Goal: Information Seeking & Learning: Learn about a topic

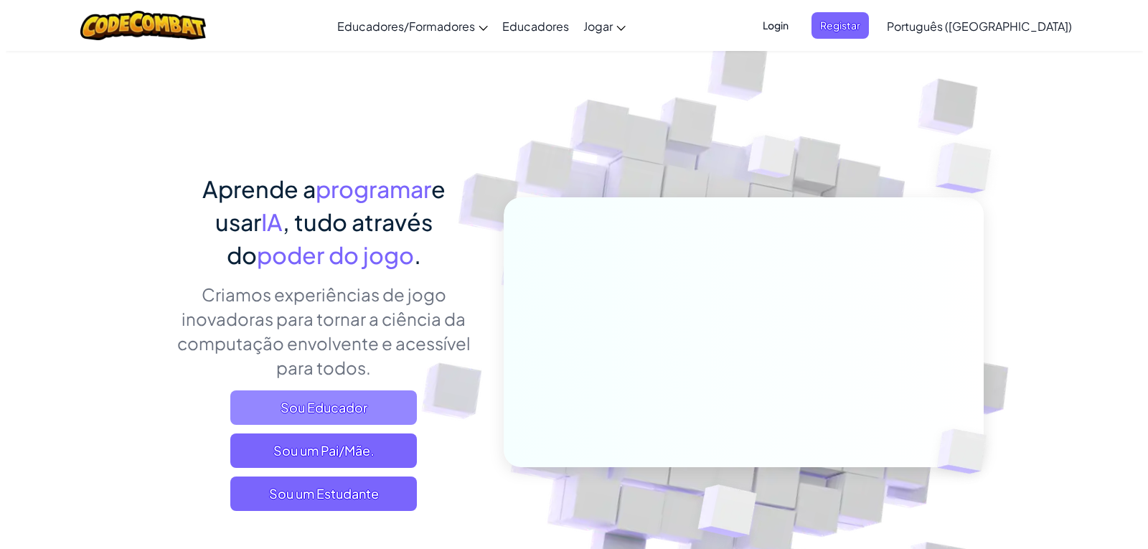
scroll to position [72, 0]
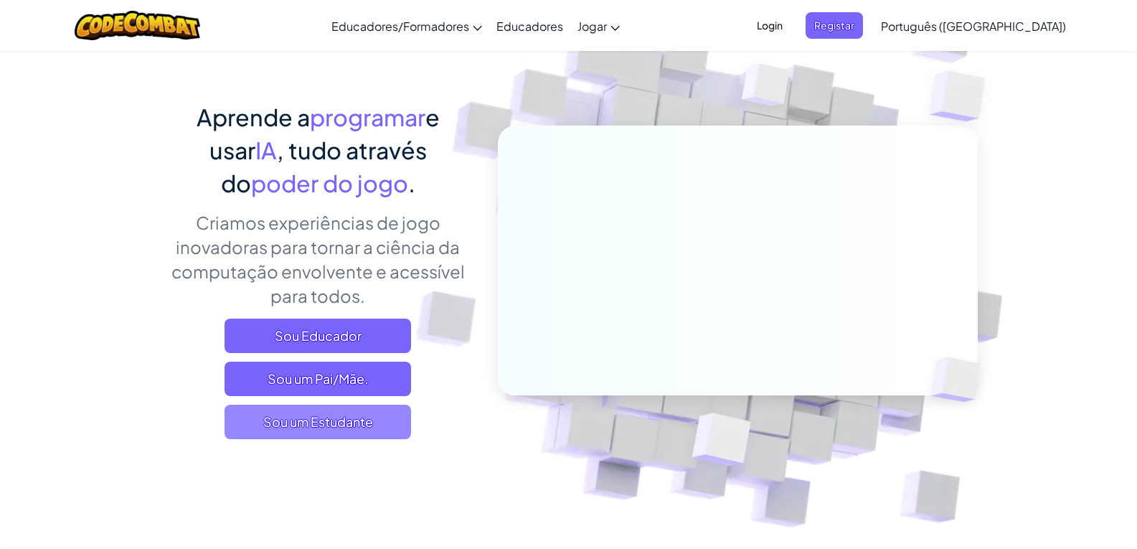
click at [301, 416] on span "Sou um Estudante" at bounding box center [318, 422] width 187 height 34
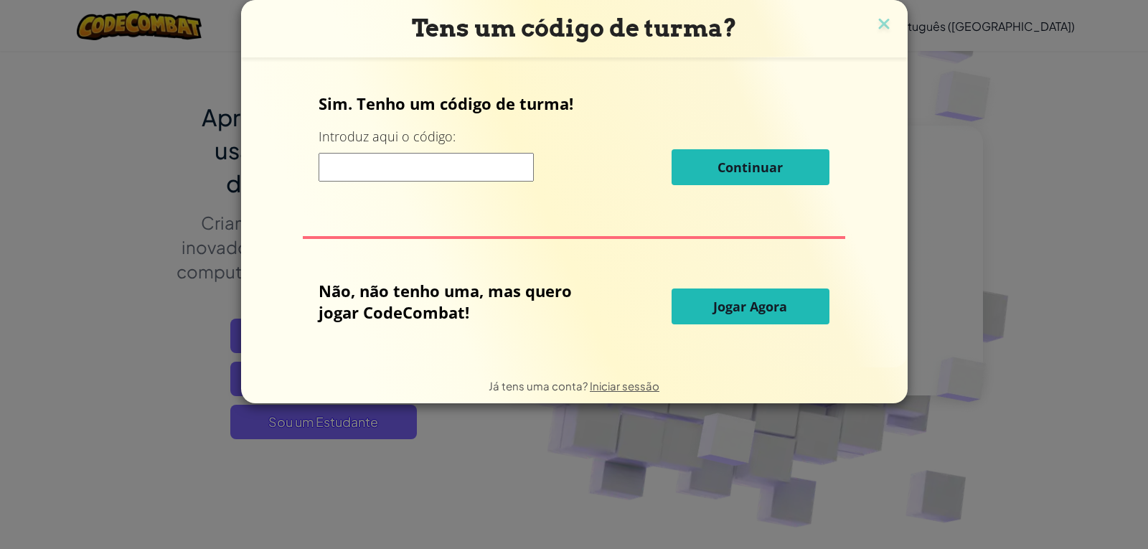
click at [438, 164] on input at bounding box center [425, 167] width 215 height 29
type input "f"
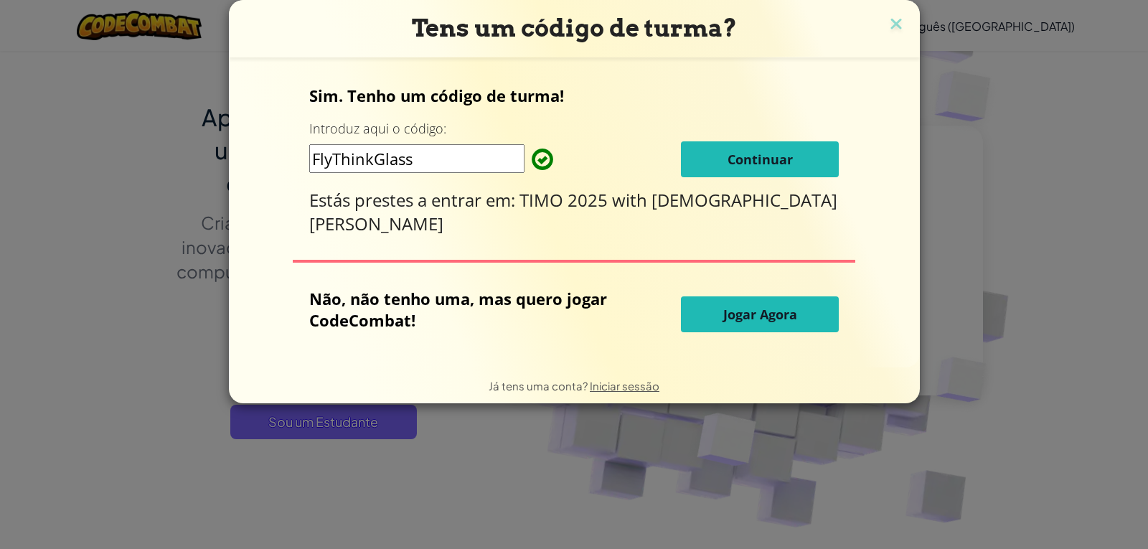
type input "FlyThinkGlass"
click at [761, 144] on button "Continuar" at bounding box center [760, 159] width 158 height 36
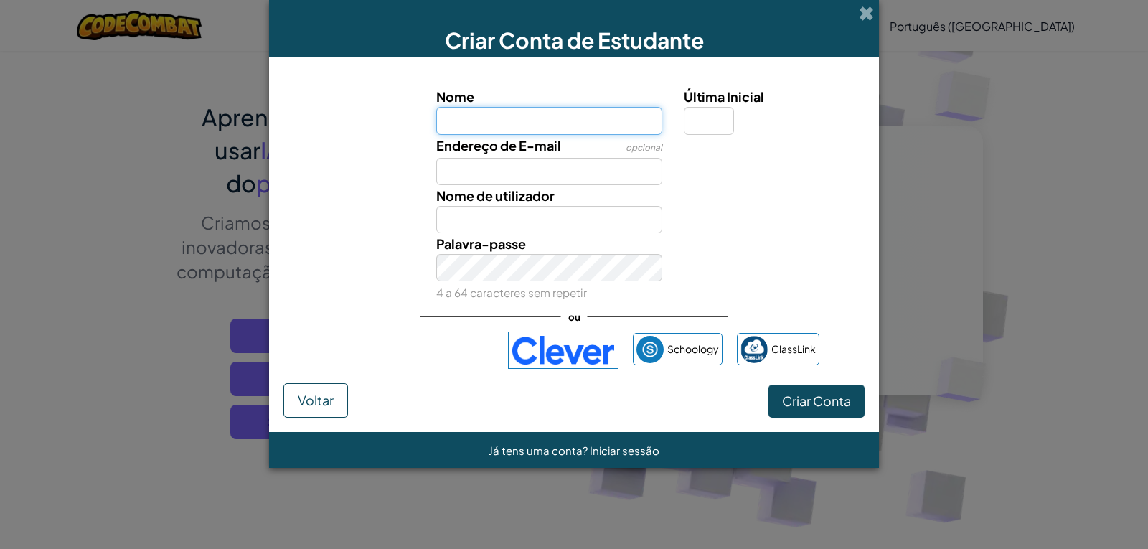
type input "J"
type input "j"
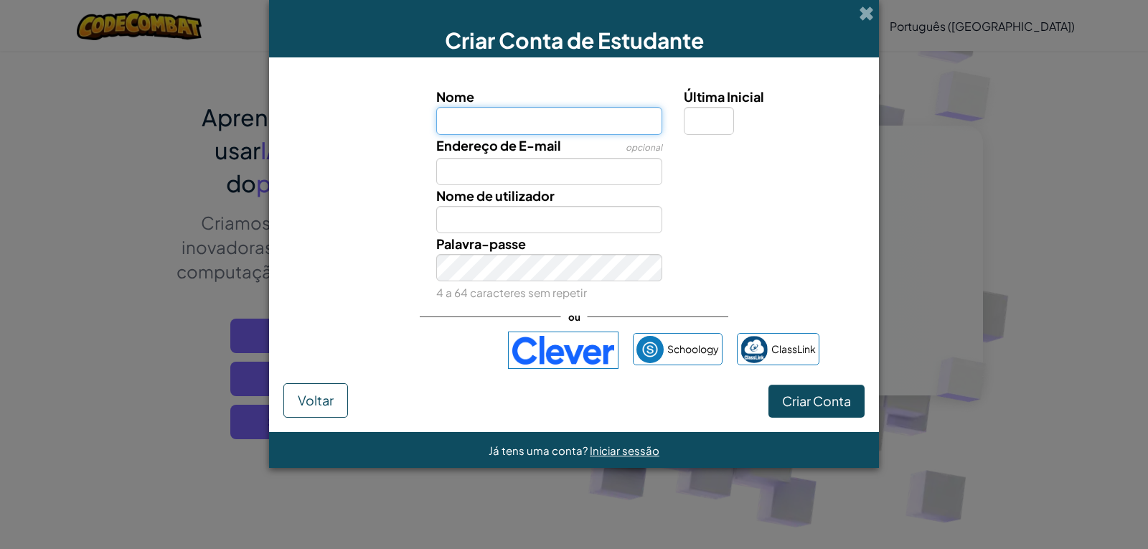
type input "j"
click at [494, 119] on input "julia Noll Francisco" at bounding box center [549, 120] width 227 height 27
click at [450, 125] on input "julia Nolla Francisco" at bounding box center [549, 120] width 227 height 27
type input "Julia Nolla Francisco"
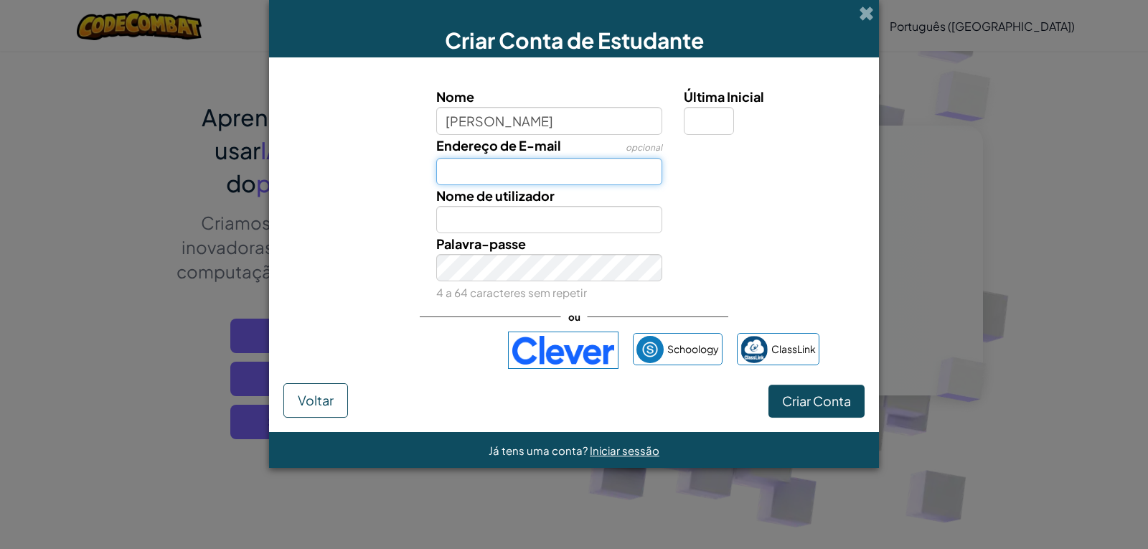
type input "Julia Nolla Francisco"
click at [460, 175] on input "Endereço de E-mail" at bounding box center [549, 171] width 227 height 27
type input "j"
type input "Julia.nf2009@aluno.ifsc.edu.br"
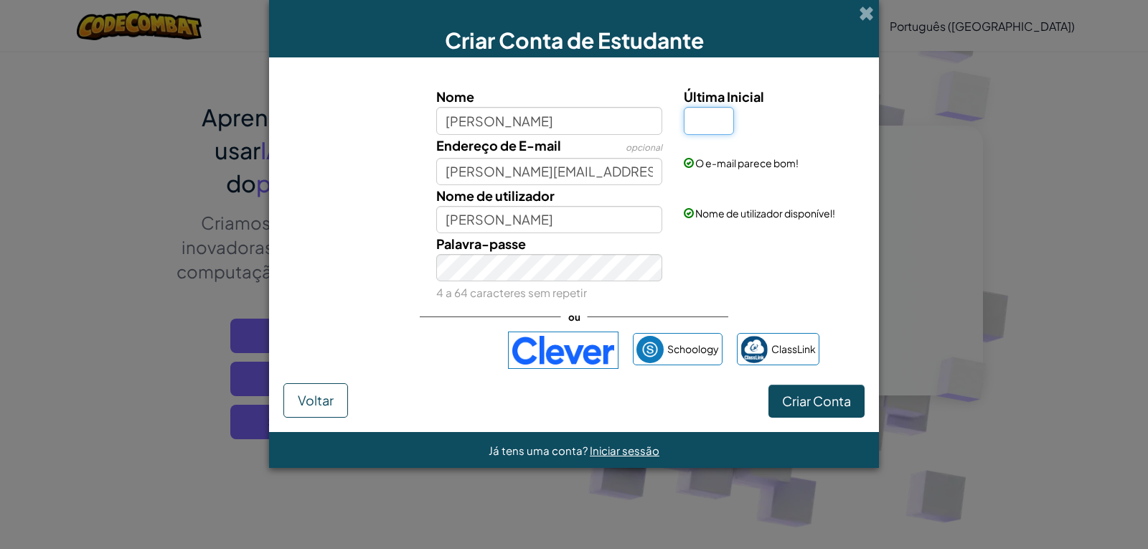
click at [710, 115] on input "Última Inicial" at bounding box center [709, 120] width 50 height 27
type input "A"
type input "[PERSON_NAME]"
click at [802, 403] on span "Criar Conta" at bounding box center [816, 400] width 69 height 16
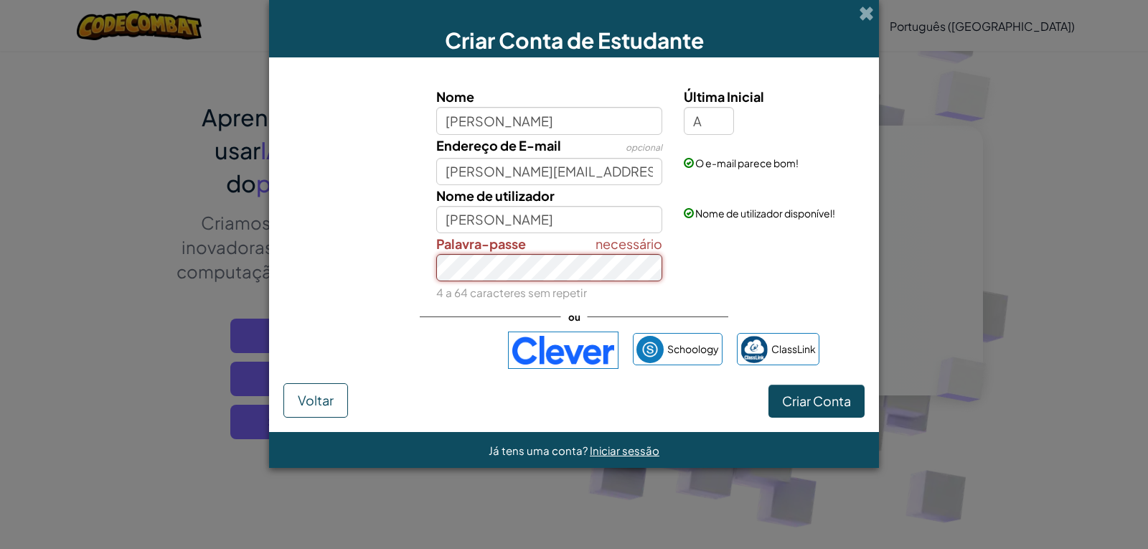
click at [768, 384] on button "Criar Conta" at bounding box center [816, 400] width 96 height 33
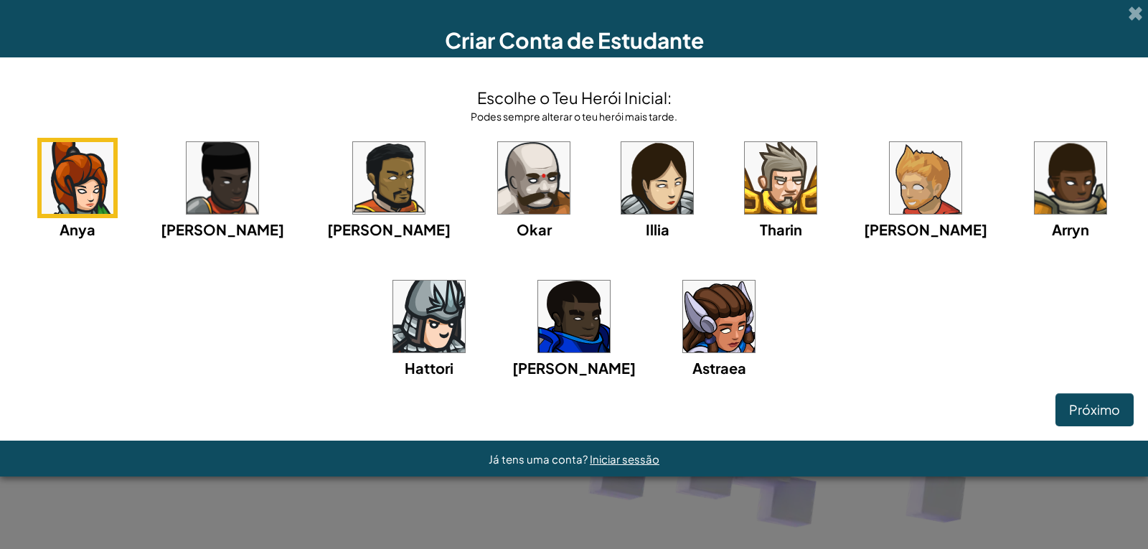
click at [683, 309] on img at bounding box center [719, 316] width 72 height 72
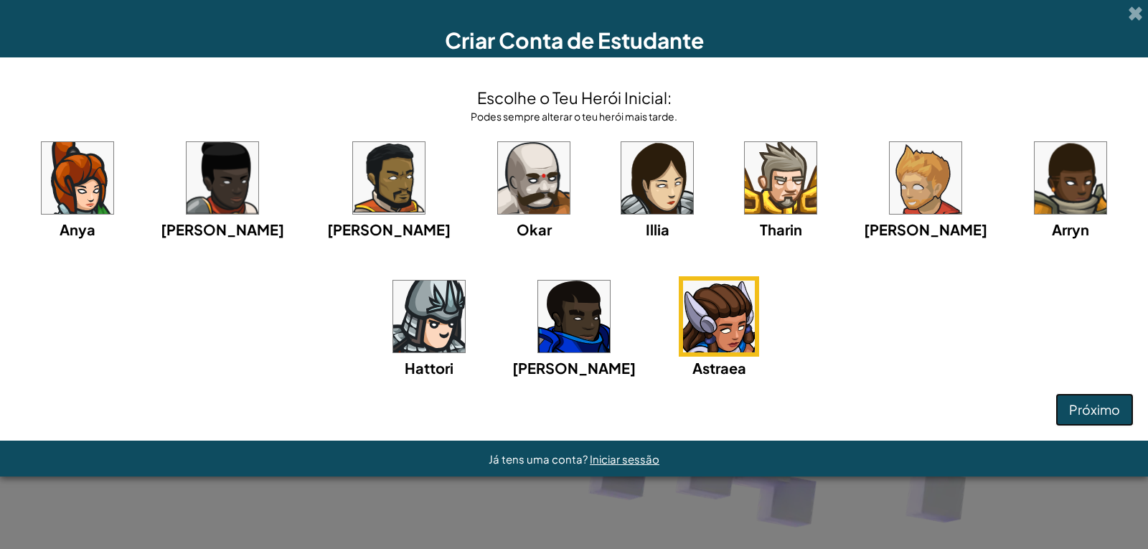
click at [1105, 416] on span "Próximo" at bounding box center [1094, 409] width 51 height 16
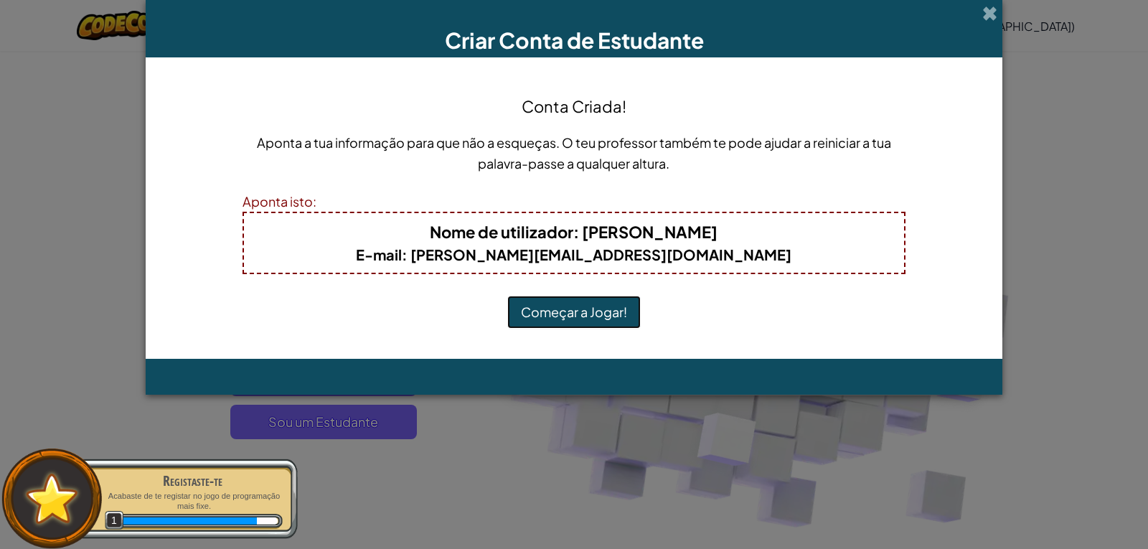
click at [598, 318] on button "Começar a Jogar!" at bounding box center [573, 312] width 133 height 33
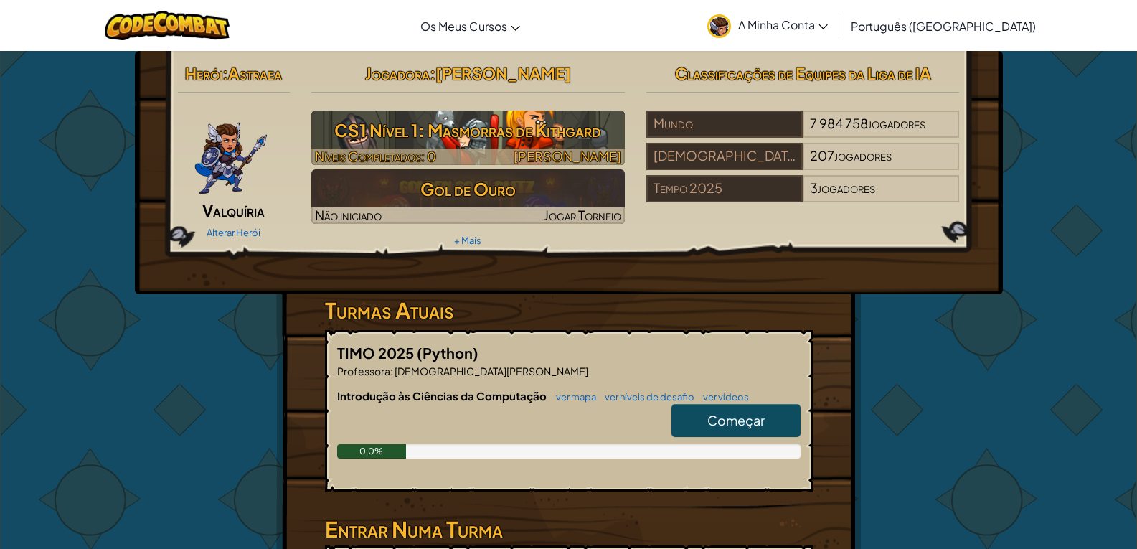
click at [575, 127] on font "CS1 Nível 1: Masmorras de Kithgard" at bounding box center [467, 130] width 267 height 22
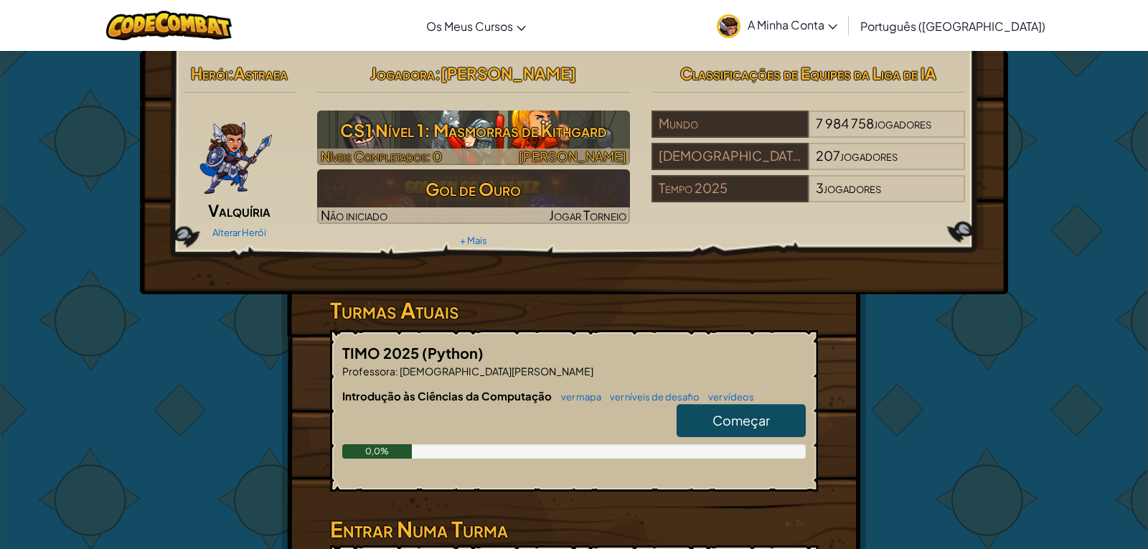
select select "pt-PT"
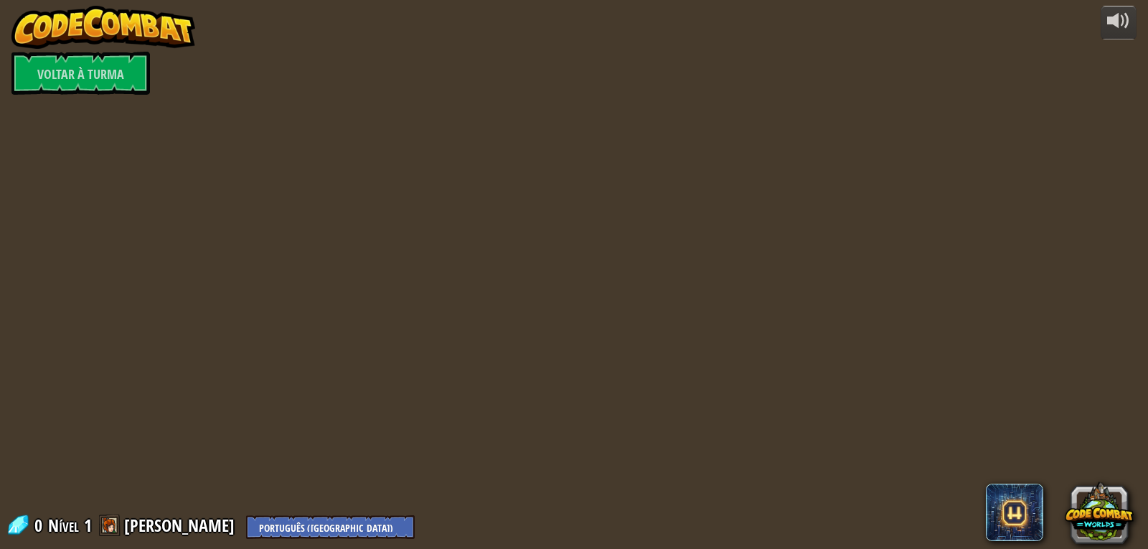
select select "pt-PT"
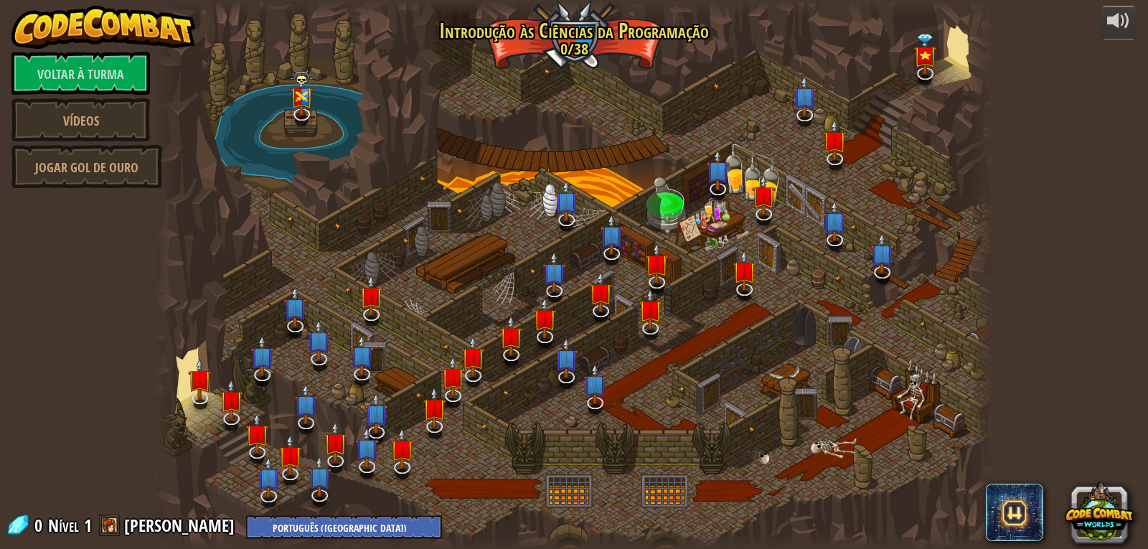
select select "pt-PT"
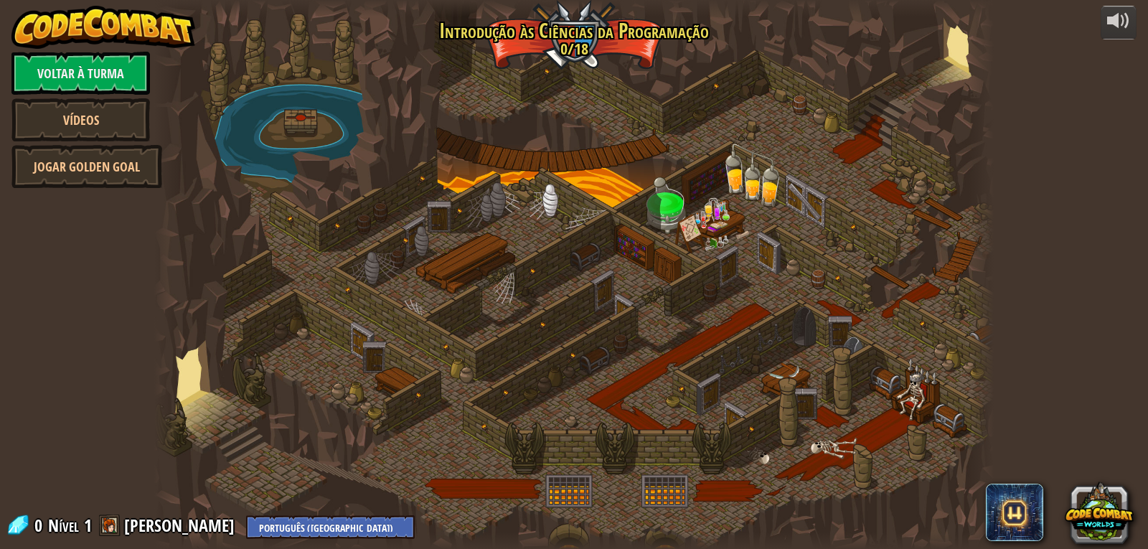
select select "pt-PT"
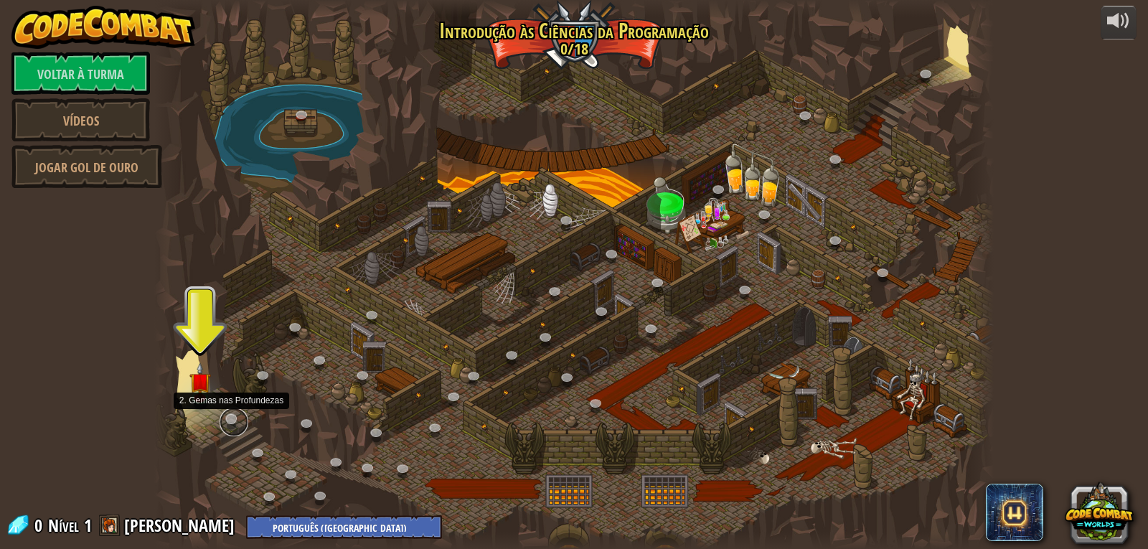
click at [235, 417] on link at bounding box center [233, 421] width 29 height 29
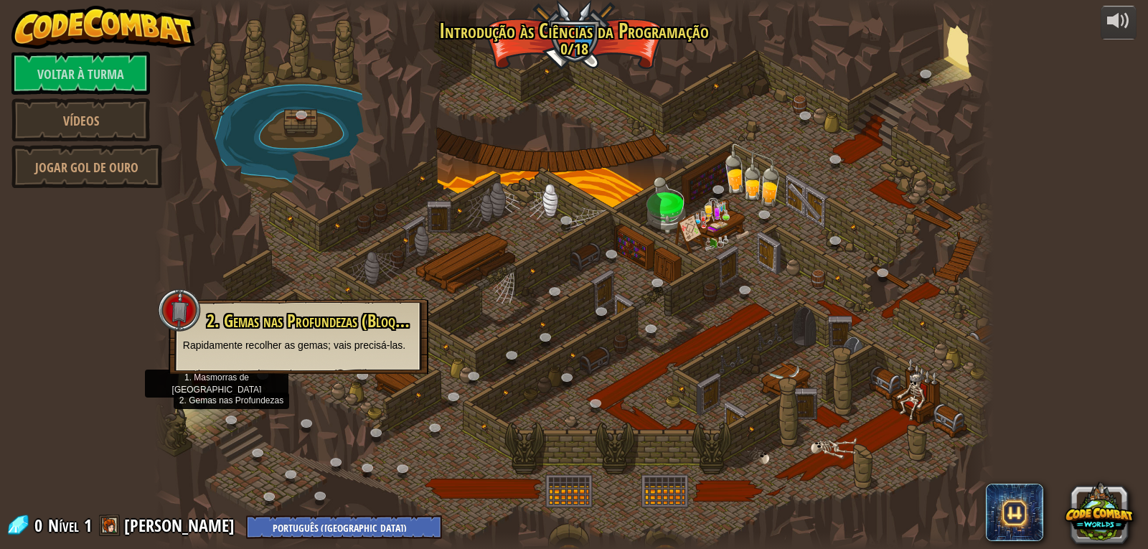
click at [198, 379] on img at bounding box center [200, 371] width 22 height 49
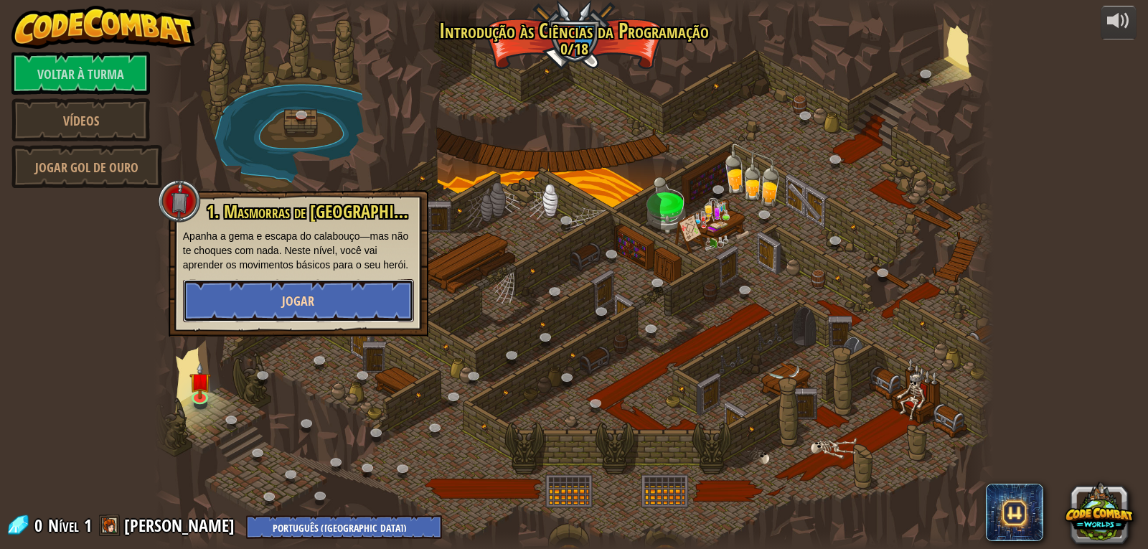
click at [274, 315] on button "Jogar" at bounding box center [298, 300] width 231 height 43
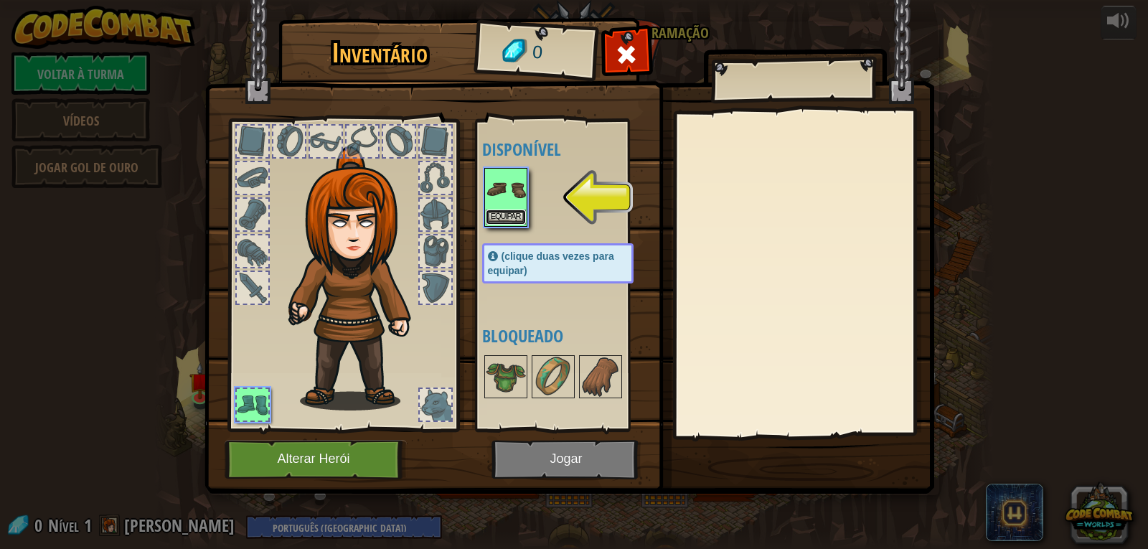
click at [499, 215] on font "Equipar" at bounding box center [506, 216] width 30 height 9
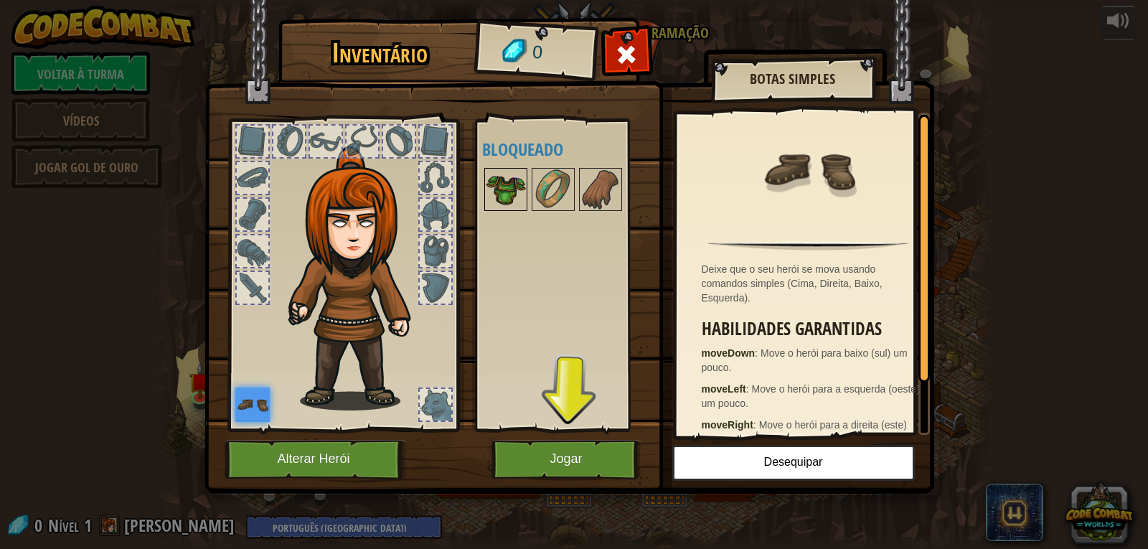
click at [506, 176] on img at bounding box center [506, 189] width 40 height 40
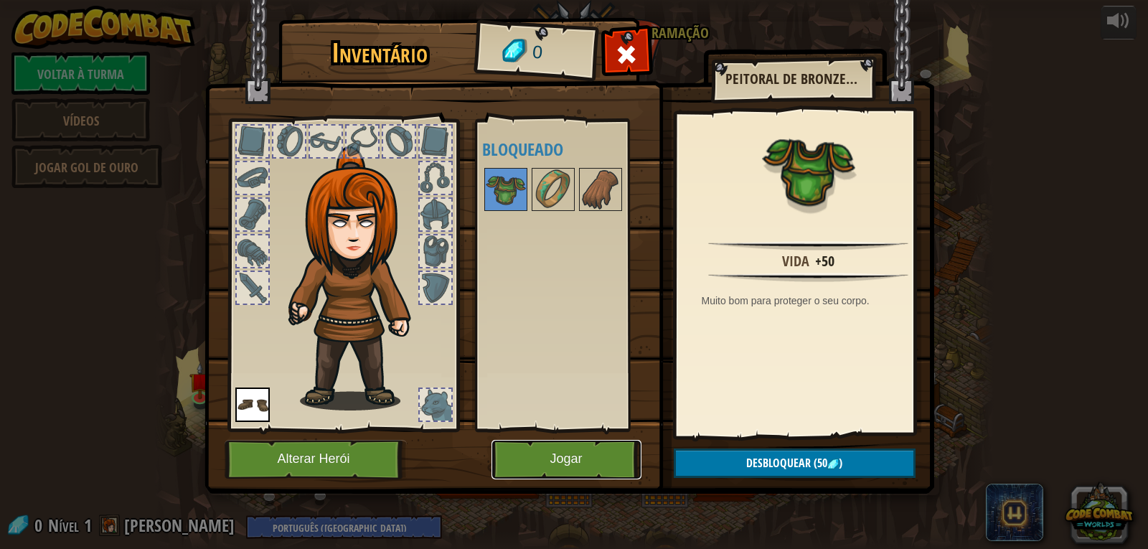
click at [524, 451] on button "Jogar" at bounding box center [566, 459] width 150 height 39
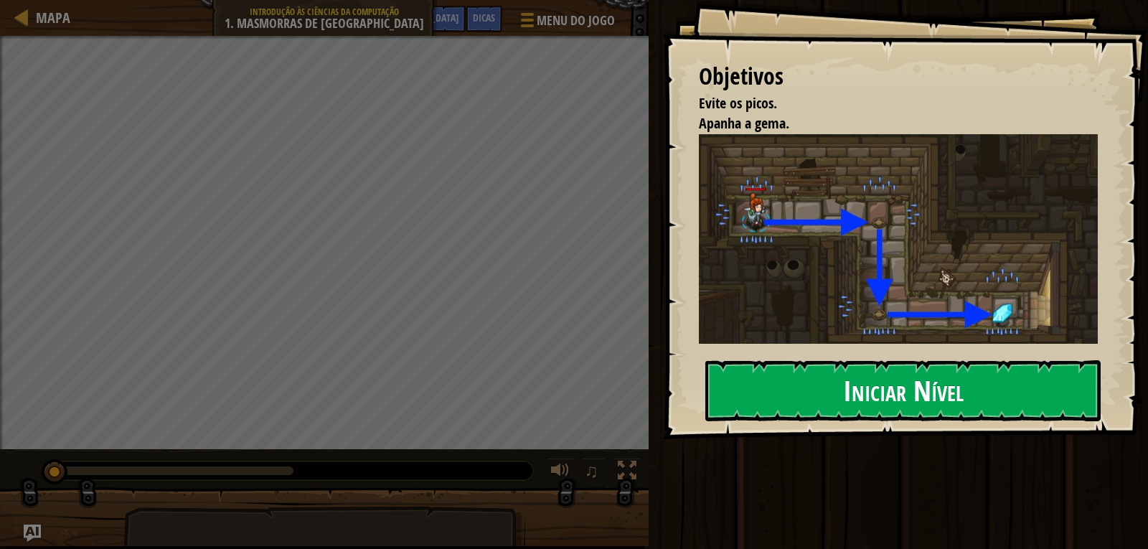
click at [958, 378] on font "Iniciar Nível" at bounding box center [903, 390] width 121 height 39
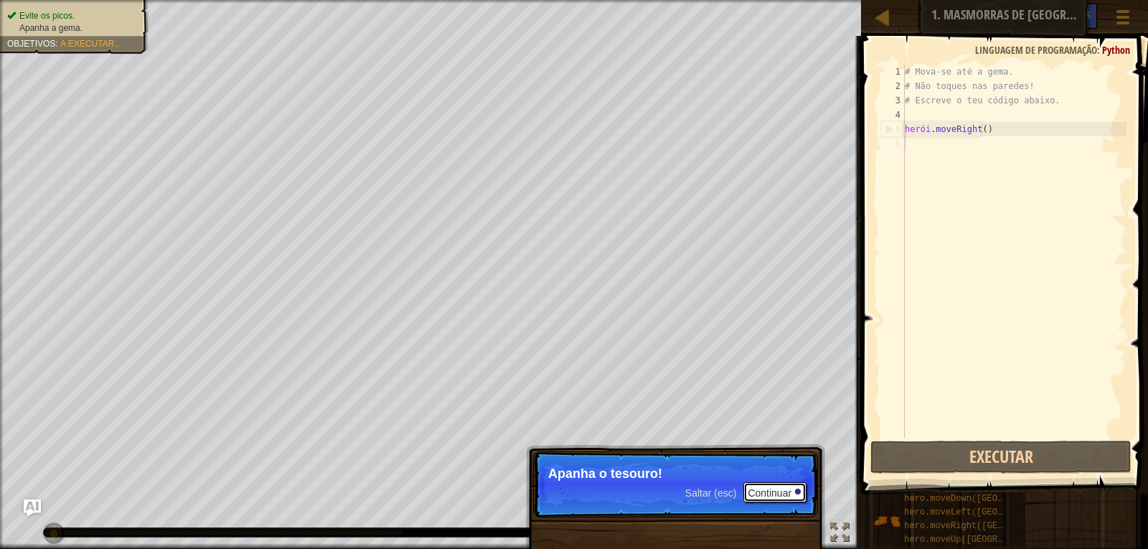
click at [770, 489] on font "Continuar" at bounding box center [769, 492] width 44 height 11
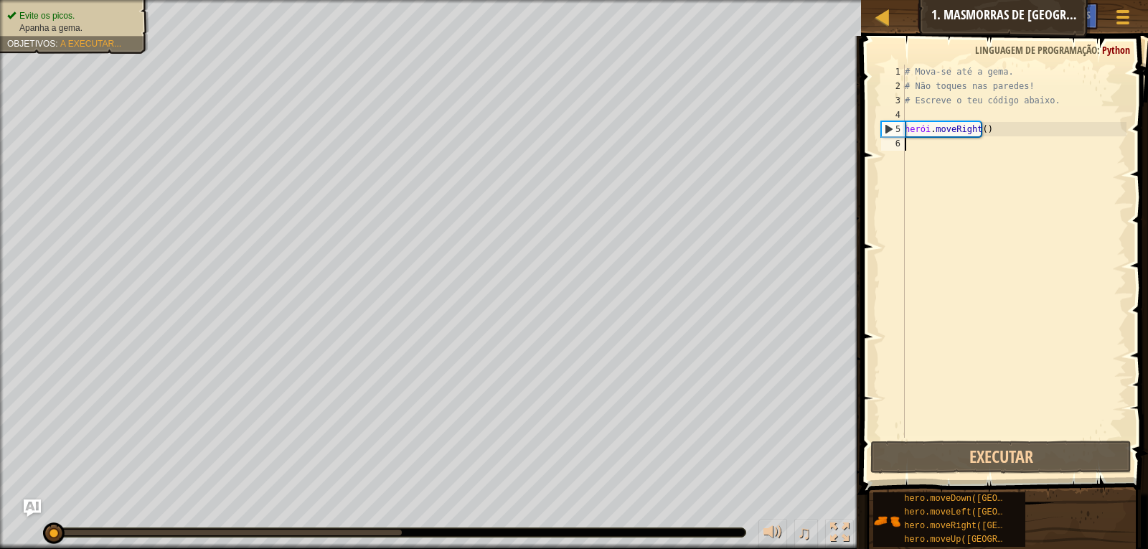
scroll to position [6, 0]
click at [1009, 130] on div "# Mova-se até a gema. # Não toques nas paredes! # Escreve o teu código abaixo. …" at bounding box center [1014, 266] width 225 height 402
type textarea "hero.moveRight()"
click at [996, 128] on div "# Mova-se até a gema. # Não toques nas paredes! # Escreve o teu código abaixo. …" at bounding box center [1014, 266] width 225 height 402
click at [996, 136] on div "# Mova-se até a gema. # Não toques nas paredes! # Escreve o teu código abaixo. …" at bounding box center [1014, 266] width 225 height 402
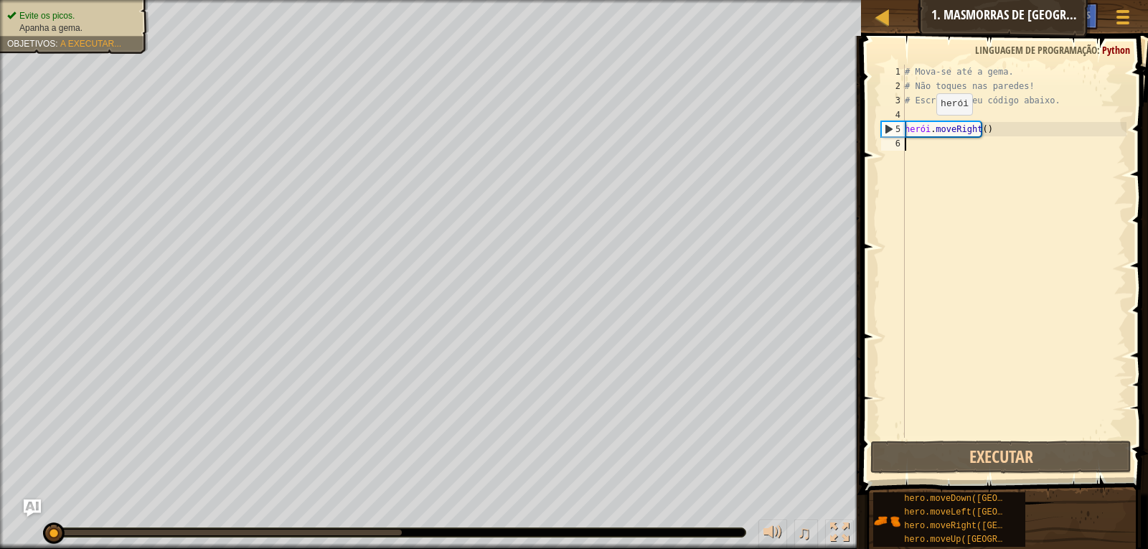
click at [924, 129] on div "# Mova-se até a gema. # Não toques nas paredes! # Escreve o teu código abaixo. …" at bounding box center [1014, 266] width 225 height 402
type textarea "hero.moveRight()"
click at [907, 144] on div "# Mova-se até a gema. # Não toques nas paredes! # Escreve o teu código abaixo. …" at bounding box center [1014, 266] width 225 height 402
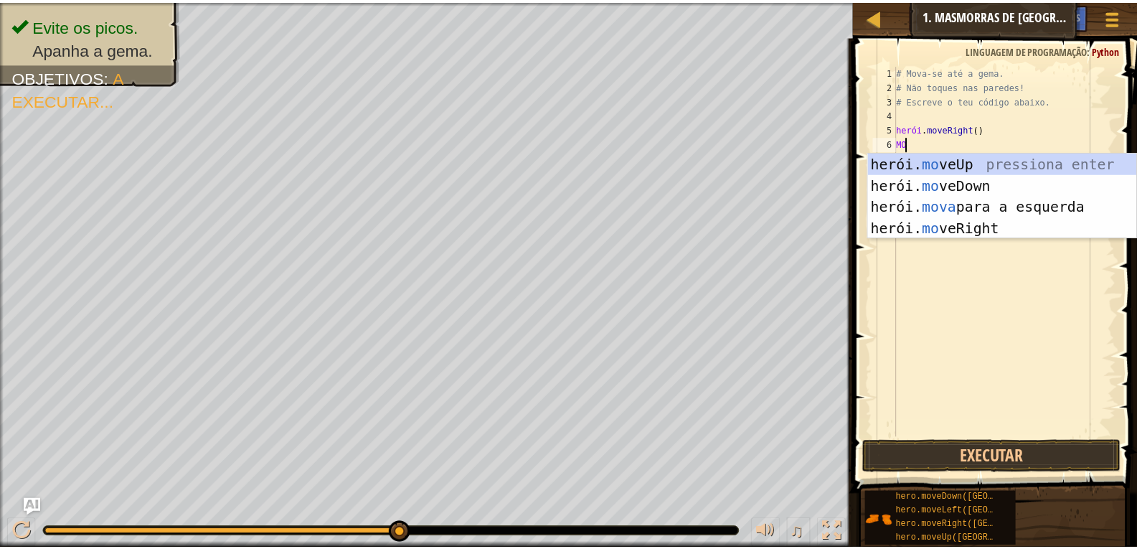
scroll to position [6, 1]
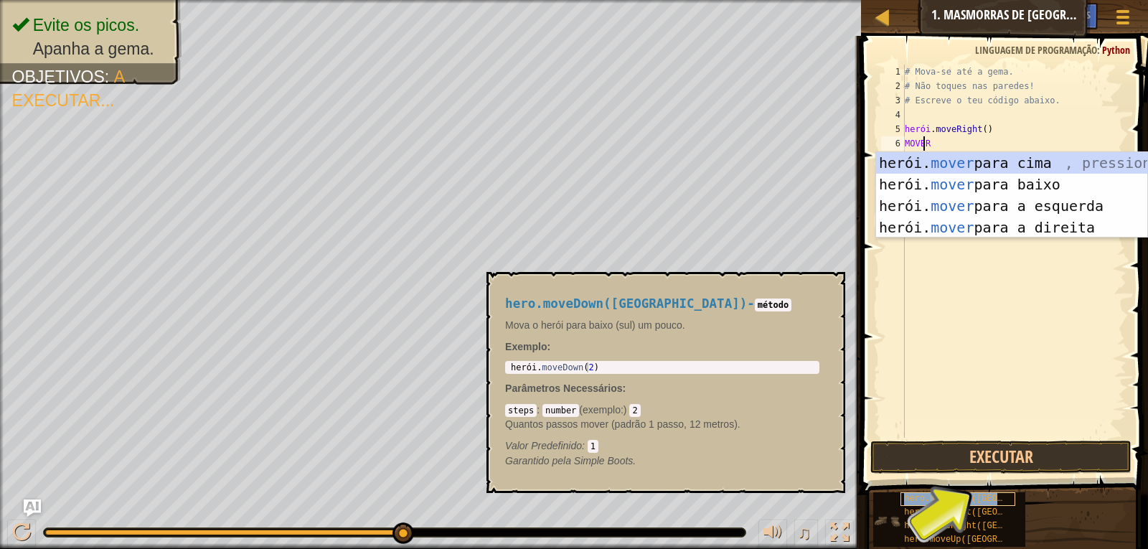
click at [983, 498] on font "hero.moveDown([GEOGRAPHIC_DATA])" at bounding box center [986, 499] width 165 height 10
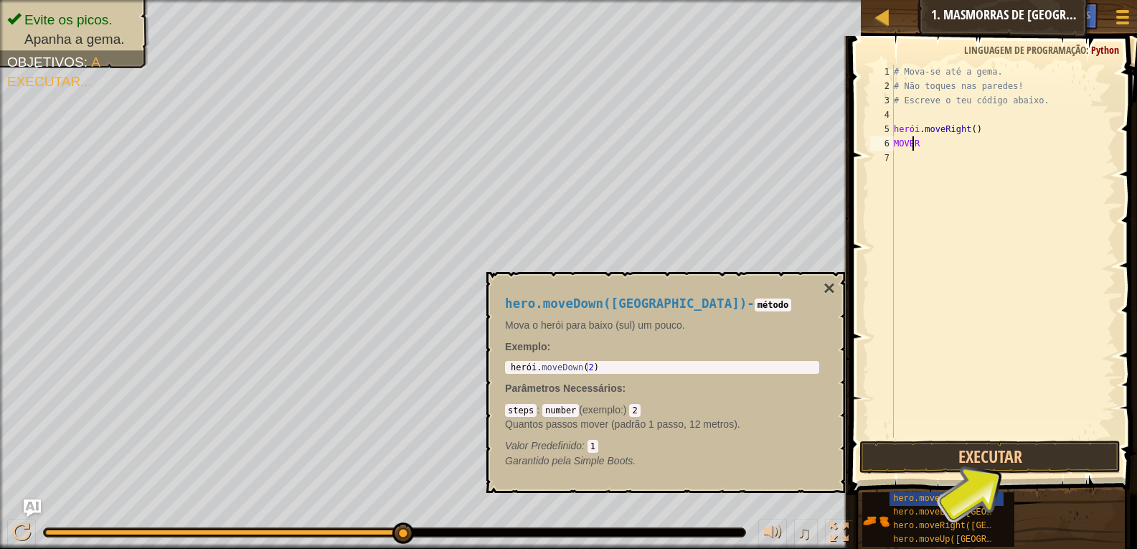
click at [920, 144] on div "# Mova-se até a [PERSON_NAME]. # Não toques nas [PERSON_NAME]! # Escreve o teu …" at bounding box center [1003, 266] width 225 height 402
click at [917, 141] on div "# Mova-se até a [PERSON_NAME]. # Não toques nas [PERSON_NAME]! # Escreve o teu …" at bounding box center [1003, 266] width 225 height 402
type textarea "M"
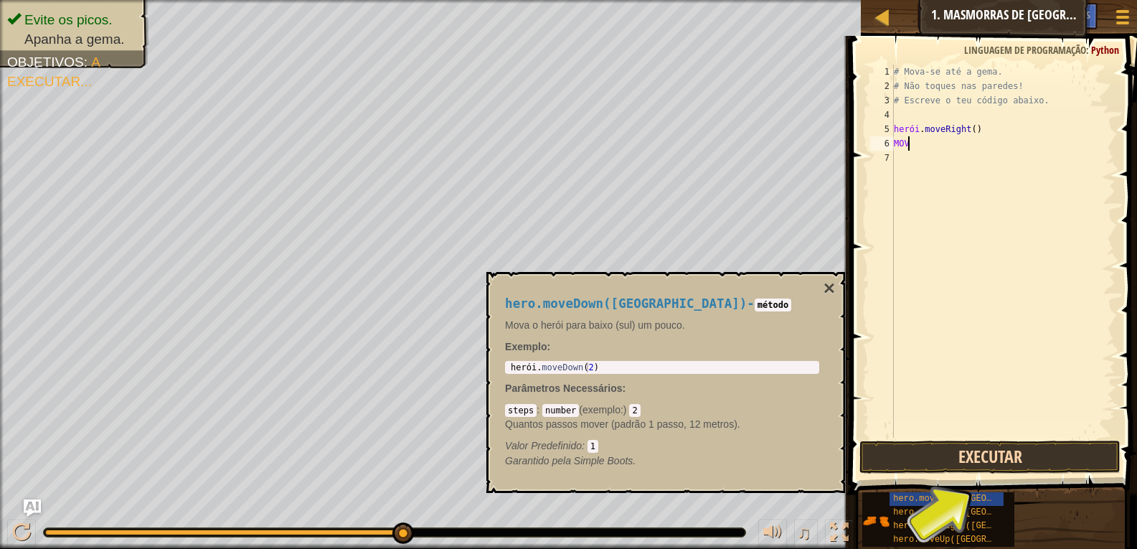
scroll to position [6, 0]
type textarea "hero.moveRight("
click at [895, 144] on div "# Mova-se até a [PERSON_NAME]. # Não toques nas [PERSON_NAME]! # Escreve o teu …" at bounding box center [1003, 266] width 225 height 402
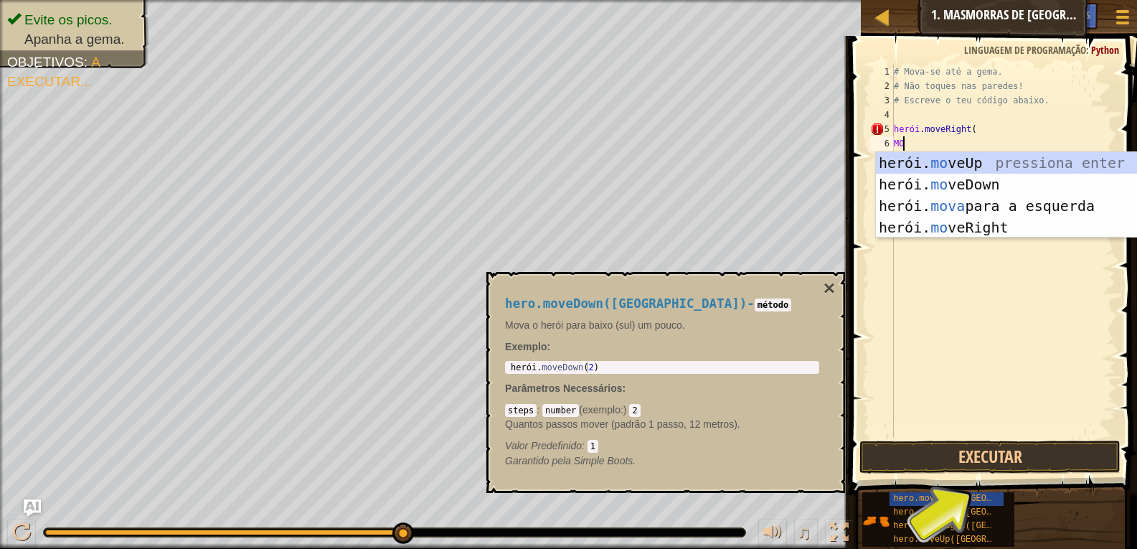
scroll to position [6, 1]
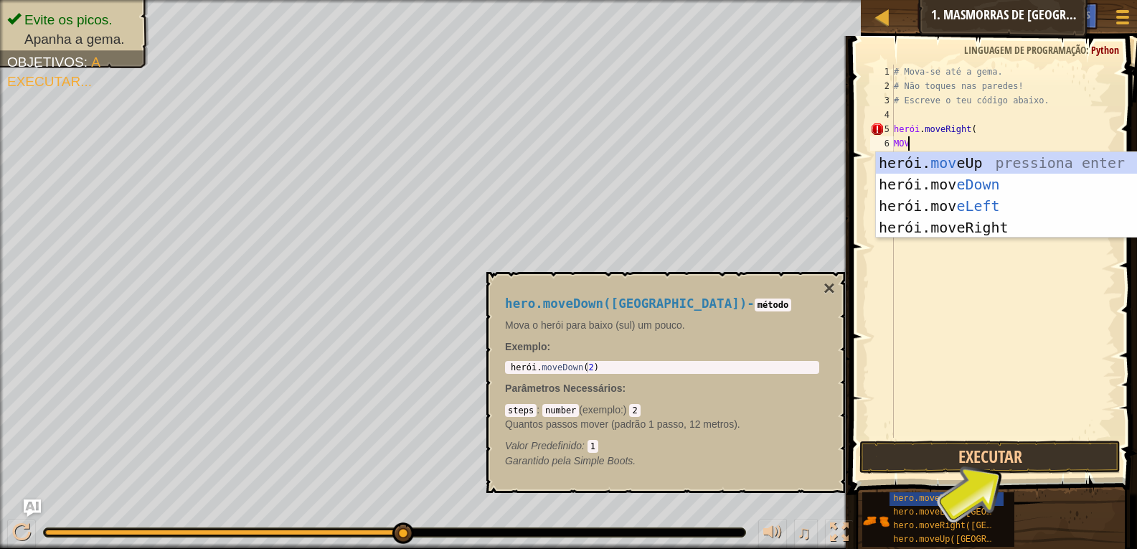
type textarea "M"
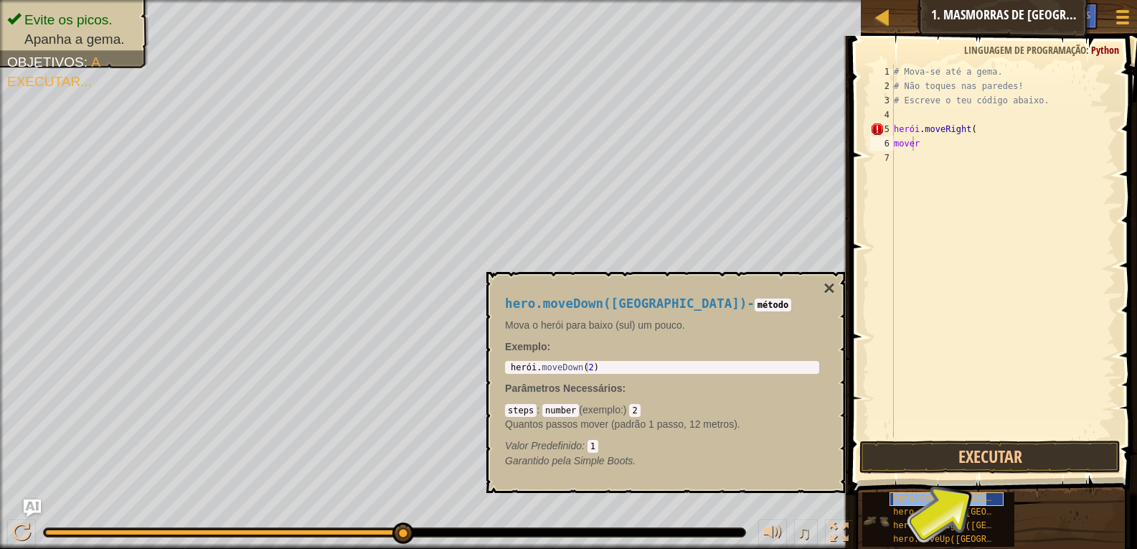
click at [909, 495] on font "hero.moveDown([GEOGRAPHIC_DATA])" at bounding box center [975, 499] width 165 height 10
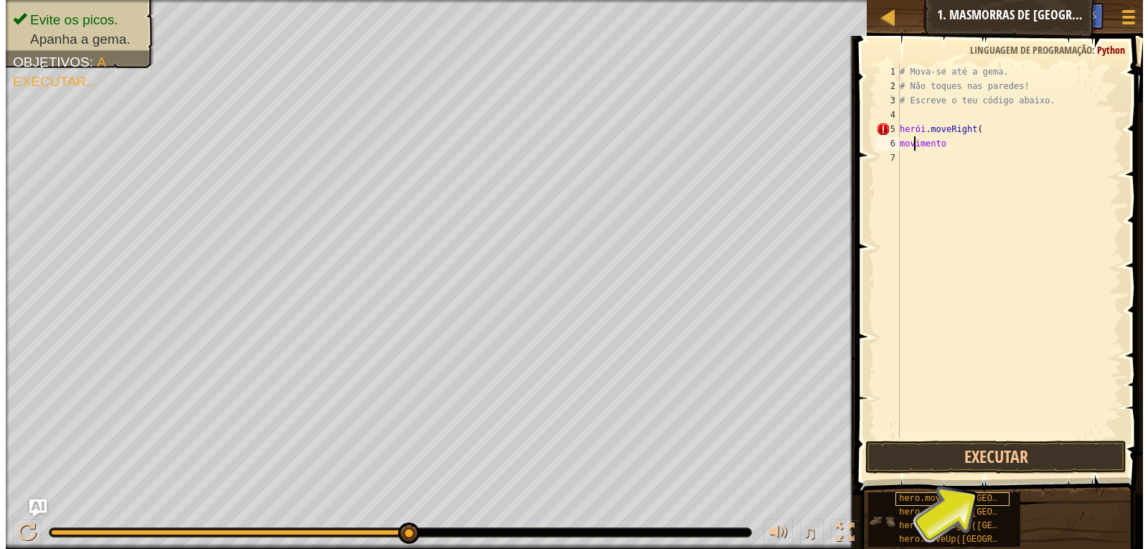
scroll to position [6, 0]
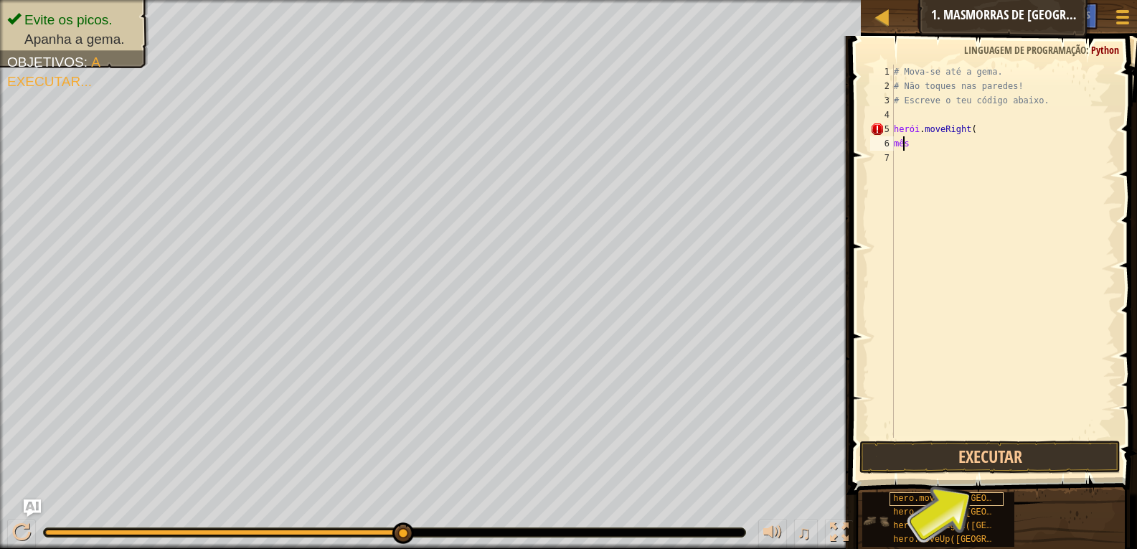
type textarea "m"
click at [983, 453] on button "Executar" at bounding box center [990, 456] width 262 height 33
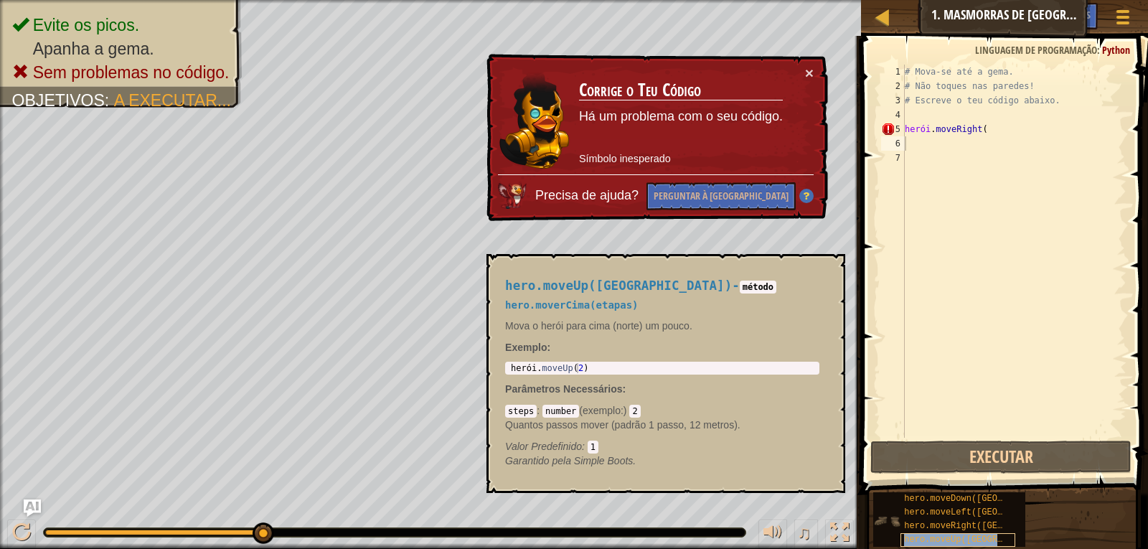
click at [950, 536] on font "hero.moveUp([GEOGRAPHIC_DATA])" at bounding box center [981, 539] width 155 height 10
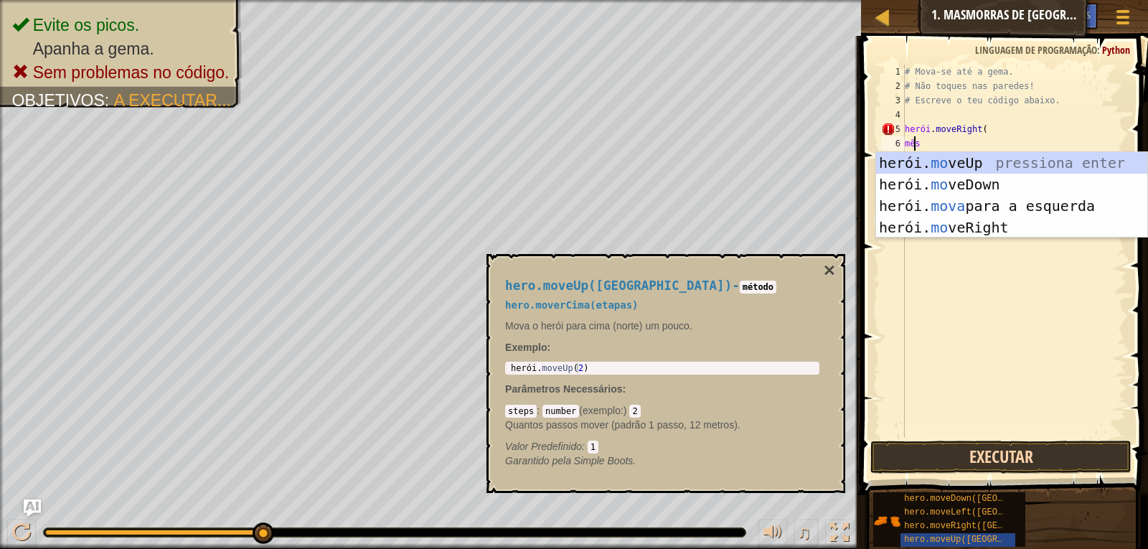
type textarea "m"
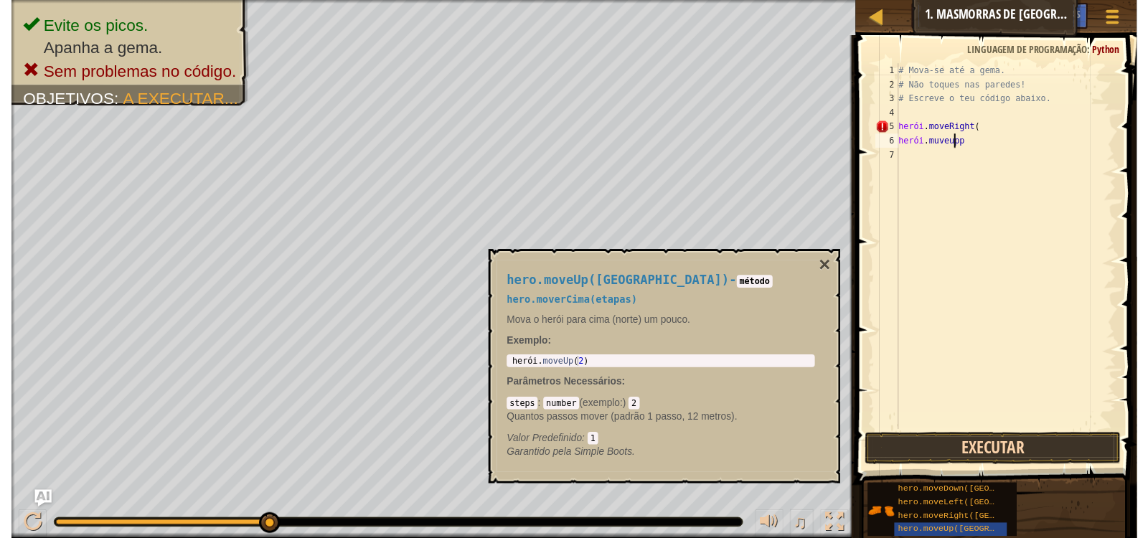
scroll to position [6, 4]
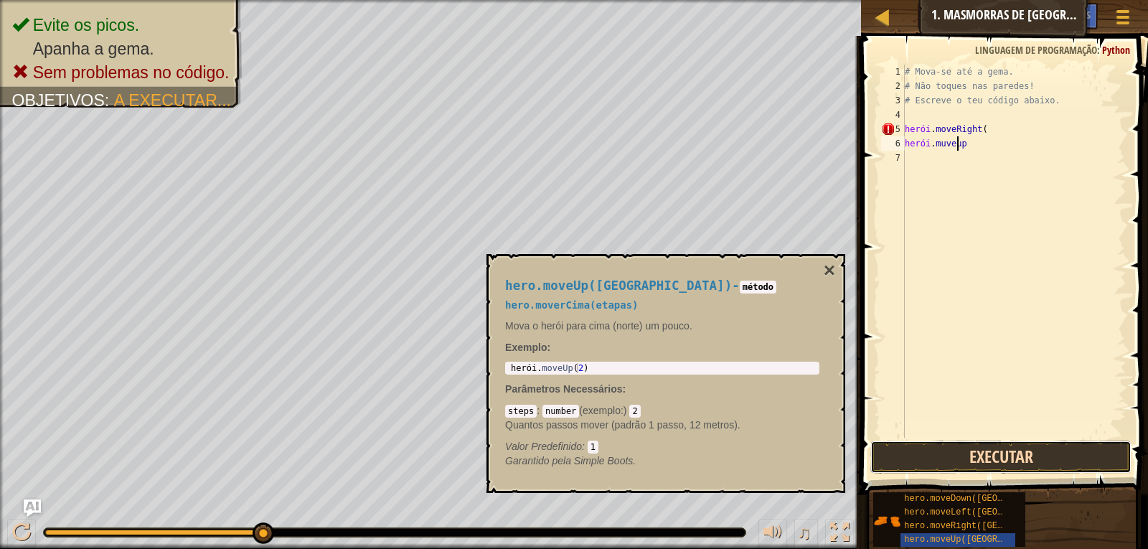
click at [974, 459] on button "Executar" at bounding box center [1001, 456] width 262 height 33
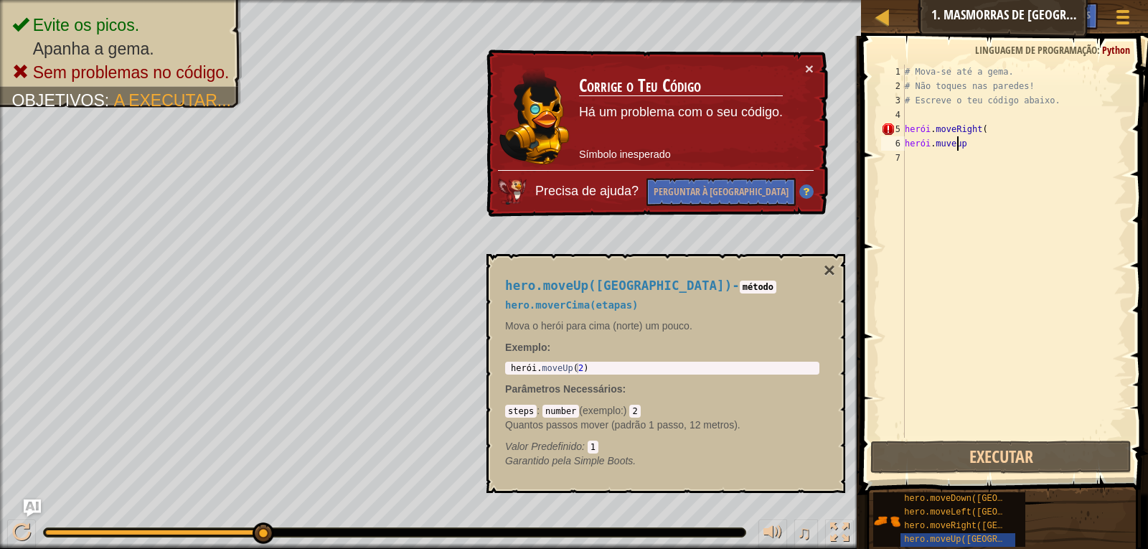
click at [972, 143] on div "# Mova-se até a [PERSON_NAME]. # Não toques nas [PERSON_NAME]! # Escreve o teu …" at bounding box center [1014, 266] width 225 height 402
click at [956, 145] on div "# Mova-se até a [PERSON_NAME]. # Não toques nas [PERSON_NAME]! # Escreve o teu …" at bounding box center [1014, 266] width 225 height 402
click at [968, 141] on div "# Mova-se até a [PERSON_NAME]. # Não toques nas [PERSON_NAME]! # Escreve o teu …" at bounding box center [1014, 266] width 225 height 402
click at [975, 147] on div "# Mova-se até a [PERSON_NAME]. # Não toques nas [PERSON_NAME]! # Escreve o teu …" at bounding box center [1014, 266] width 225 height 402
drag, startPoint x: 972, startPoint y: 146, endPoint x: 939, endPoint y: 141, distance: 33.3
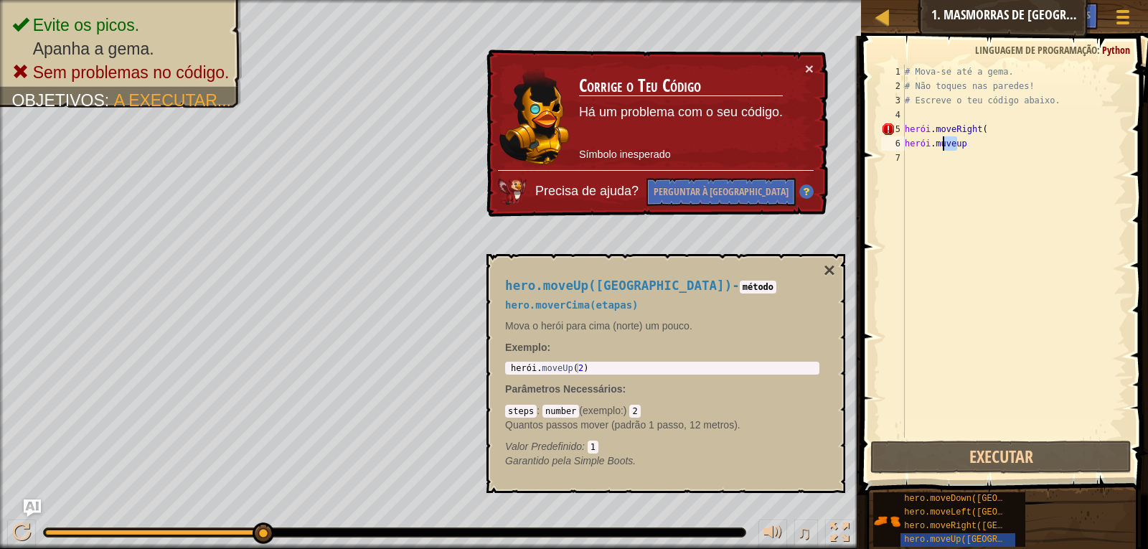
click at [939, 141] on div "# Mova-se até a [PERSON_NAME]. # Não toques nas [PERSON_NAME]! # Escreve o teu …" at bounding box center [1014, 266] width 225 height 402
click at [969, 142] on div "# Mova-se até a [PERSON_NAME]. # Não toques nas [PERSON_NAME]! # Escreve o teu …" at bounding box center [1014, 251] width 225 height 373
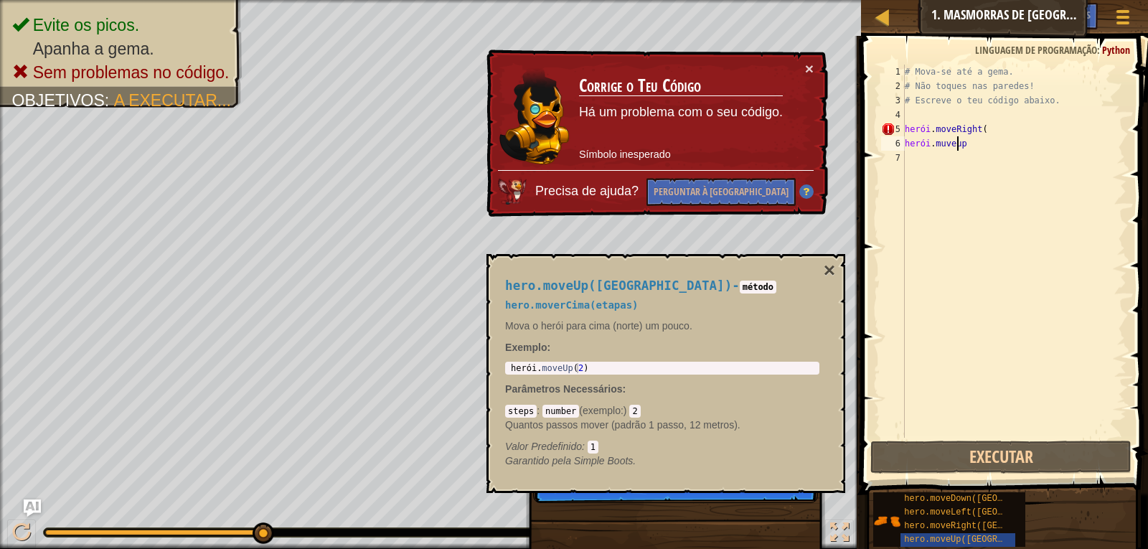
click at [971, 142] on div "# Mova-se até a [PERSON_NAME]. # Não toques nas [PERSON_NAME]! # Escreve o teu …" at bounding box center [1014, 266] width 225 height 402
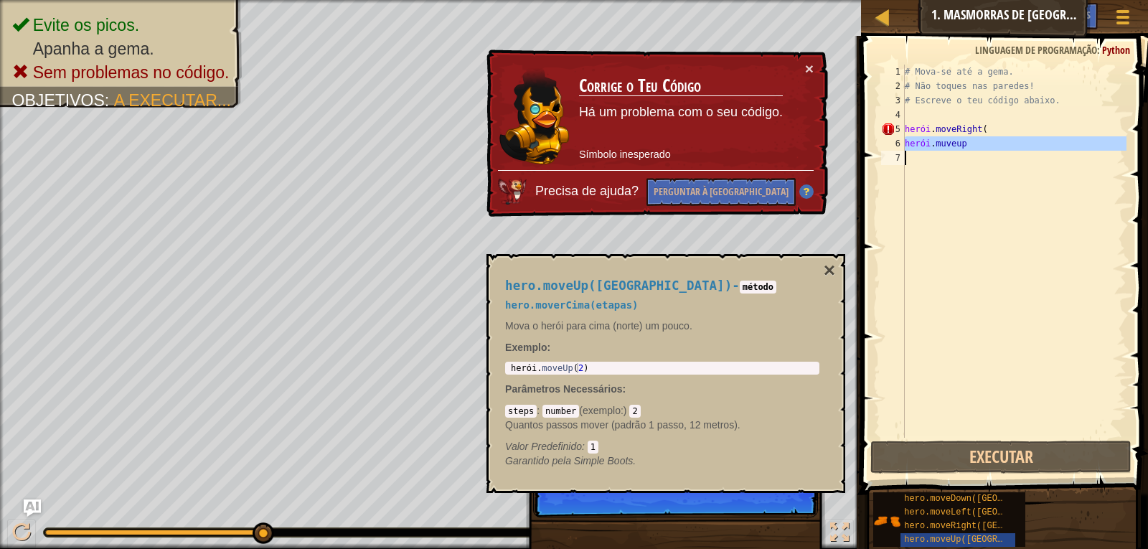
click at [971, 142] on div "# Mova-se até a [PERSON_NAME]. # Não toques nas [PERSON_NAME]! # Escreve o teu …" at bounding box center [1014, 266] width 225 height 402
type textarea "hero.muveup"
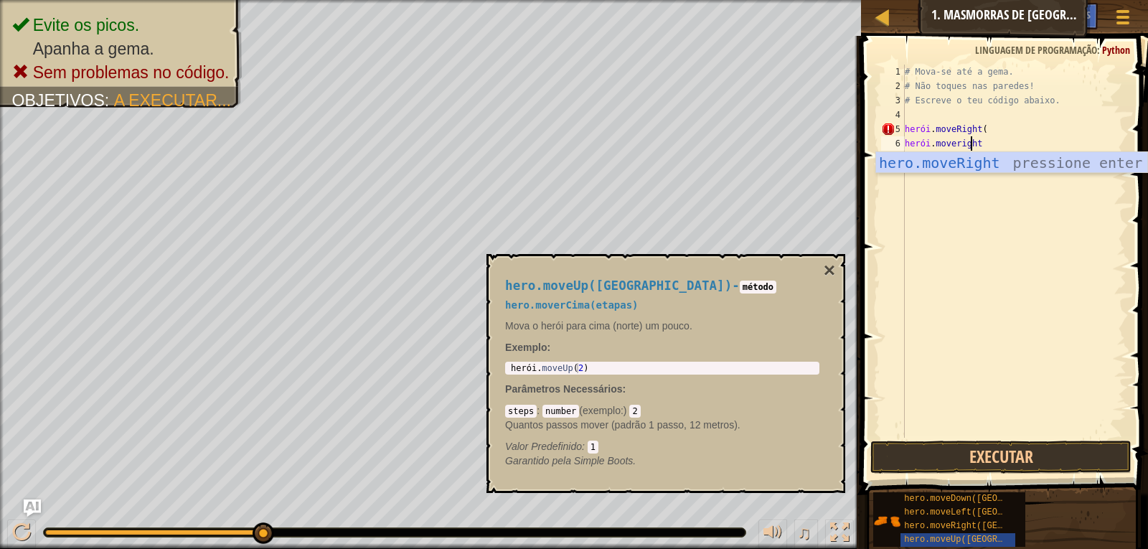
scroll to position [6, 4]
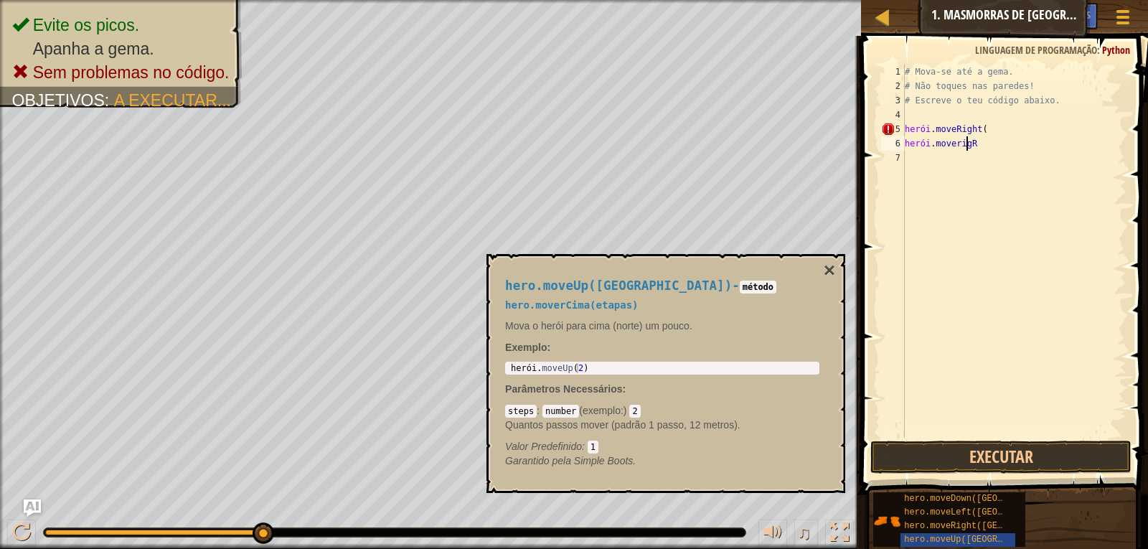
type textarea "hero.moverig"
type textarea "g"
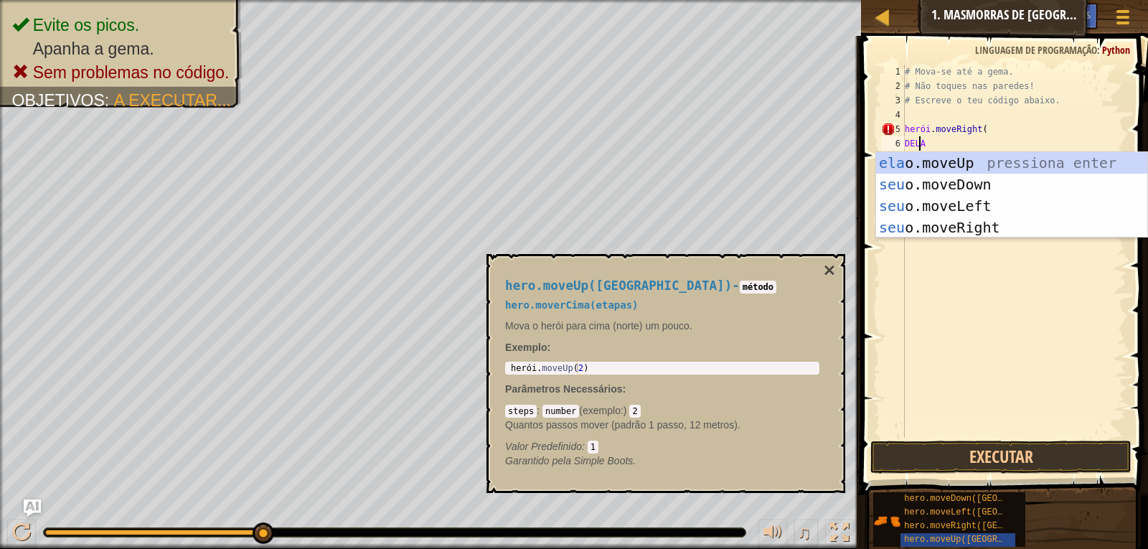
type textarea "H"
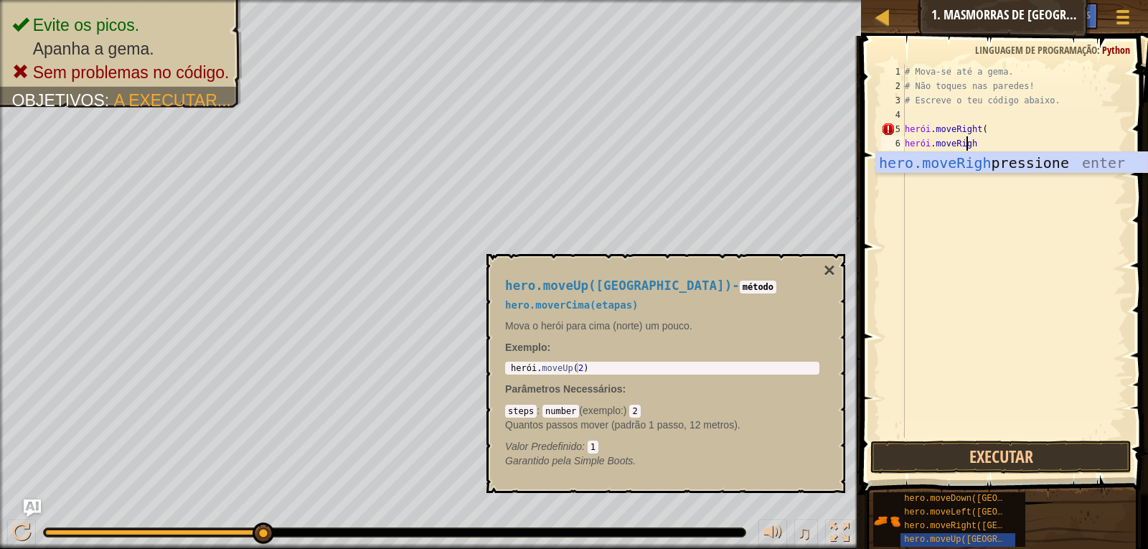
scroll to position [6, 5]
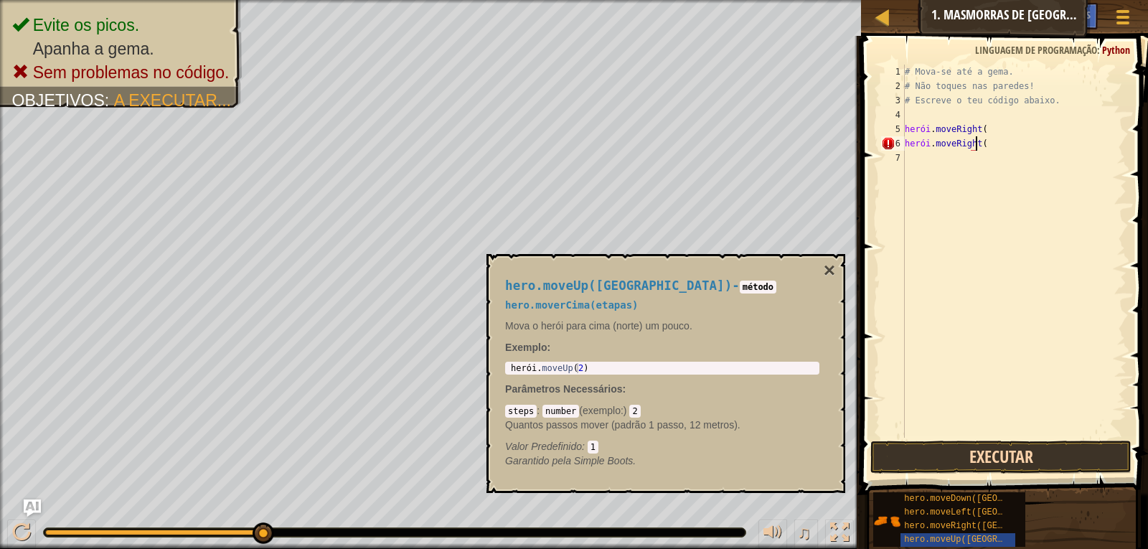
type textarea "hero.moveRight("
click at [1031, 458] on button "Executar" at bounding box center [1001, 456] width 262 height 33
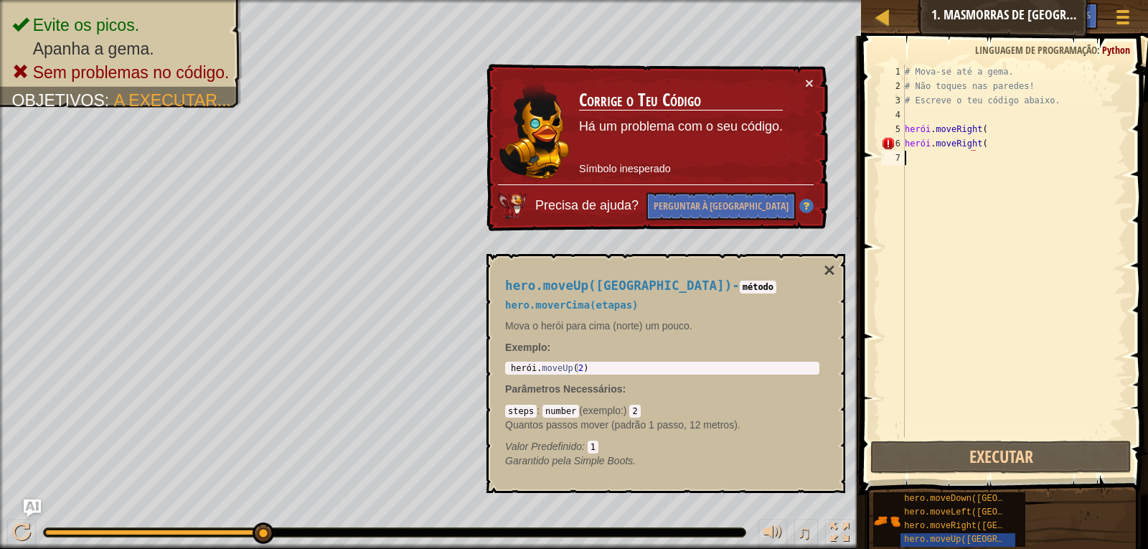
click at [1058, 154] on div "# Mova-se até a [PERSON_NAME]. # Não toques nas [PERSON_NAME]! # Escreve o teu …" at bounding box center [1014, 266] width 225 height 402
click at [1063, 146] on div "# Mova-se até a [PERSON_NAME]. # Não toques nas [PERSON_NAME]! # Escreve o teu …" at bounding box center [1014, 266] width 225 height 402
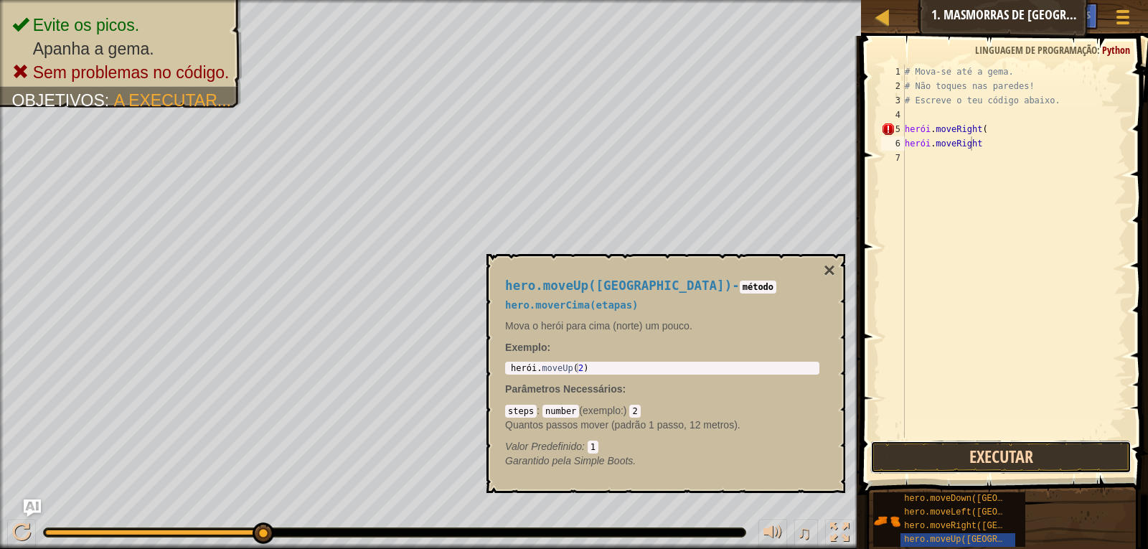
click at [971, 461] on button "Executar" at bounding box center [1001, 456] width 262 height 33
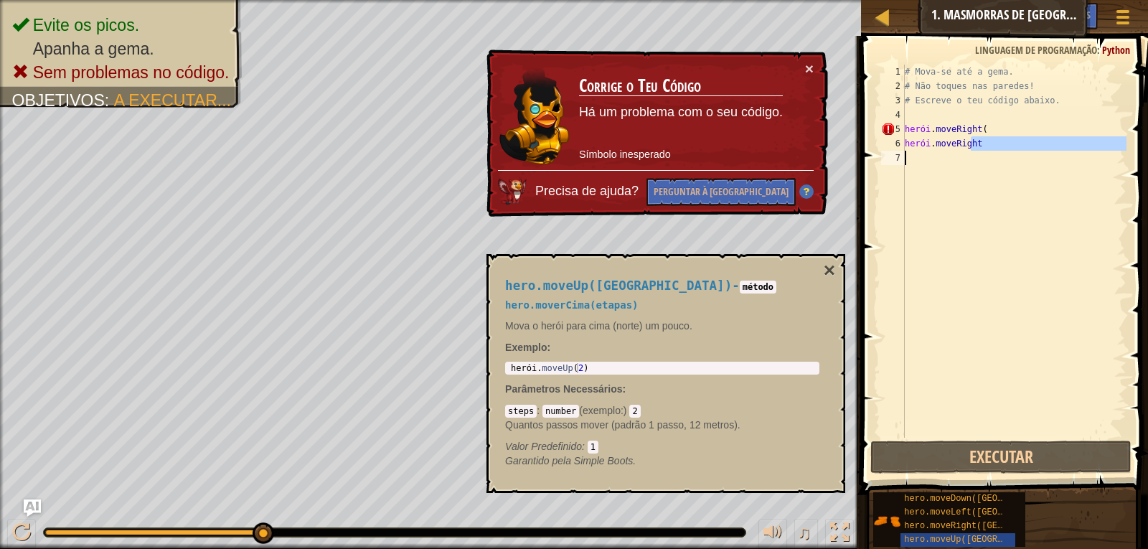
drag, startPoint x: 1018, startPoint y: 138, endPoint x: 862, endPoint y: 152, distance: 156.3
click at [862, 152] on div "hero.moveRight 1 2 3 4 5 6 7 # Mova-se até a [PERSON_NAME]. # Não toques nas [P…" at bounding box center [1001, 293] width 291 height 501
type textarea "h ero.moveRight"
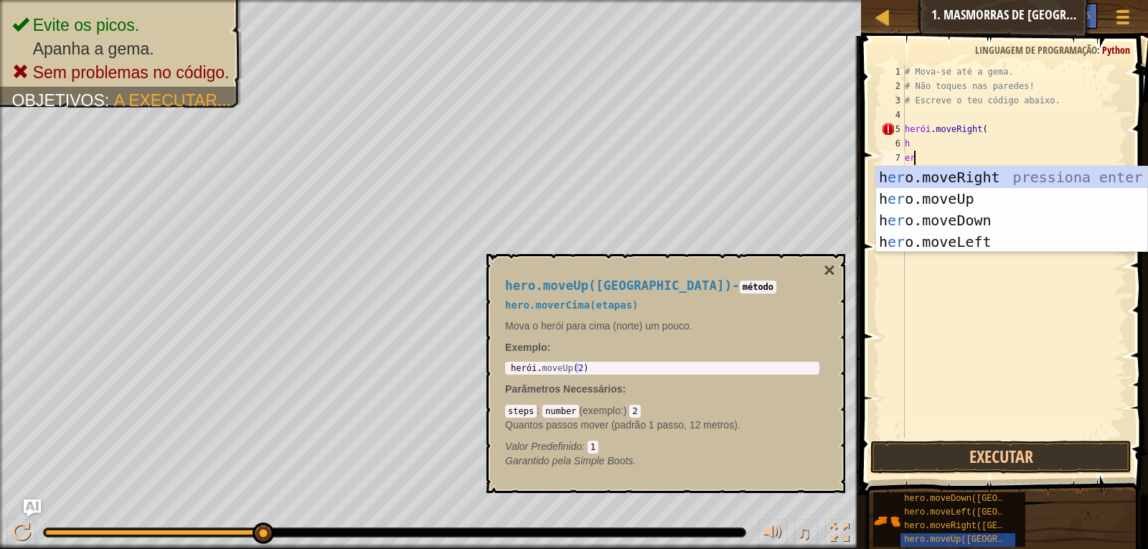
type textarea "e"
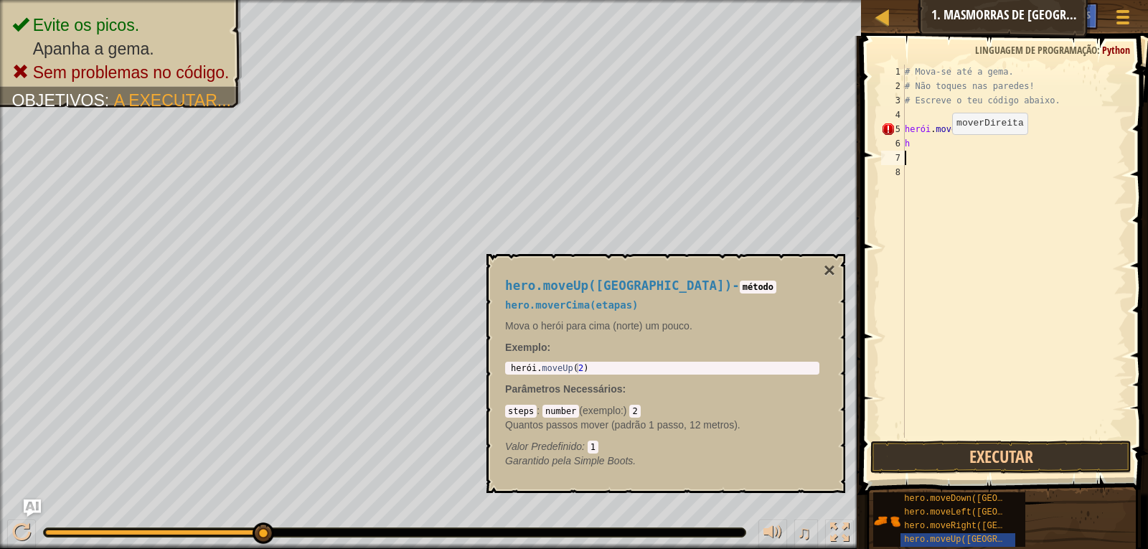
type textarea "h"
click at [1021, 136] on div "# Mova-se até a [PERSON_NAME]. # Não toques nas [PERSON_NAME]! # Escreve o teu …" at bounding box center [1014, 266] width 225 height 402
type textarea "h"
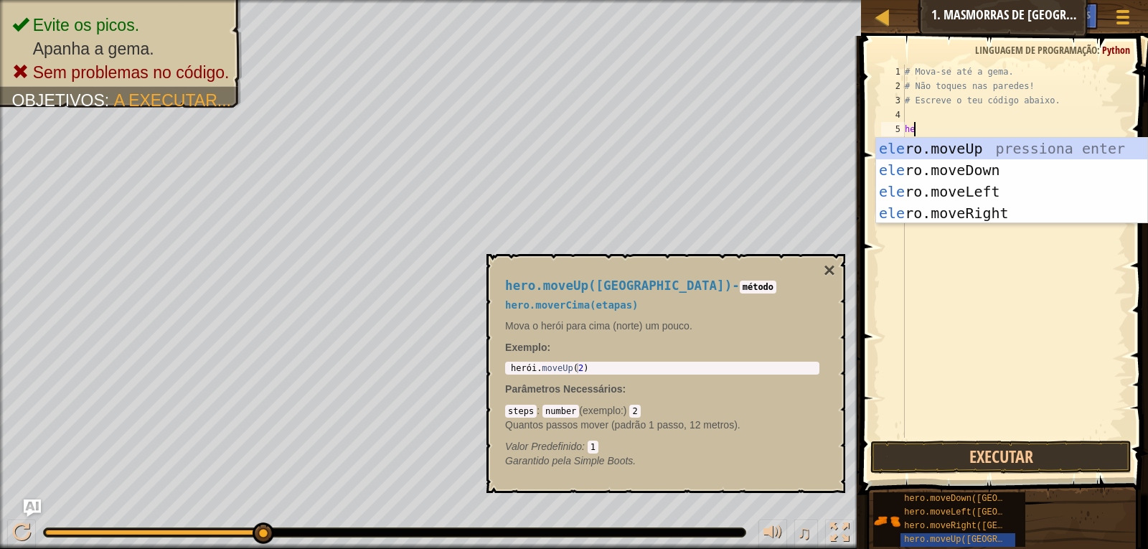
type textarea "h"
type textarea "hero."
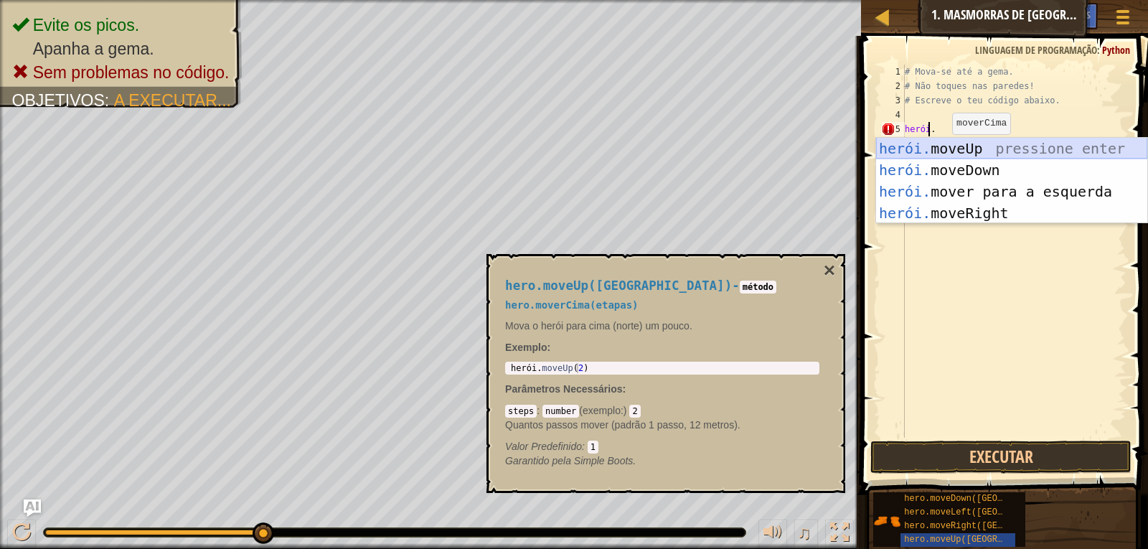
click at [999, 148] on div "herói. moveUp pressione enter herói. moveDown pressione enter herói. mover para…" at bounding box center [1011, 202] width 271 height 129
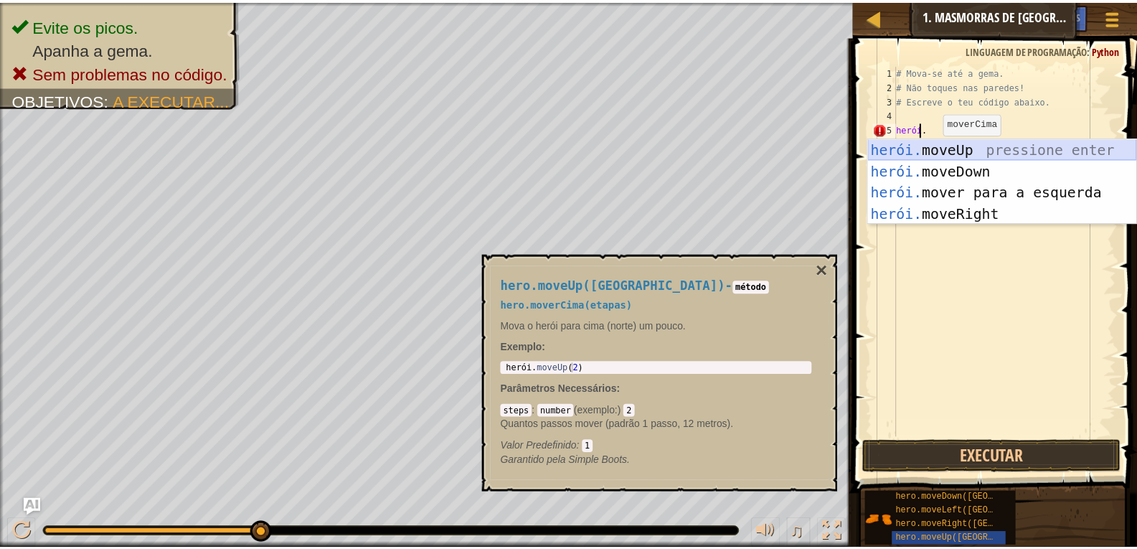
scroll to position [6, 0]
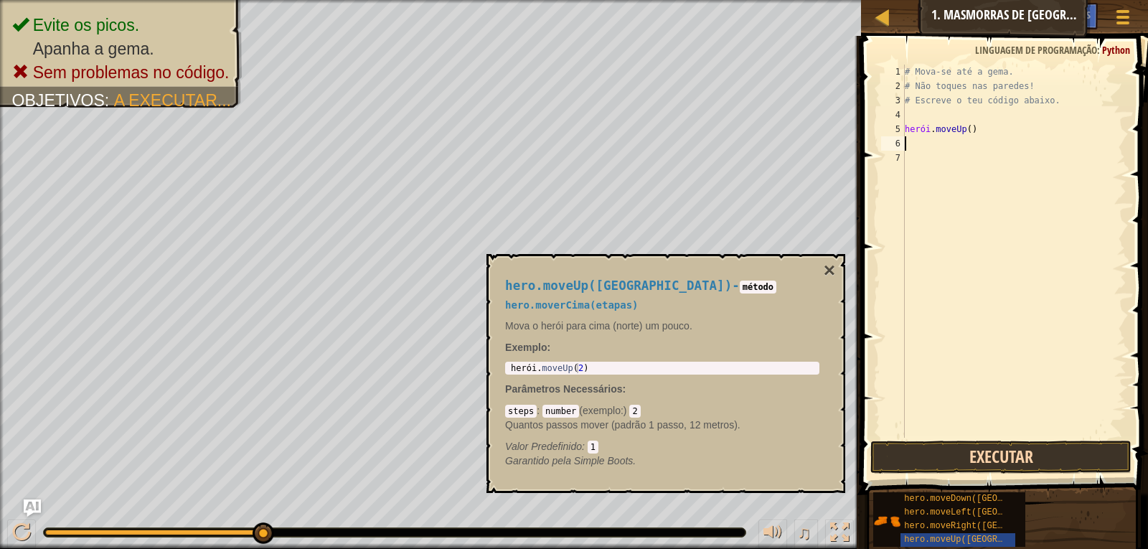
click at [943, 443] on div "1 2 3 4 5 6 7 # Mova-se até a [PERSON_NAME]. # Não toques nas [PERSON_NAME]! # …" at bounding box center [1001, 293] width 291 height 501
click at [937, 445] on button "Executar" at bounding box center [1001, 456] width 262 height 33
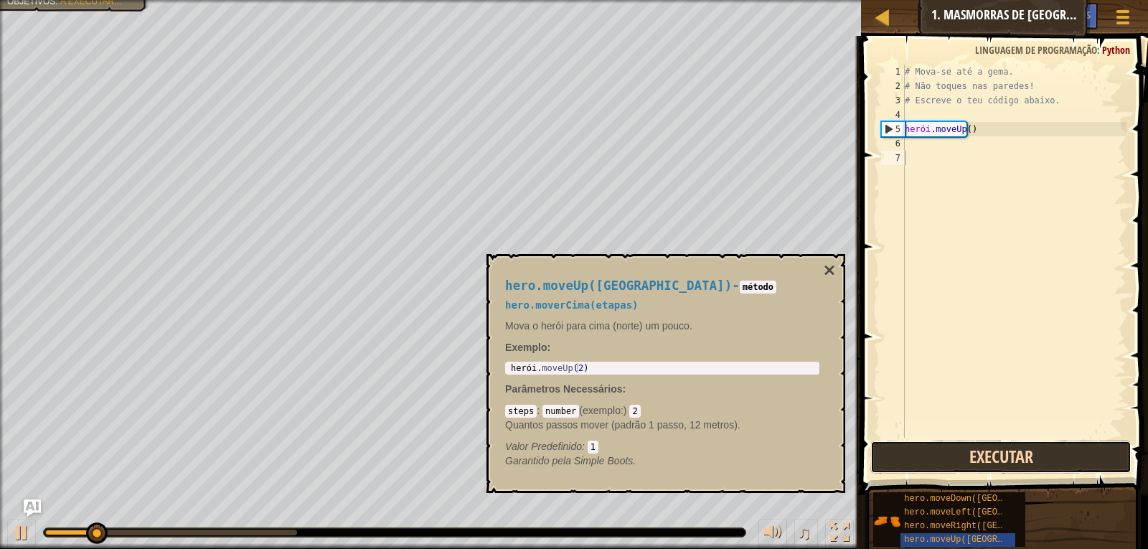
click at [937, 445] on button "Executar" at bounding box center [1001, 456] width 262 height 33
click at [930, 462] on button "Executar" at bounding box center [1001, 456] width 262 height 33
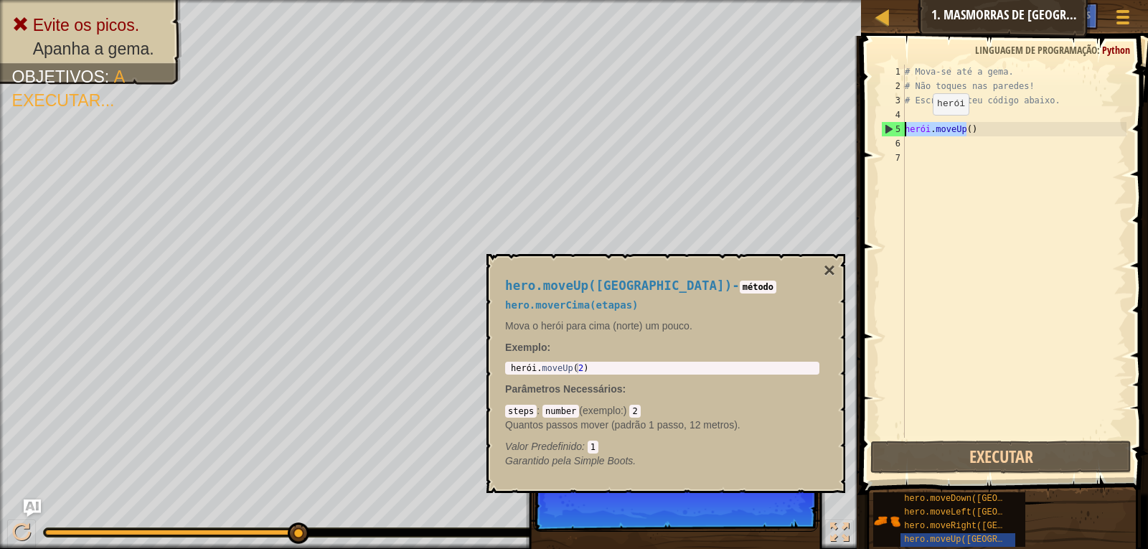
drag, startPoint x: 986, startPoint y: 126, endPoint x: 879, endPoint y: 130, distance: 106.9
click at [879, 130] on div "1 2 3 4 5 6 7 # Mova-se até a [PERSON_NAME]. # Não toques nas [PERSON_NAME]! # …" at bounding box center [1002, 251] width 248 height 373
type textarea "hero.moveUp()"
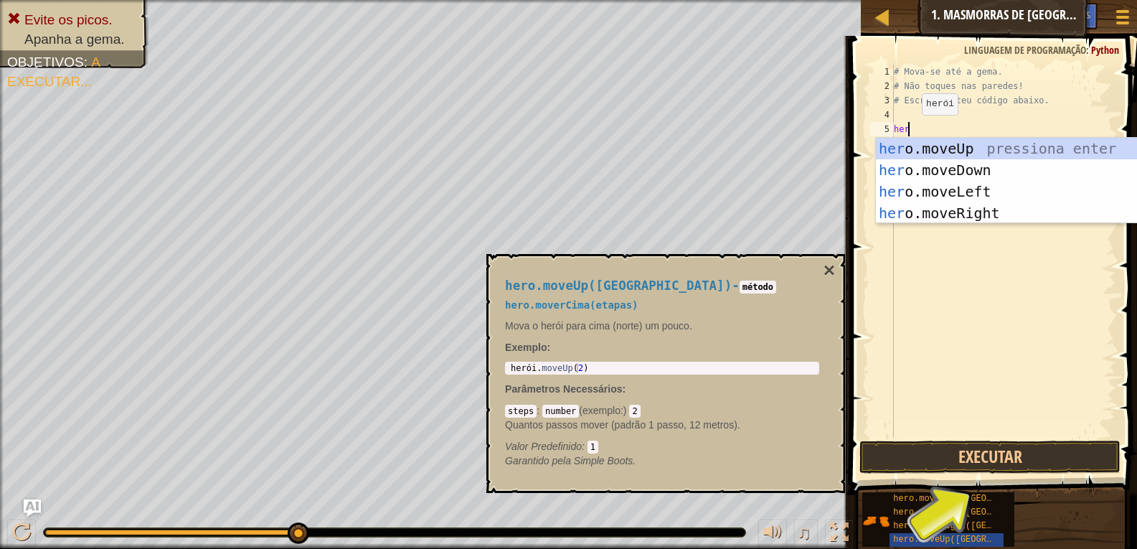
scroll to position [6, 1]
type textarea "hero"
click at [948, 216] on div "hero .moveUp pressione enter herói .moveDown pressione enter herói .moveLeft pr…" at bounding box center [1011, 202] width 271 height 129
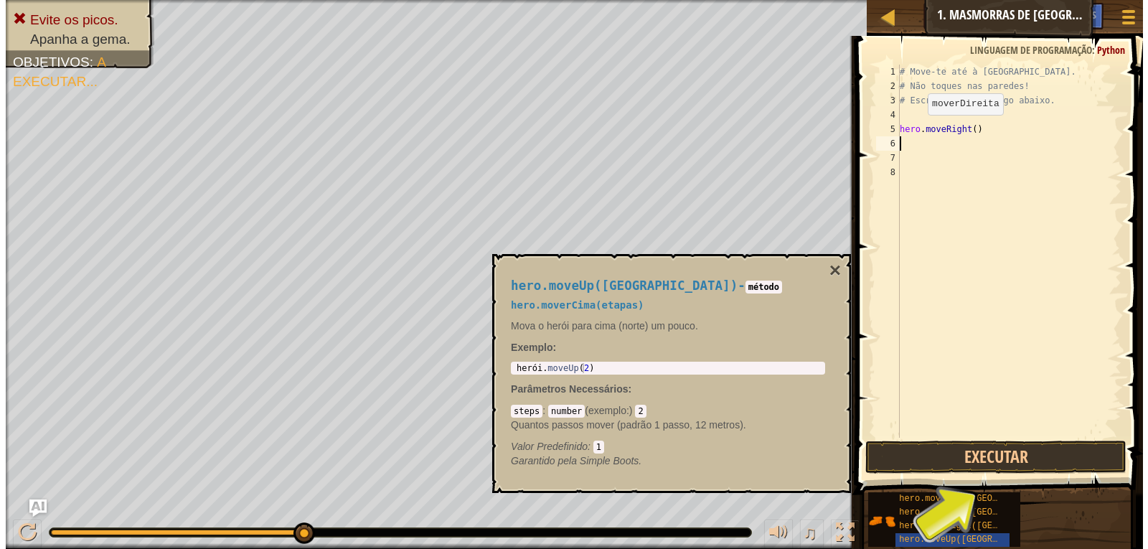
scroll to position [6, 0]
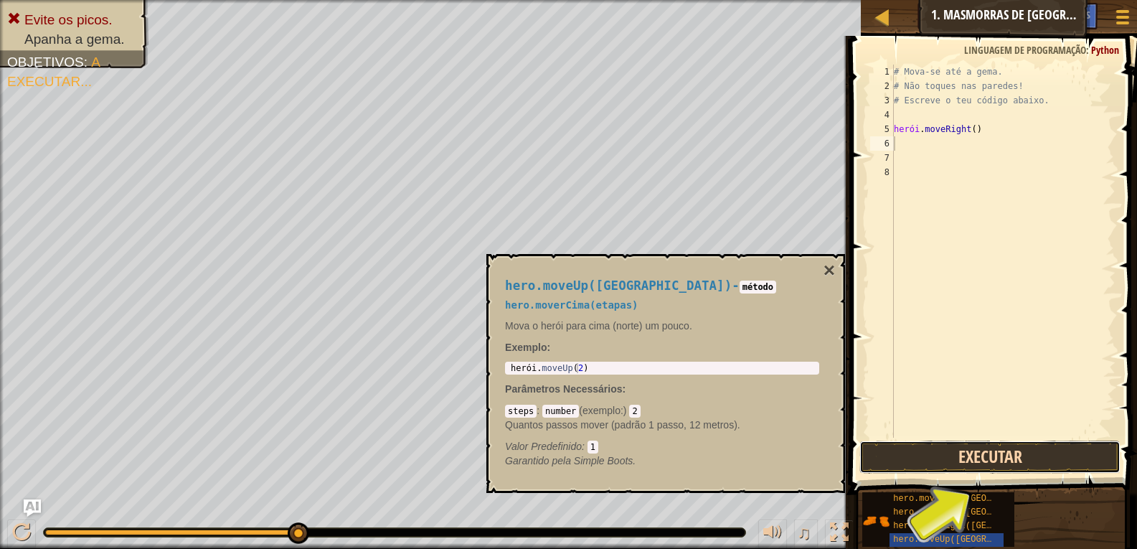
click at [933, 456] on button "Executar" at bounding box center [990, 456] width 262 height 33
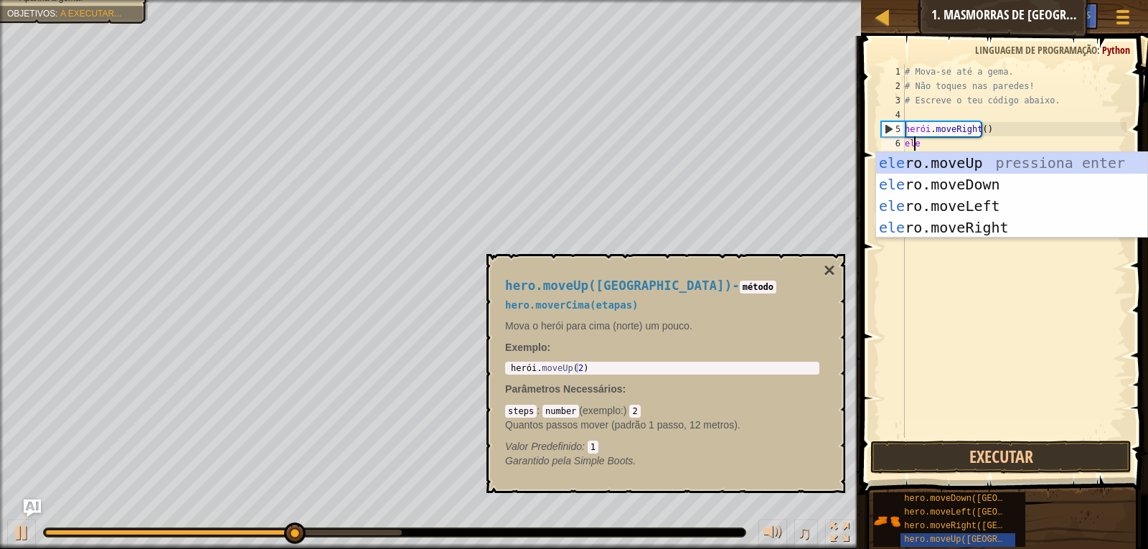
type textarea "her"
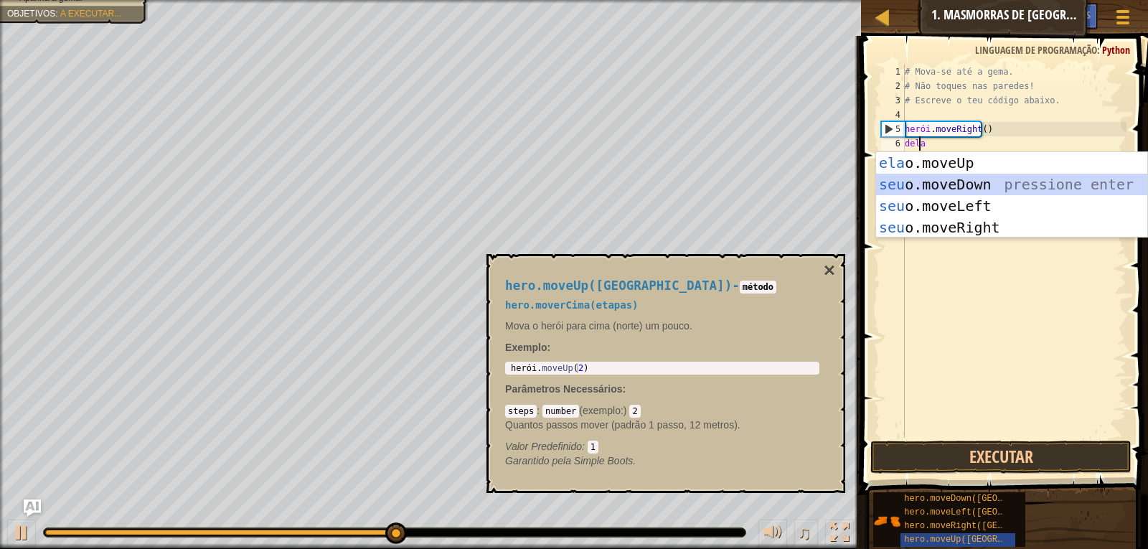
click at [1003, 181] on div "ela o.moveUp pressiona enter seu o.moveDown pressione enter seu o.moveLeft pres…" at bounding box center [1011, 216] width 271 height 129
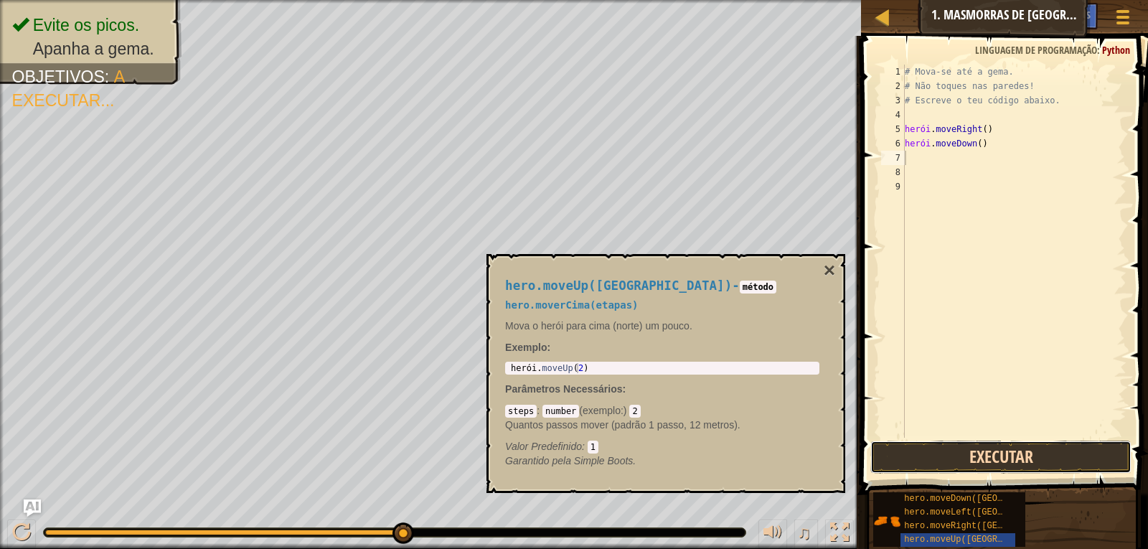
click at [919, 457] on button "Executar" at bounding box center [1001, 456] width 262 height 33
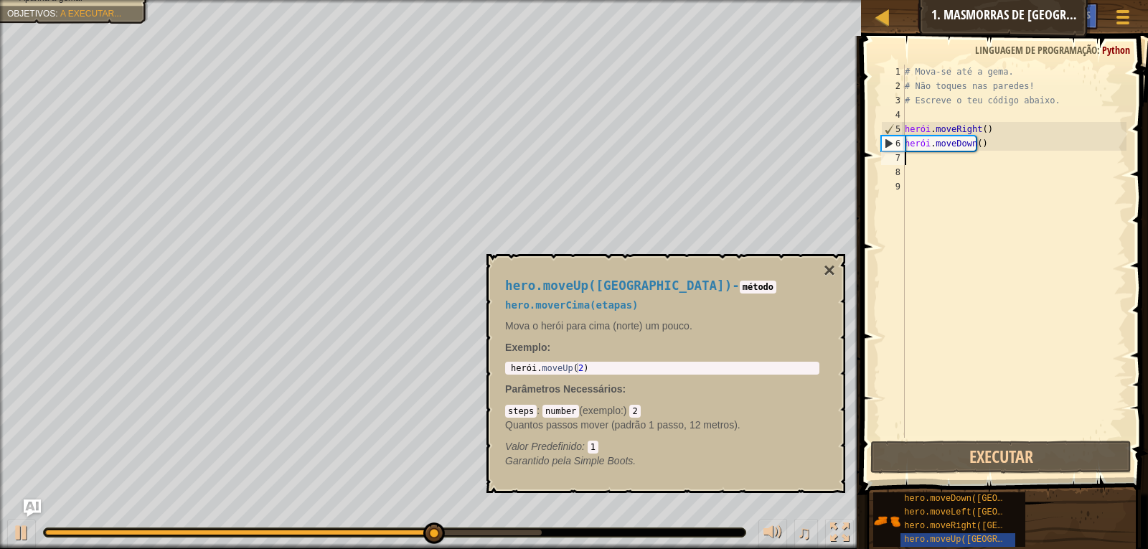
click at [959, 158] on div "# Mova-se até a [PERSON_NAME]. # Não toques nas [PERSON_NAME]! # Escreve o teu …" at bounding box center [1014, 266] width 225 height 402
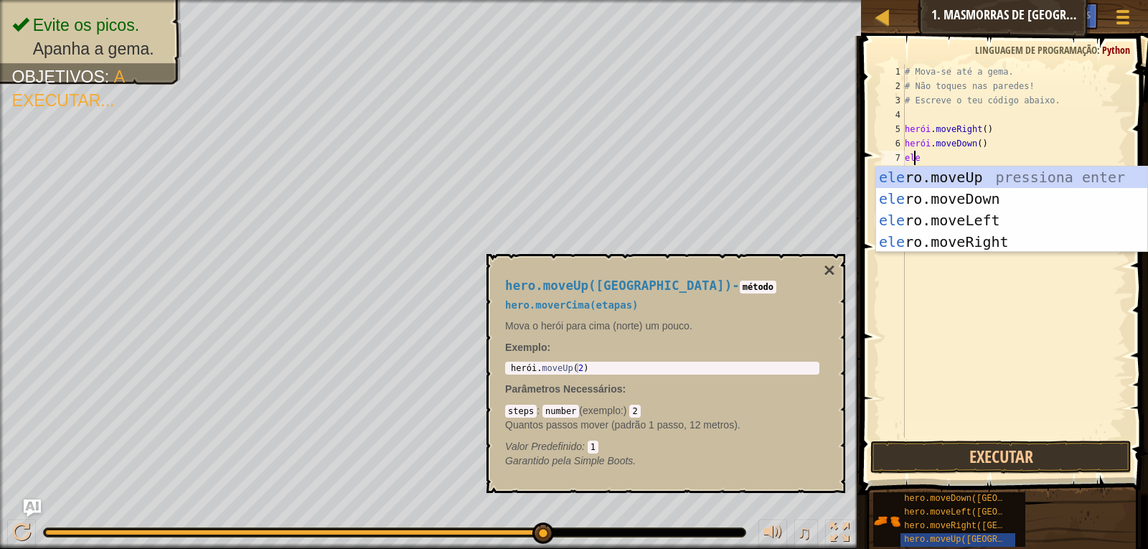
type textarea "her"
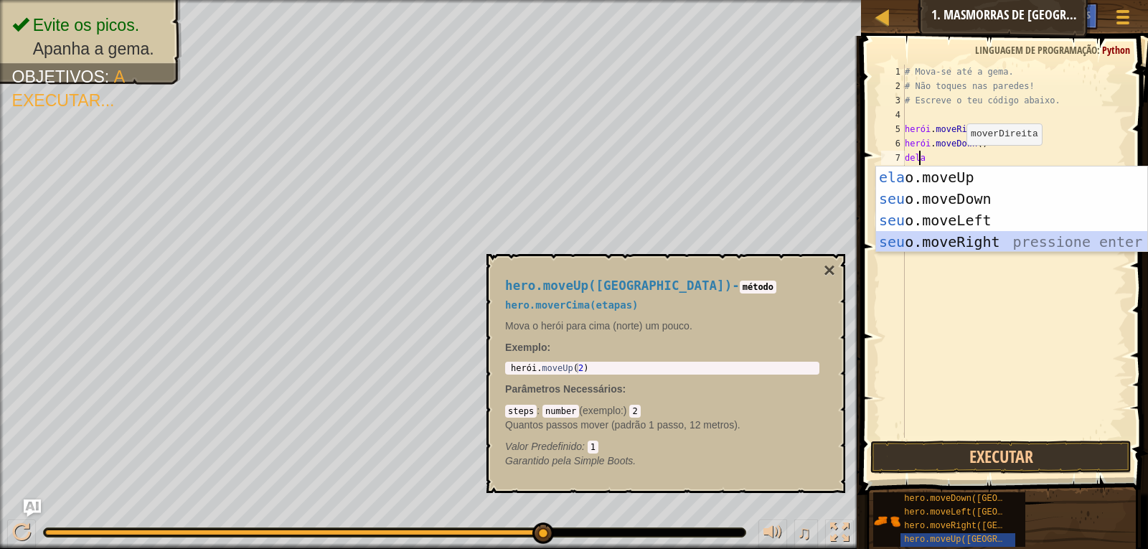
click at [979, 237] on div "ela o.moveUp pressiona enter seu o.moveDown pressione enter seu o.moveLeft pres…" at bounding box center [1011, 230] width 271 height 129
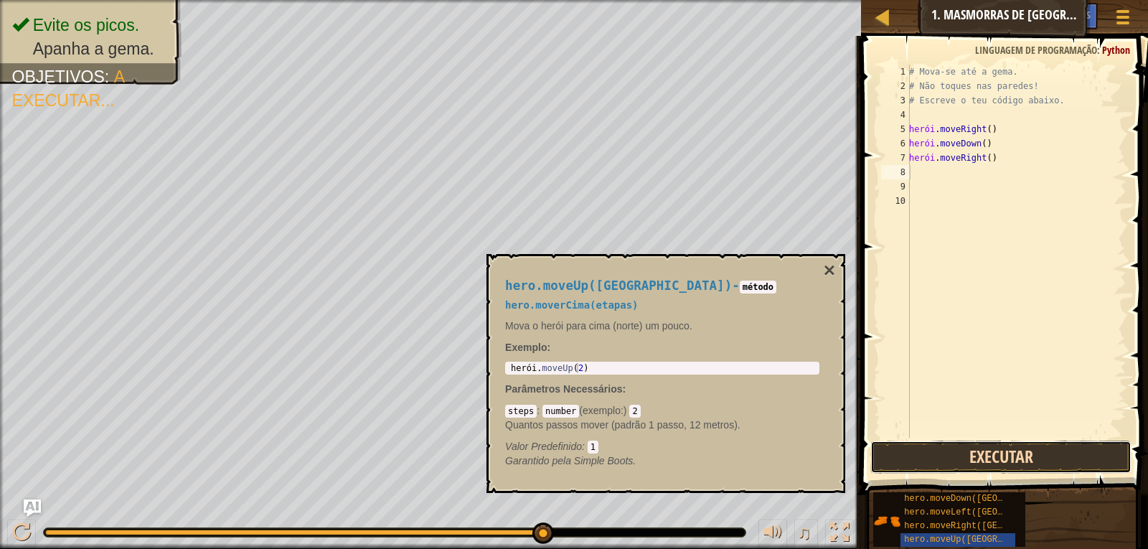
click at [946, 447] on button "Executar" at bounding box center [1001, 456] width 262 height 33
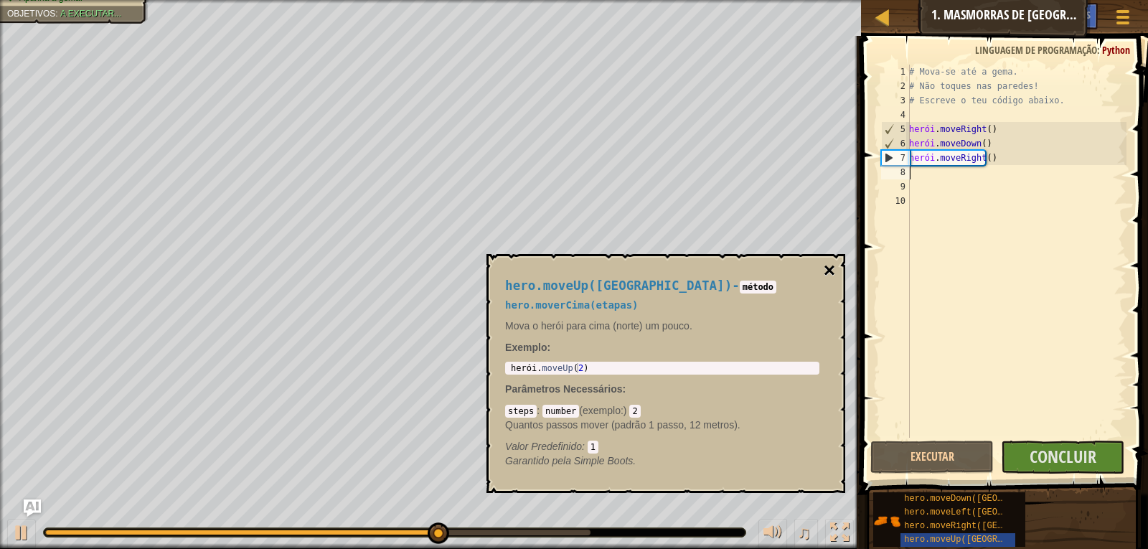
click at [827, 269] on font "×" at bounding box center [828, 270] width 11 height 22
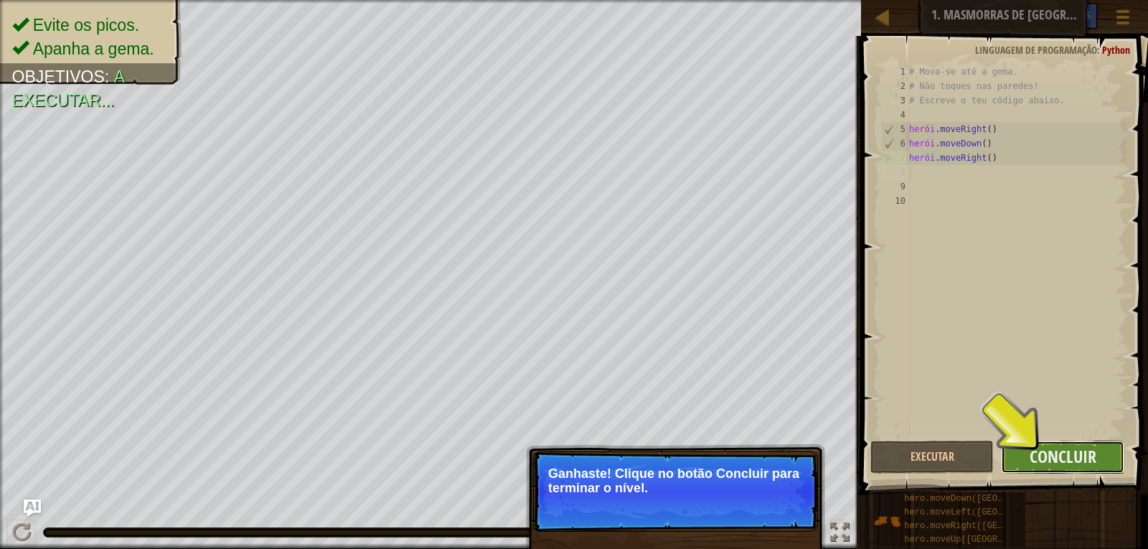
click at [1103, 465] on button "Concluir" at bounding box center [1062, 456] width 123 height 33
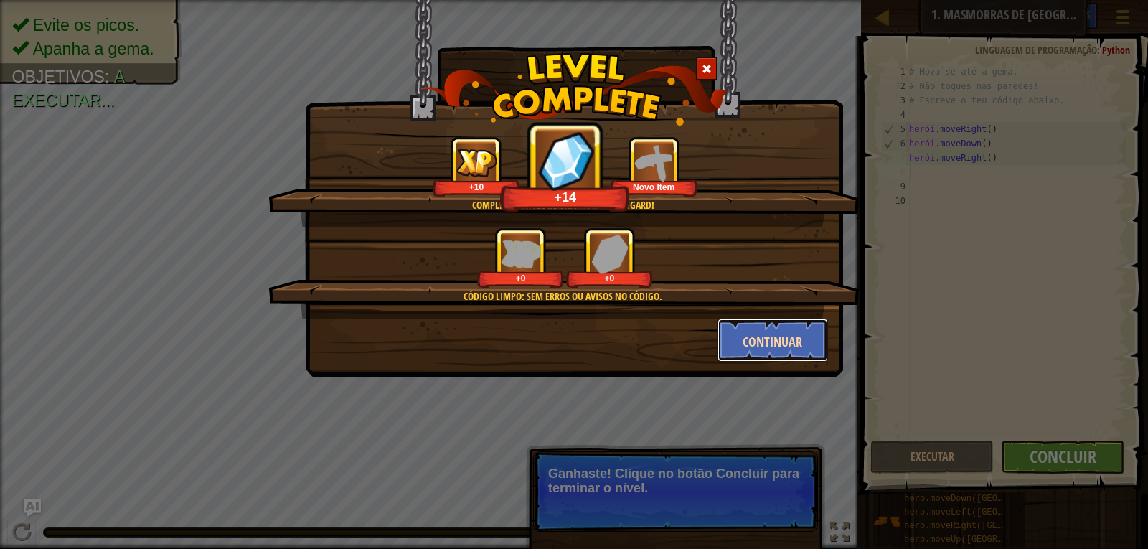
click at [791, 350] on font "Continuar" at bounding box center [772, 342] width 60 height 18
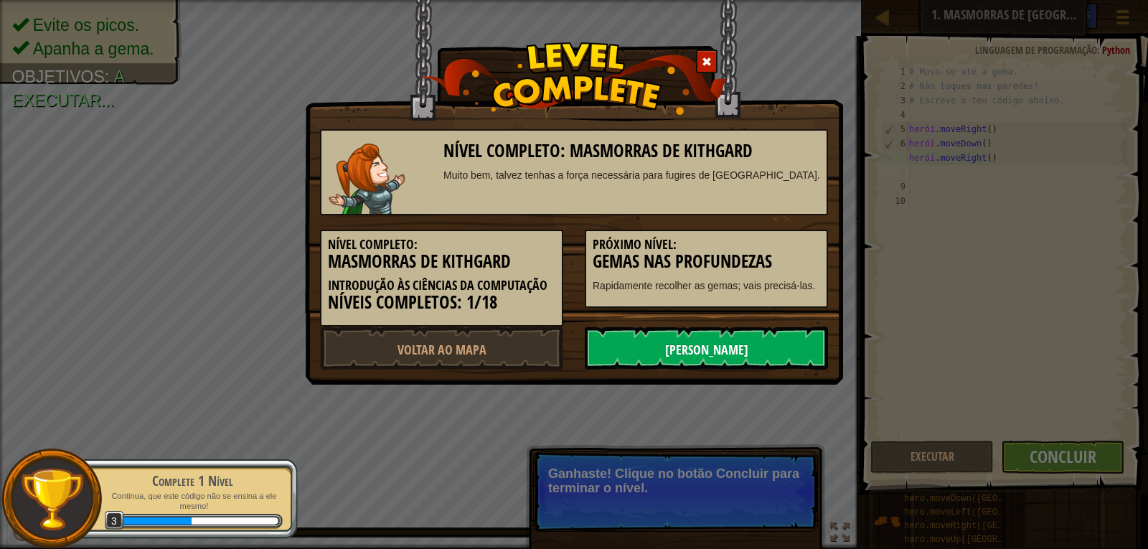
click at [785, 351] on link "[PERSON_NAME]" at bounding box center [706, 347] width 243 height 43
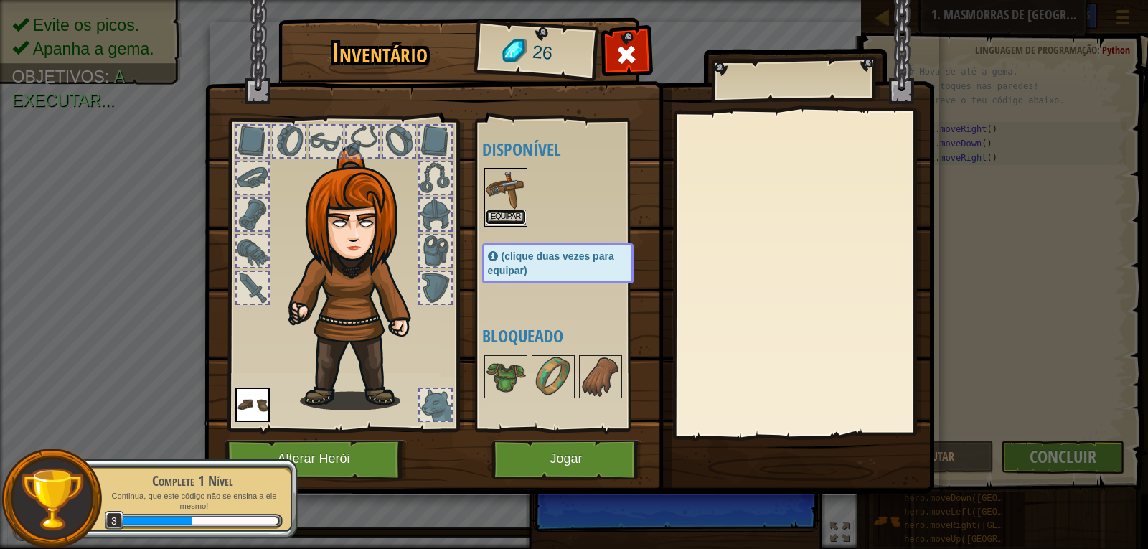
click at [504, 212] on font "Equipar" at bounding box center [506, 216] width 30 height 9
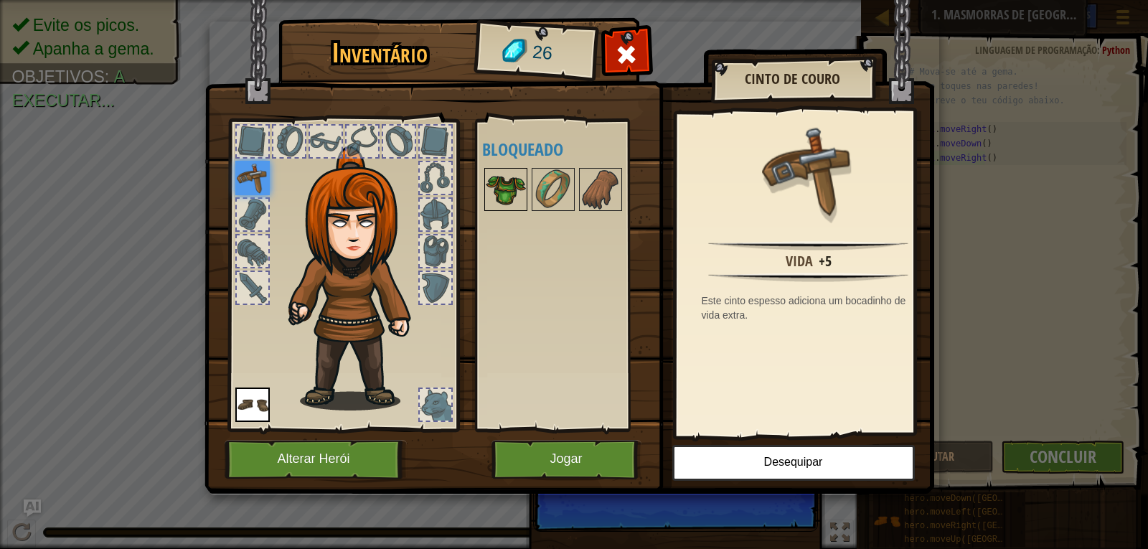
click at [490, 187] on img at bounding box center [506, 189] width 40 height 40
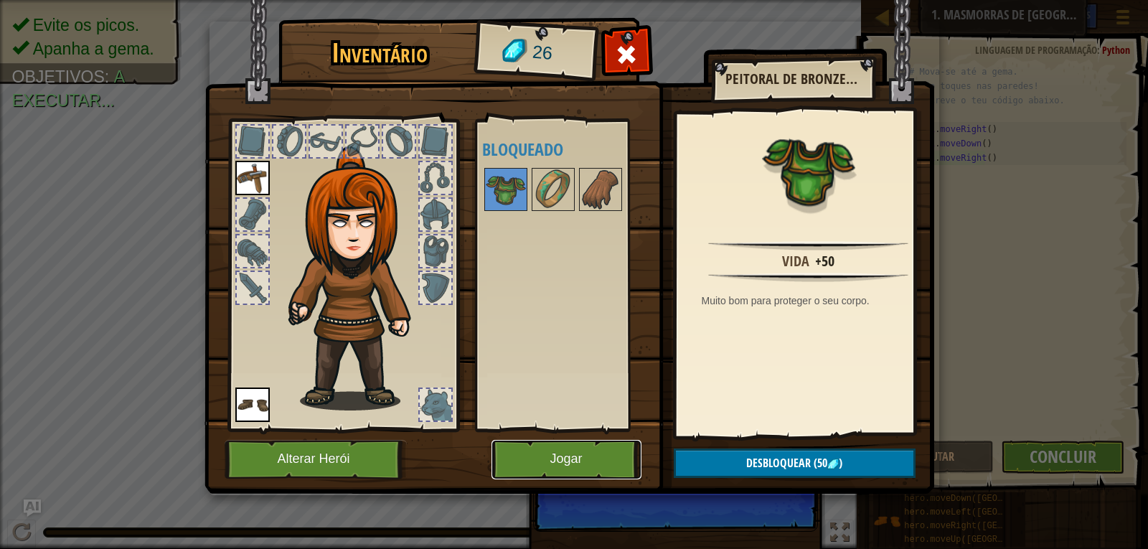
click at [587, 460] on button "Jogar" at bounding box center [566, 459] width 150 height 39
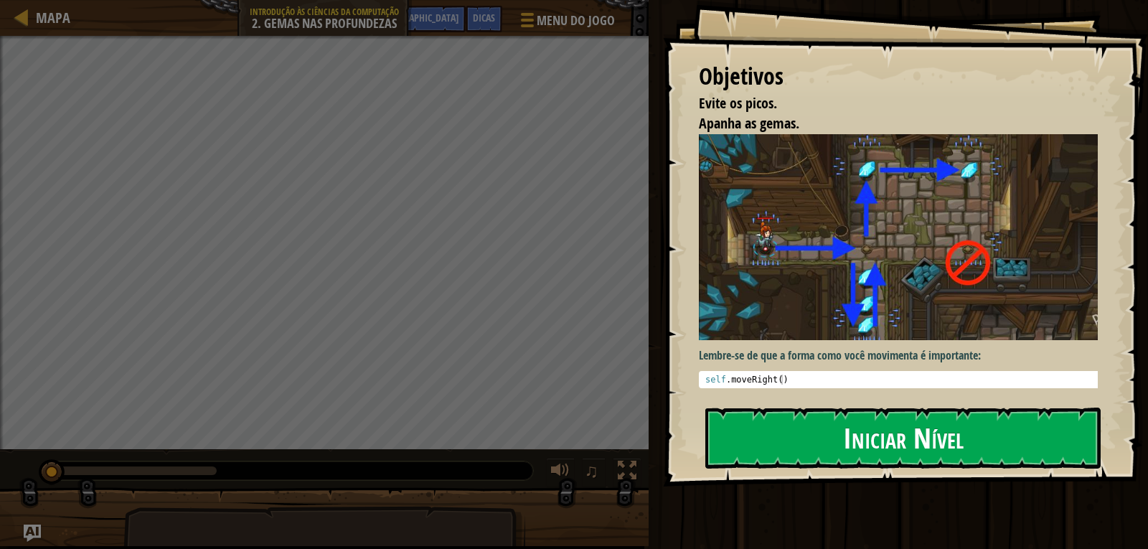
click at [752, 407] on button "Iniciar Nível" at bounding box center [902, 437] width 395 height 60
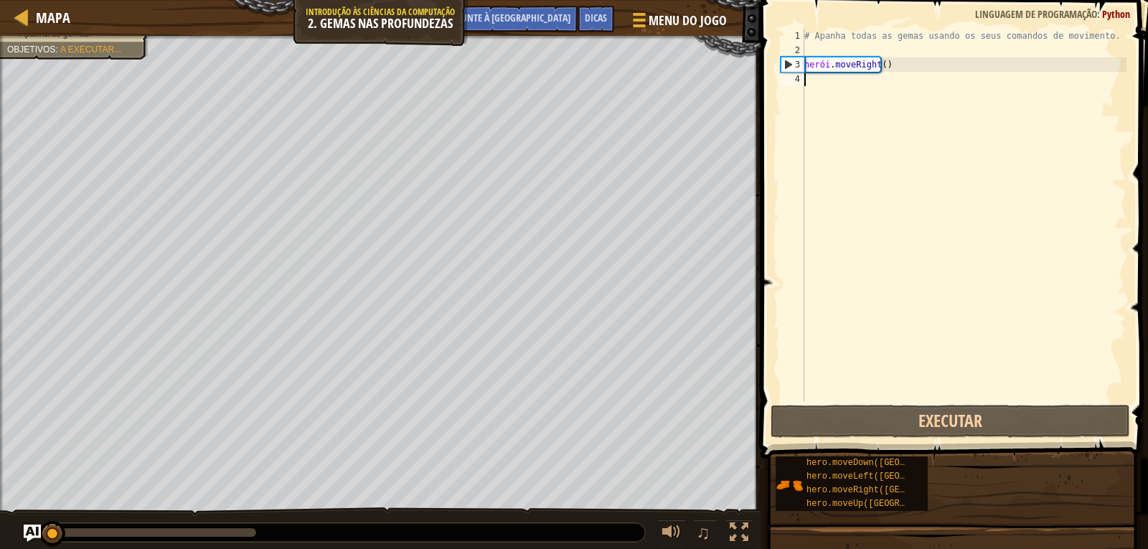
click at [812, 80] on div "# Apanha todas as gemas usando os seus comandos de movimento. herói . moveRight…" at bounding box center [963, 230] width 325 height 402
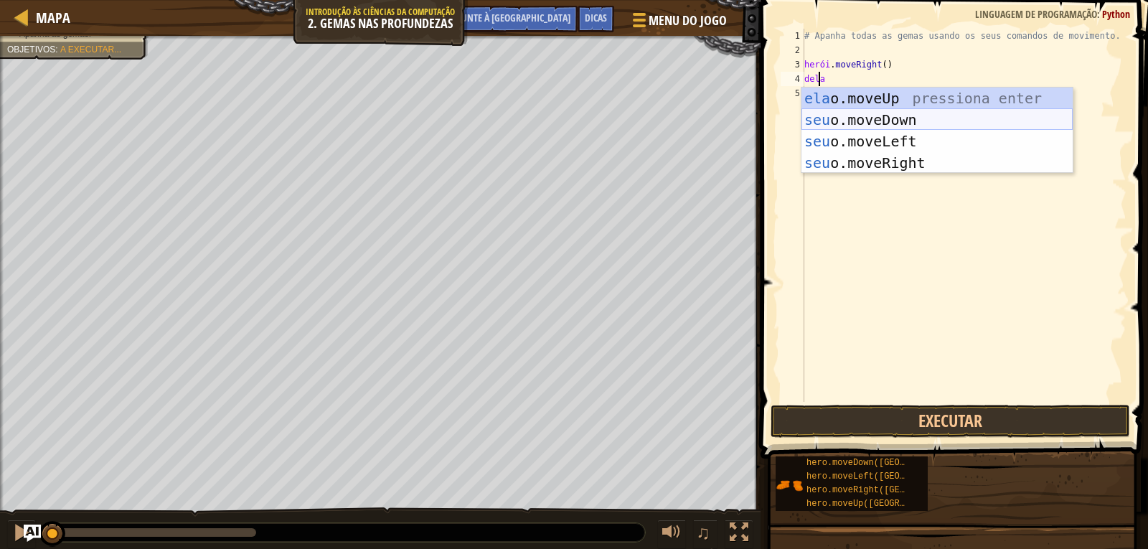
type textarea "hero"
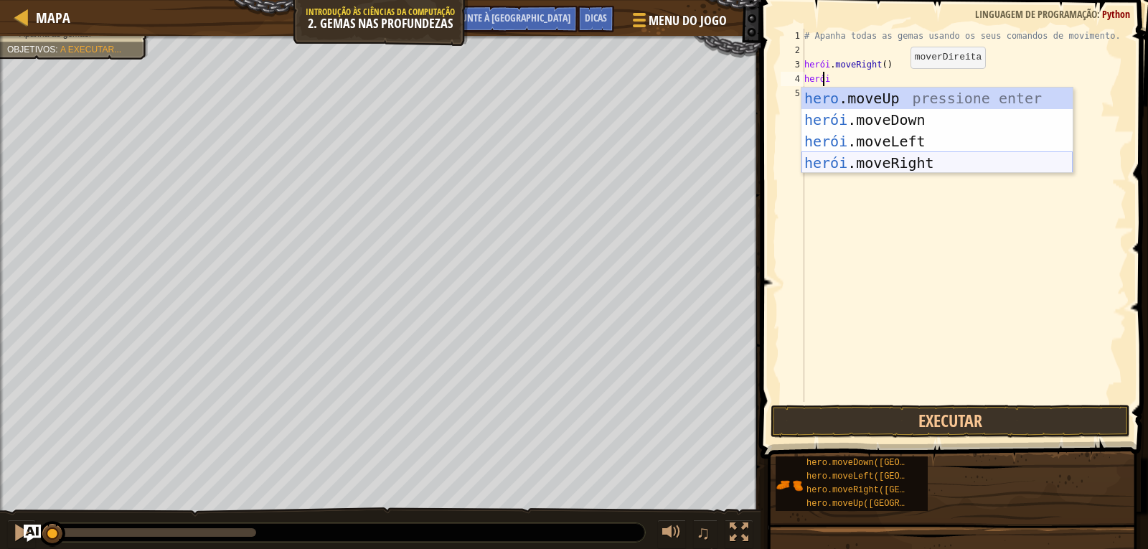
click at [869, 164] on div "hero .moveUp pressione enter herói .moveDown pressione enter herói .moveLeft pr…" at bounding box center [936, 152] width 271 height 129
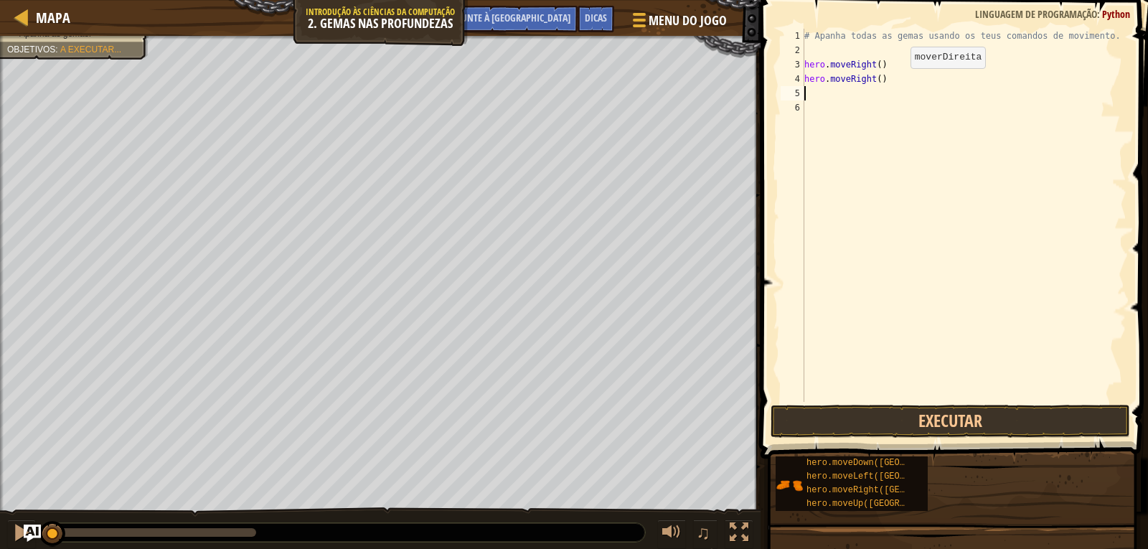
scroll to position [6, 0]
click at [933, 425] on button "Executar" at bounding box center [949, 421] width 359 height 33
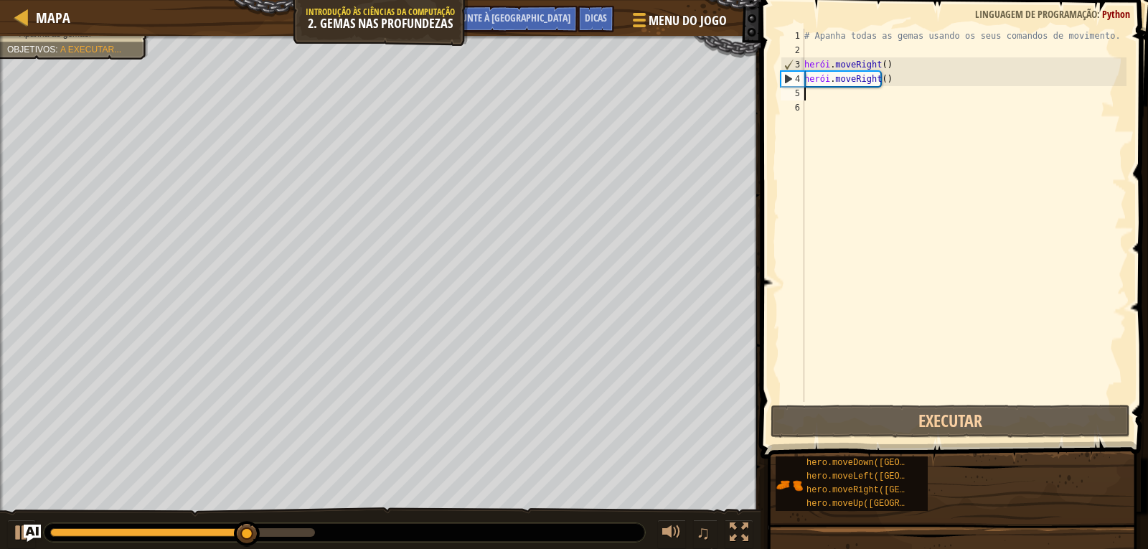
click at [808, 95] on div "# Apanha todas as gemas usando os seus comandos de movimento. herói . moveRight…" at bounding box center [963, 230] width 325 height 402
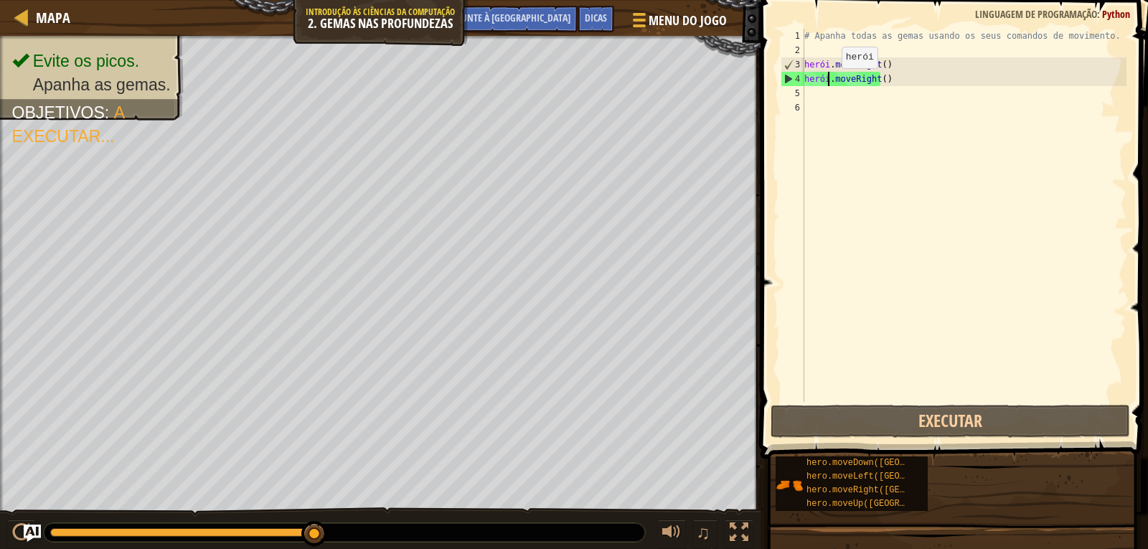
click at [829, 82] on div "# Apanha todas as gemas usando os seus comandos de movimento. herói . moveRight…" at bounding box center [963, 230] width 325 height 402
type textarea "hero.moveRight()"
click at [841, 83] on div "# Apanha todas as gemas usando os seus comandos de movimento. herói . moveRight…" at bounding box center [963, 230] width 325 height 402
click at [806, 93] on div "# Apanha todas as gemas usando os seus comandos de movimento. herói . moveRight…" at bounding box center [963, 230] width 325 height 402
click at [885, 80] on div "# Apanha todas as gemas usando os seus comandos de movimento. herói . moveRight…" at bounding box center [963, 230] width 325 height 402
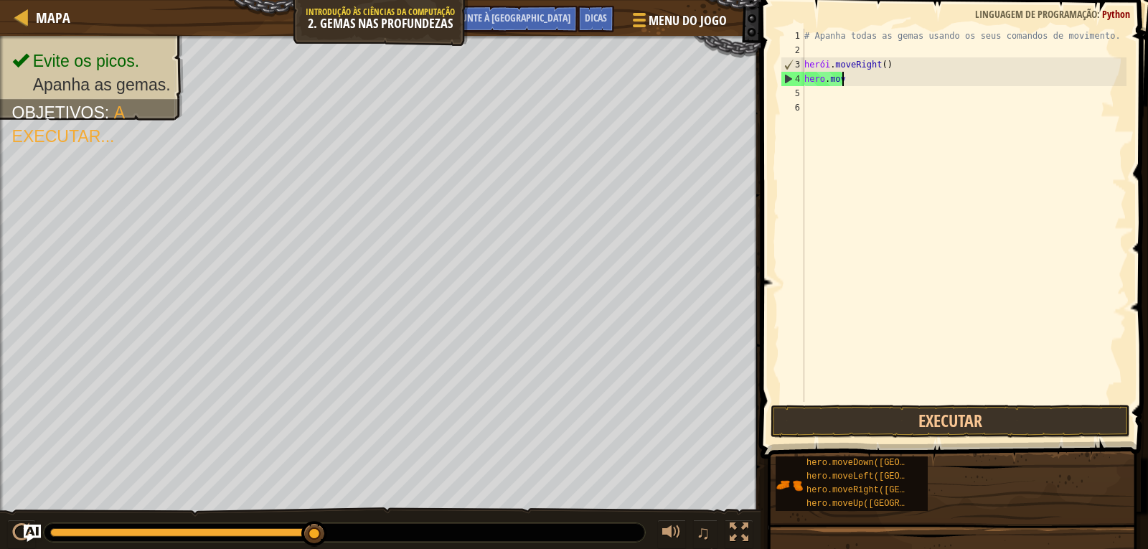
type textarea "h"
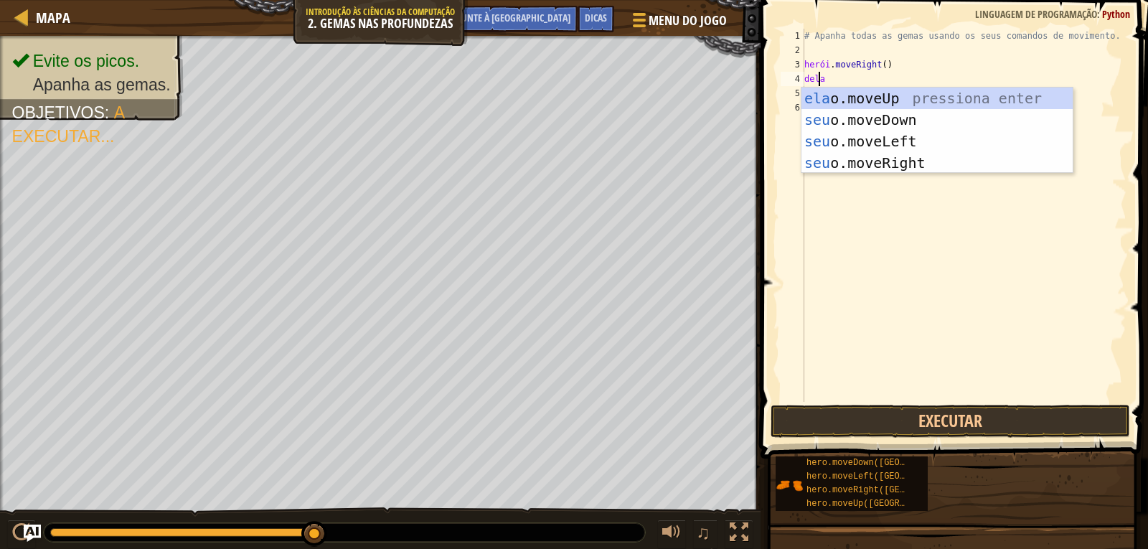
type textarea "hero"
click at [872, 116] on div "hero .moveUp pressione enter herói .moveDown pressione enter herói .moveLeft pr…" at bounding box center [936, 152] width 271 height 129
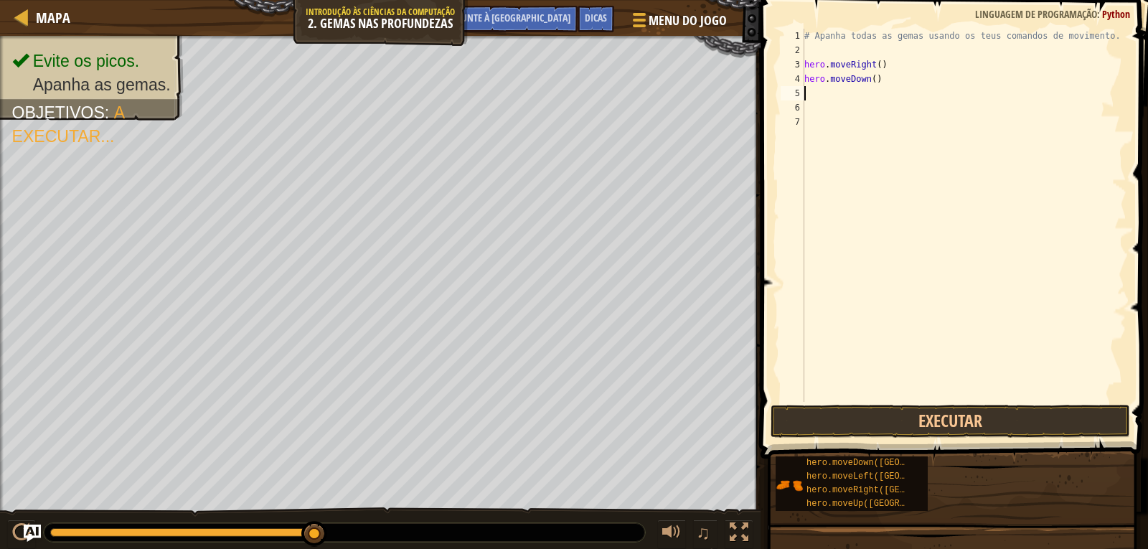
scroll to position [6, 0]
click at [920, 428] on button "Executar" at bounding box center [949, 421] width 359 height 33
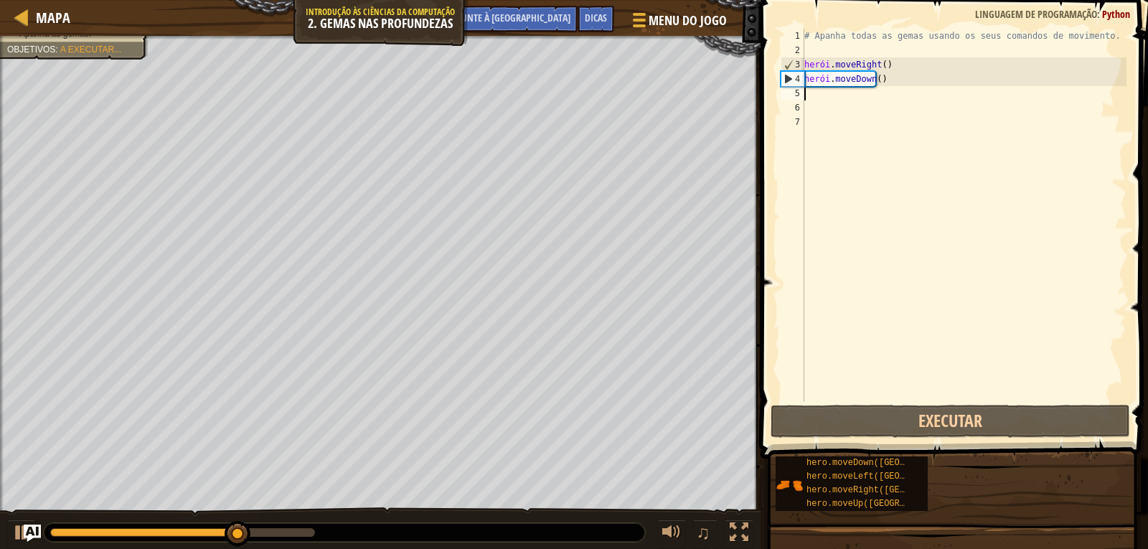
click at [811, 95] on div "# Apanha todas as gemas usando os seus comandos de movimento. herói . moveRight…" at bounding box center [963, 230] width 325 height 402
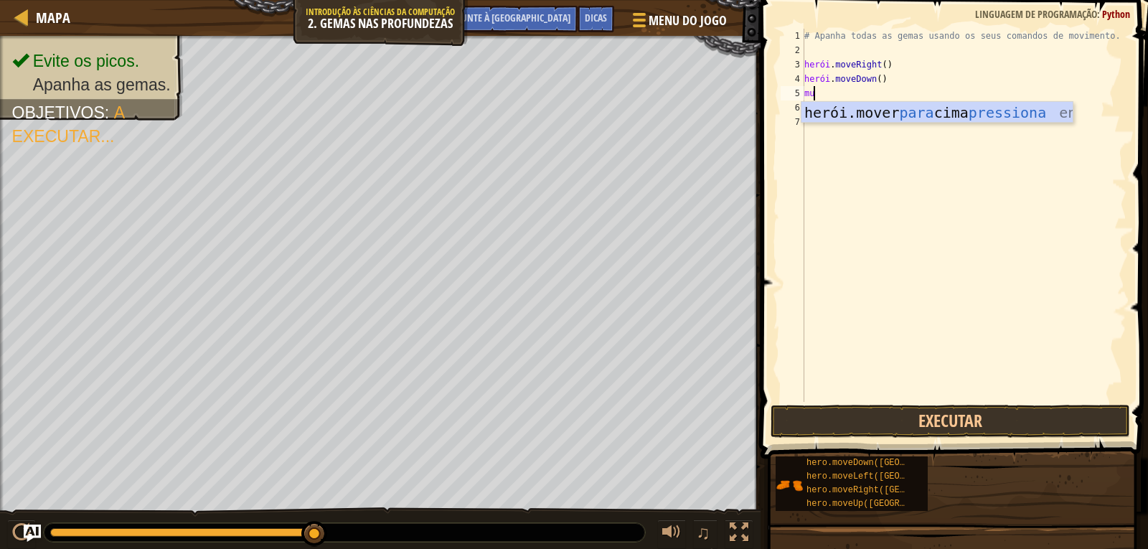
type textarea "m"
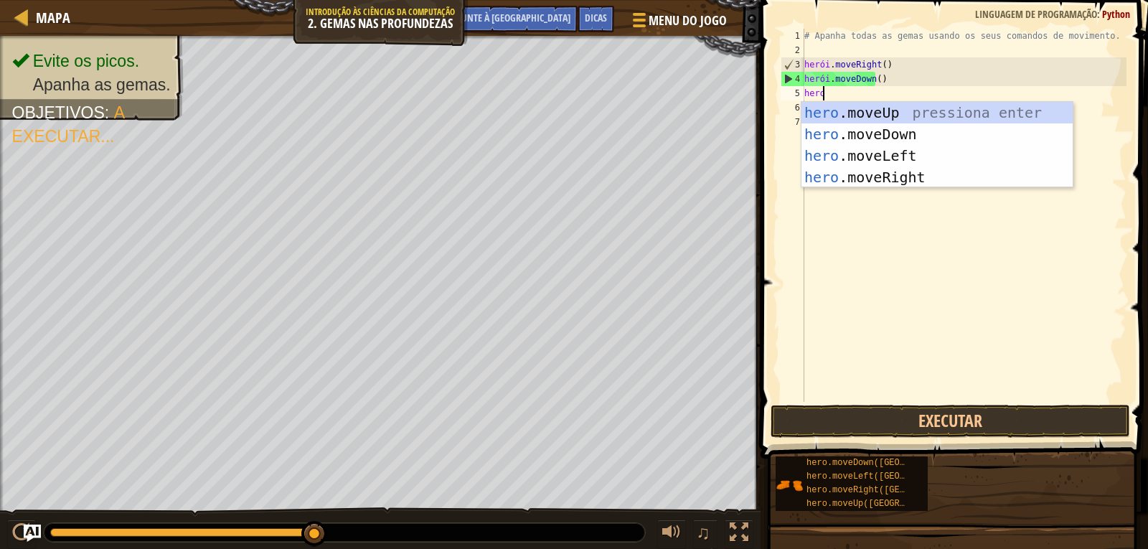
scroll to position [6, 1]
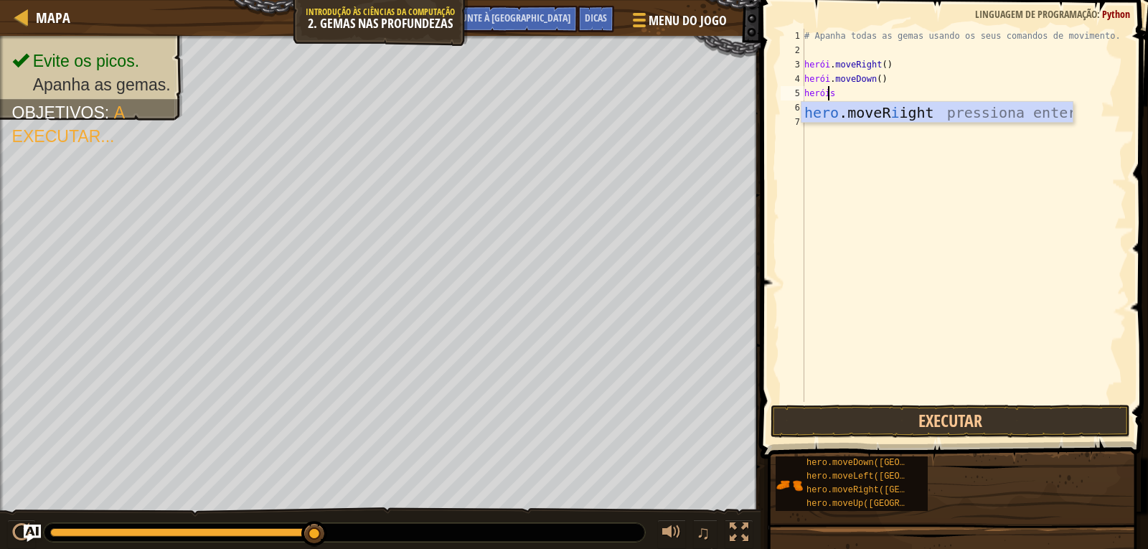
type textarea "hero"
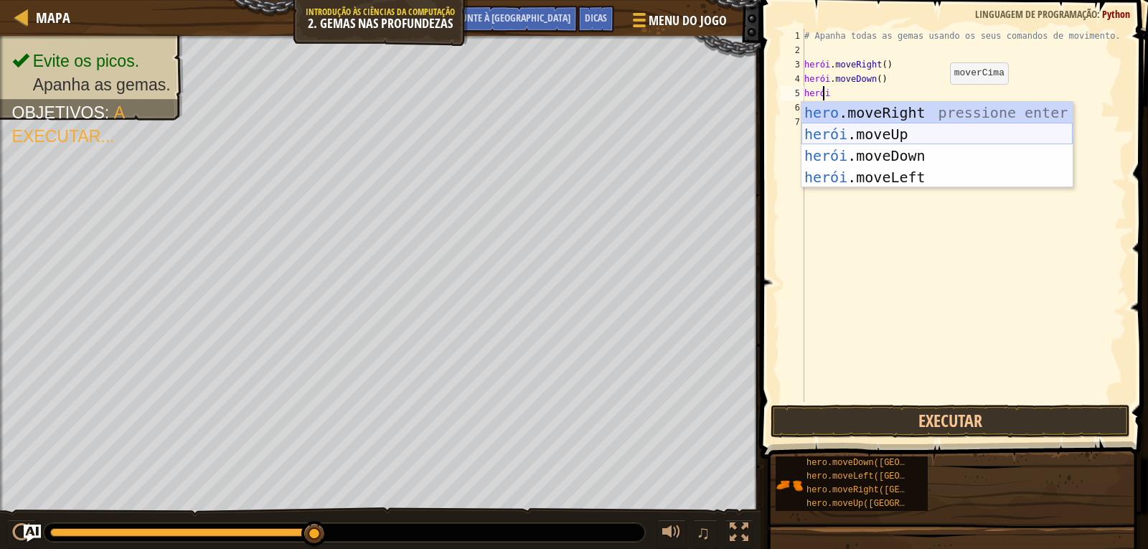
click at [900, 132] on div "hero .moveRight pressione enter herói .moveUp pressione enter herói .moveDown p…" at bounding box center [936, 166] width 271 height 129
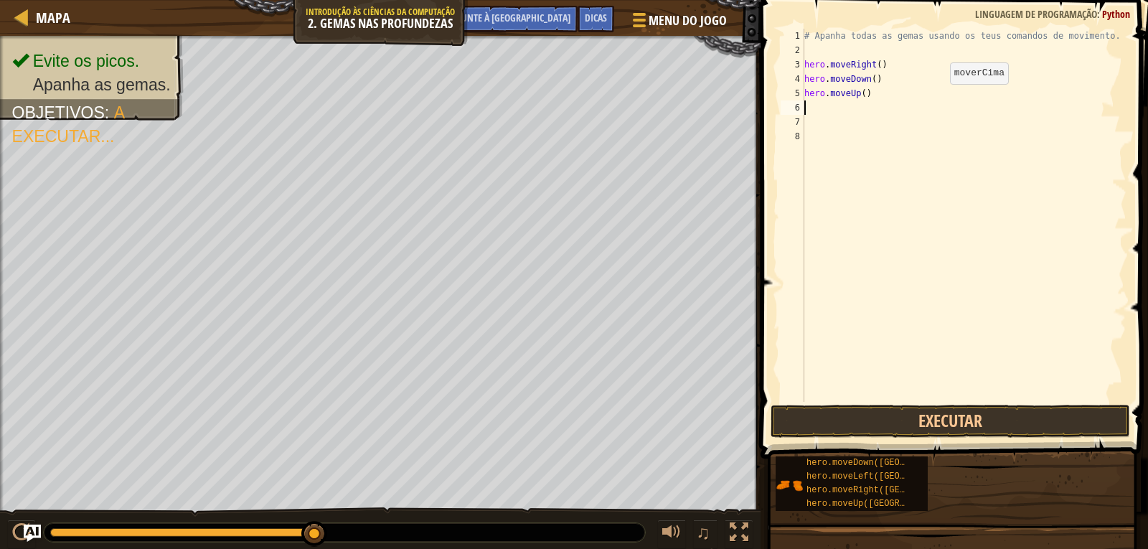
scroll to position [6, 0]
click at [808, 106] on div "# Apanha todas as gemas usando os seus comandos de movimento. herói . moveRight…" at bounding box center [963, 230] width 325 height 402
drag, startPoint x: 808, startPoint y: 106, endPoint x: 1023, endPoint y: 105, distance: 215.2
click at [1023, 105] on div "# Apanha todas as gemas usando os seus comandos de movimento. herói . moveRight…" at bounding box center [963, 230] width 325 height 402
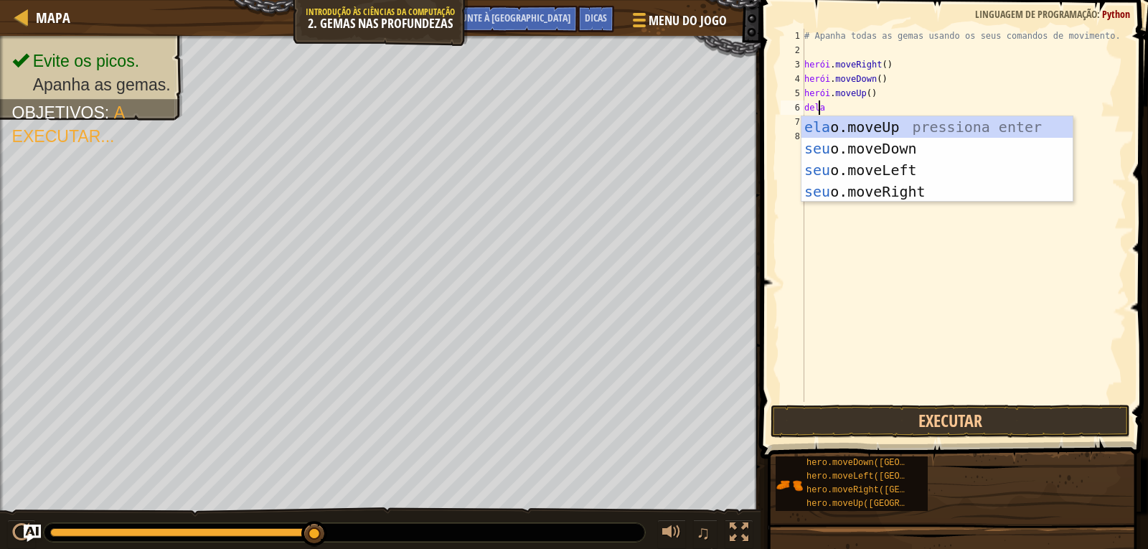
type textarea "hero"
click at [886, 195] on div "hero .moveUp pressione enter herói .moveDown pressione enter herói .moveLeft pr…" at bounding box center [936, 180] width 271 height 129
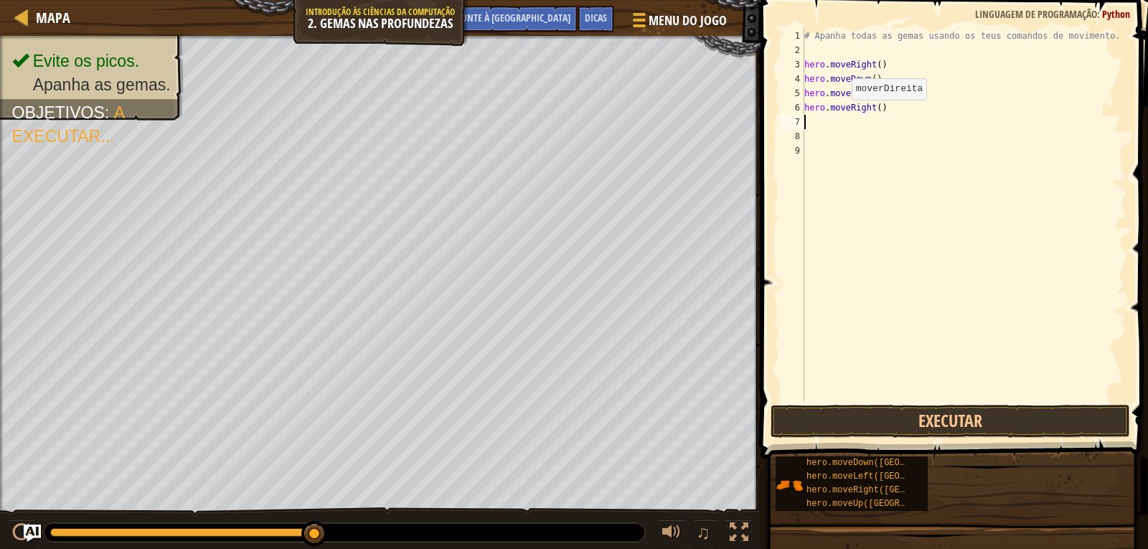
scroll to position [6, 0]
click at [931, 420] on button "Executar" at bounding box center [949, 421] width 359 height 33
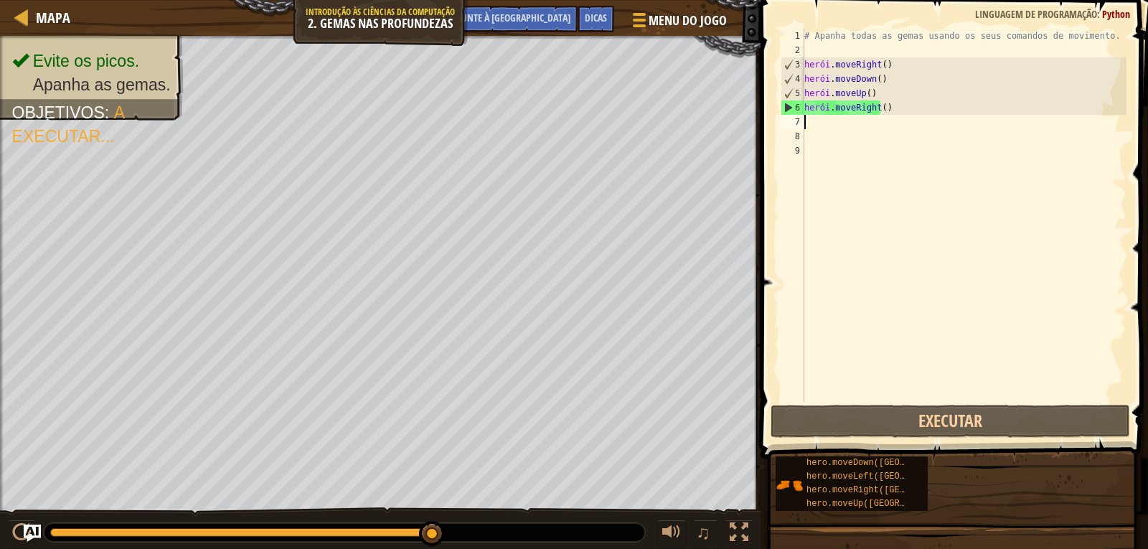
click at [880, 108] on div "# Apanha todas as gemas usando os seus comandos de movimento. herói . moveRight…" at bounding box center [963, 230] width 325 height 402
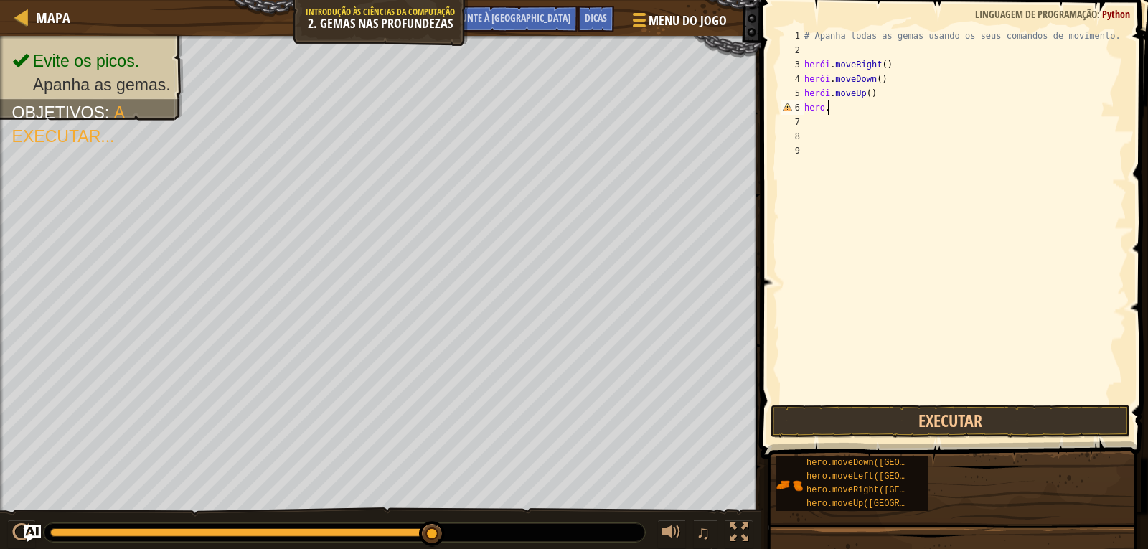
type textarea "h"
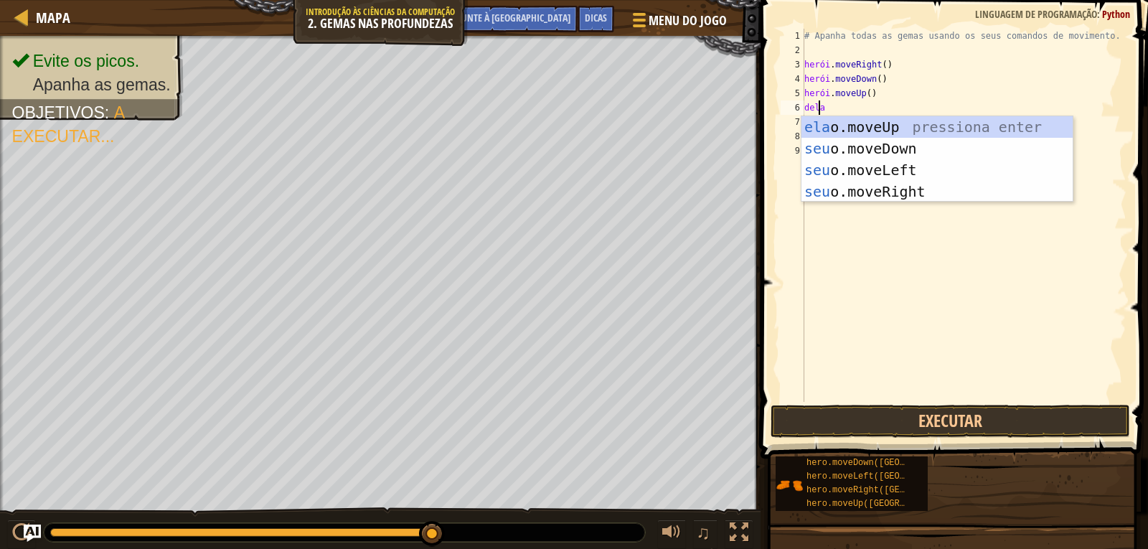
type textarea "hero"
click at [891, 127] on div "hero .moveUp pressione enter herói .moveDown pressione enter herói .moveLeft pr…" at bounding box center [936, 180] width 271 height 129
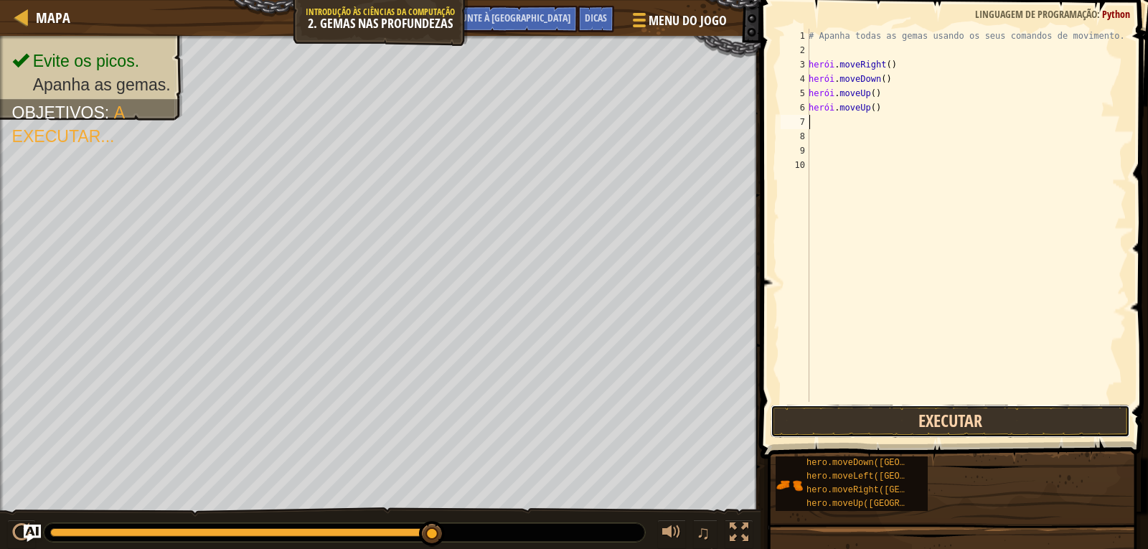
click at [926, 426] on button "Executar" at bounding box center [949, 421] width 359 height 33
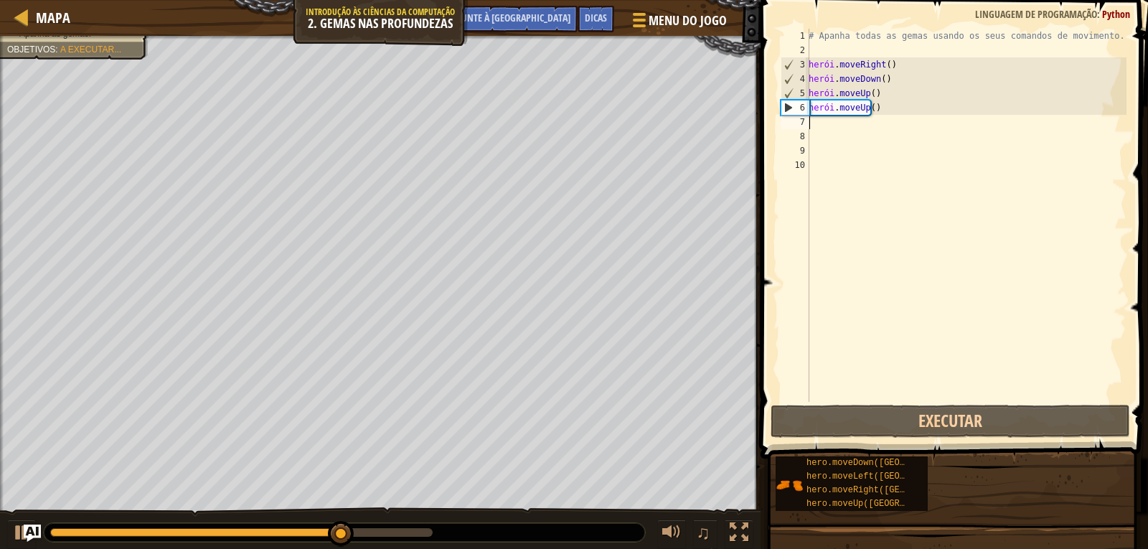
click at [812, 121] on div "# Apanha todas as gemas usando os seus comandos de movimento. herói . moveRight…" at bounding box center [966, 230] width 321 height 402
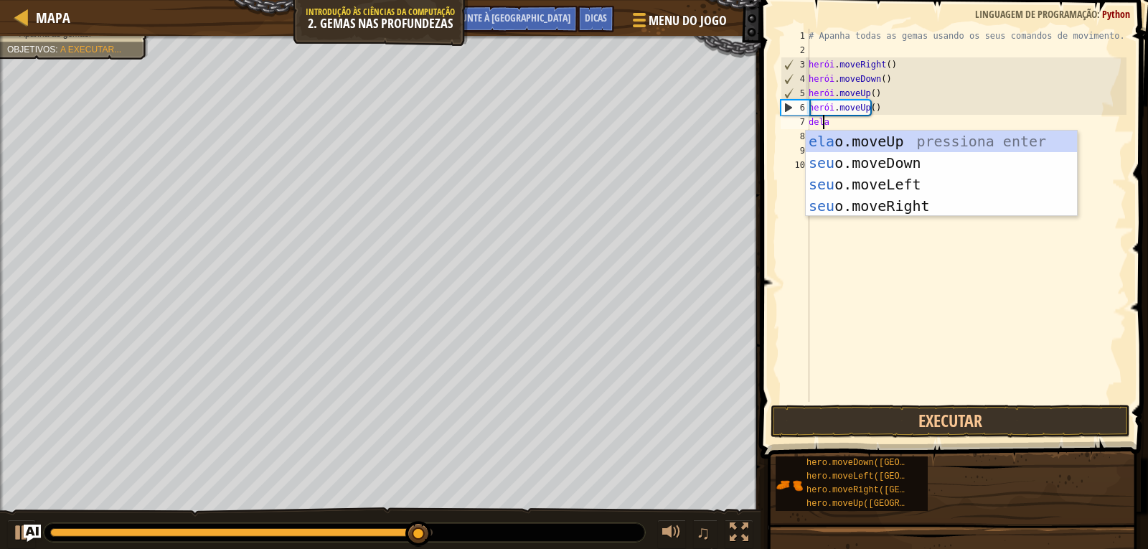
type textarea "hero"
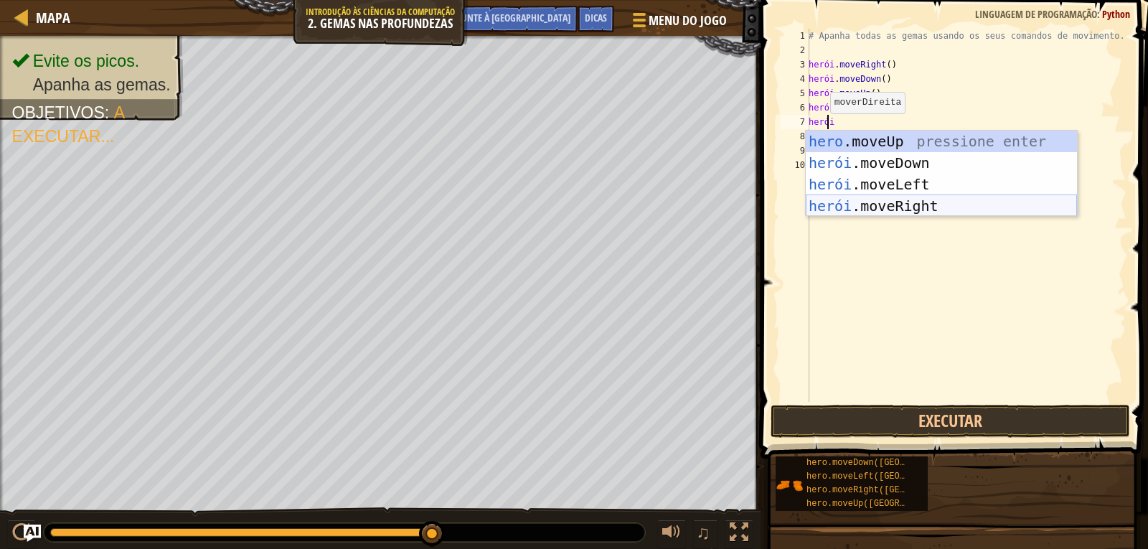
click at [902, 201] on div "hero .moveUp pressione enter herói .moveDown pressione enter herói .moveLeft pr…" at bounding box center [941, 195] width 271 height 129
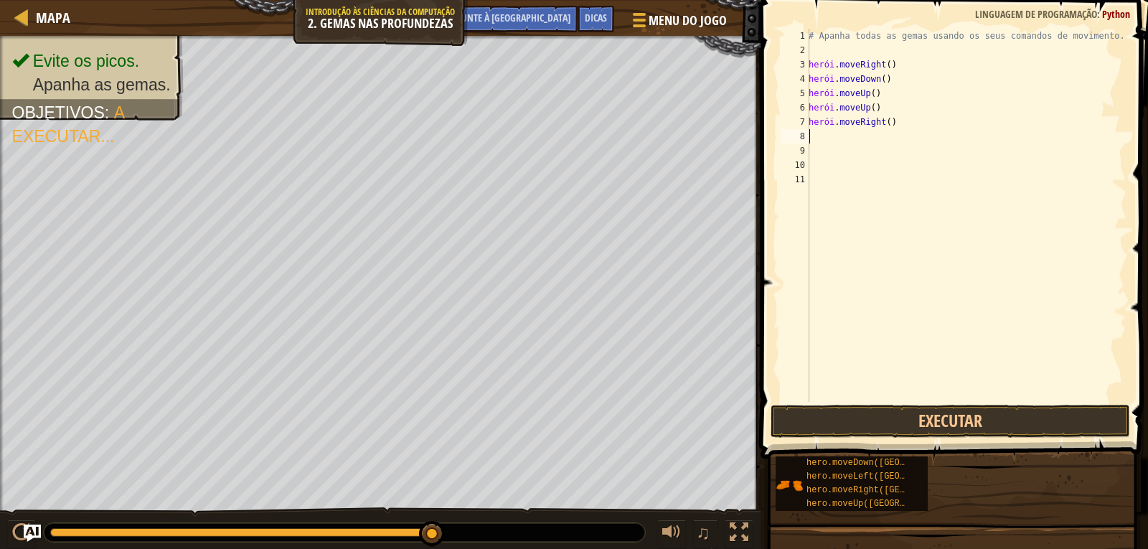
scroll to position [6, 0]
click at [946, 417] on button "Executar" at bounding box center [949, 421] width 359 height 33
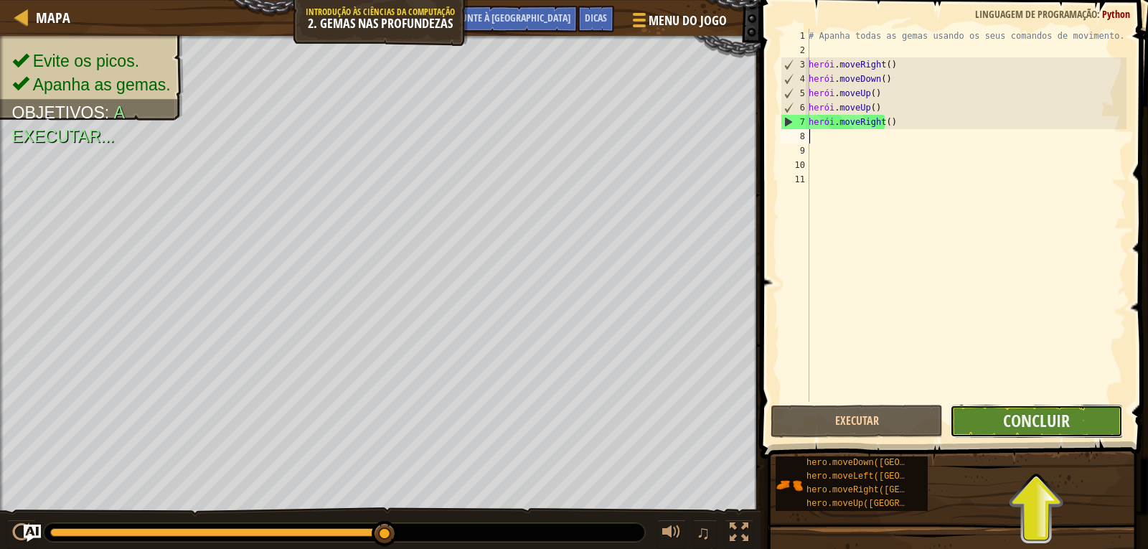
click at [1091, 422] on button "Concluir" at bounding box center [1036, 421] width 172 height 33
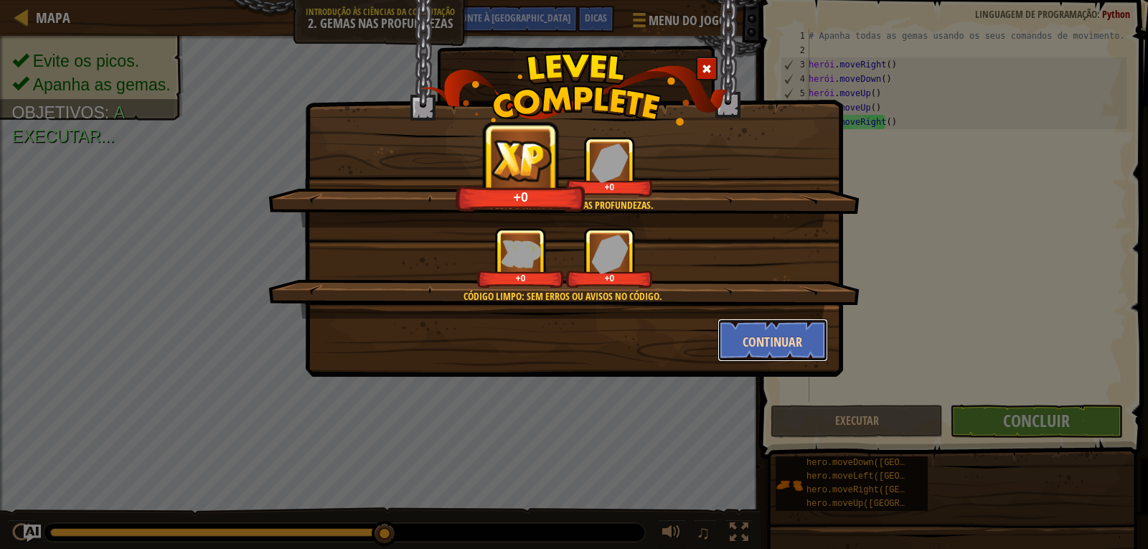
click at [765, 349] on font "Continuar" at bounding box center [772, 342] width 60 height 18
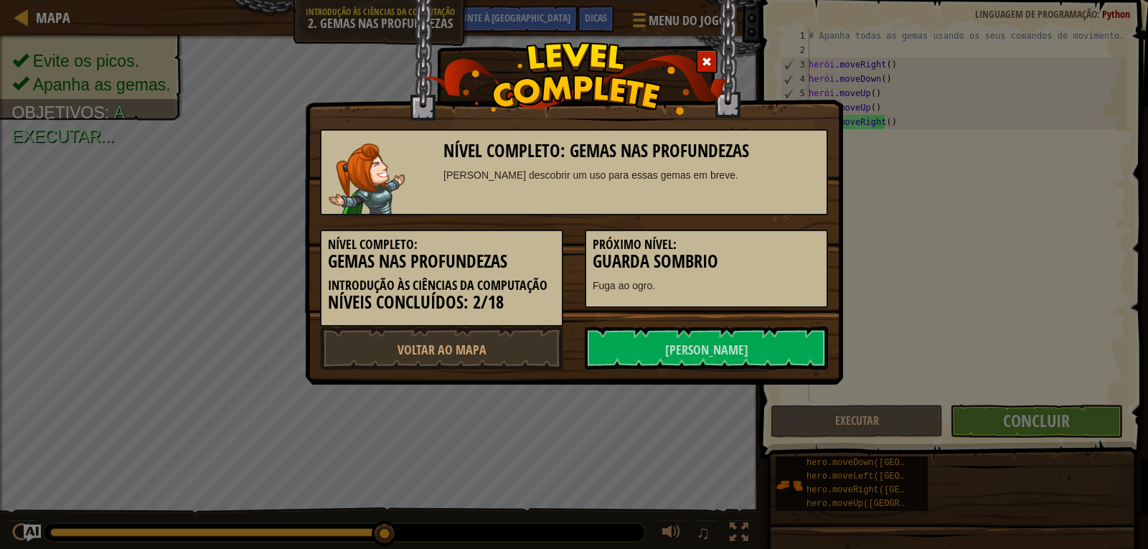
click at [765, 349] on link "[PERSON_NAME]" at bounding box center [706, 347] width 243 height 43
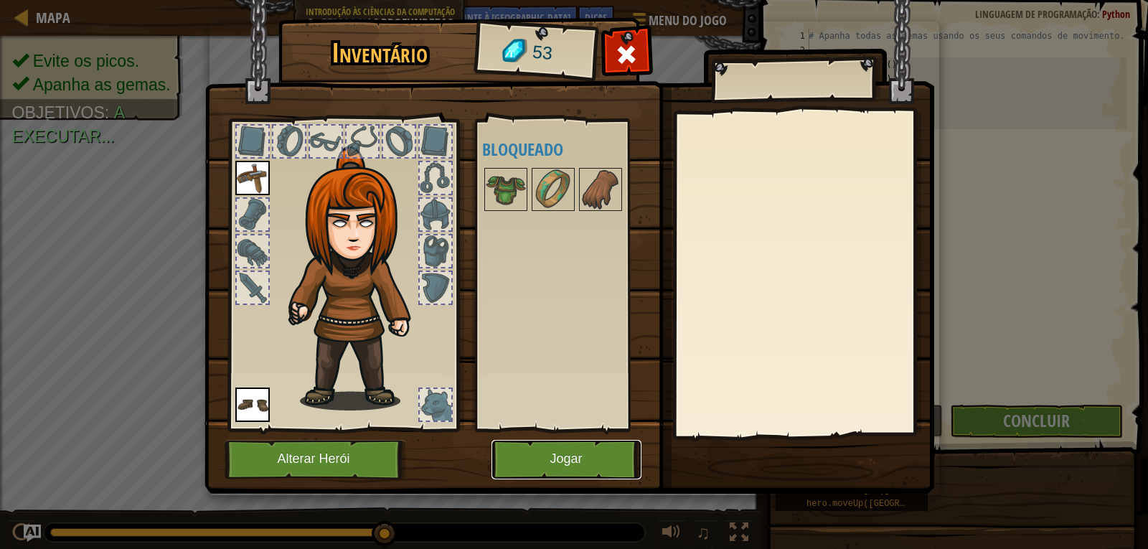
click at [598, 456] on button "Jogar" at bounding box center [566, 459] width 150 height 39
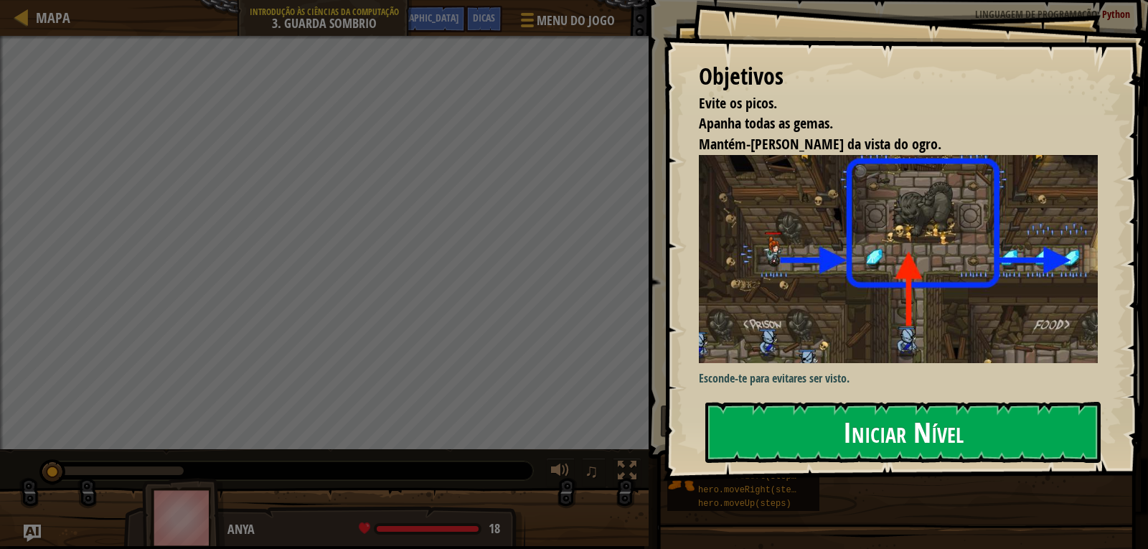
click at [983, 459] on button "Iniciar Nível" at bounding box center [902, 432] width 395 height 60
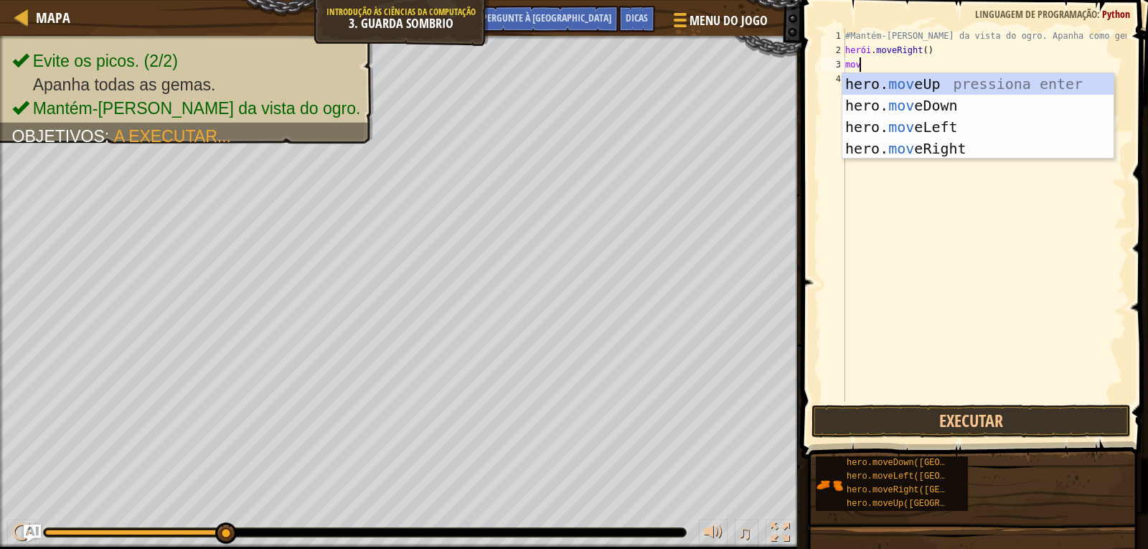
scroll to position [6, 1]
type textarea "move"
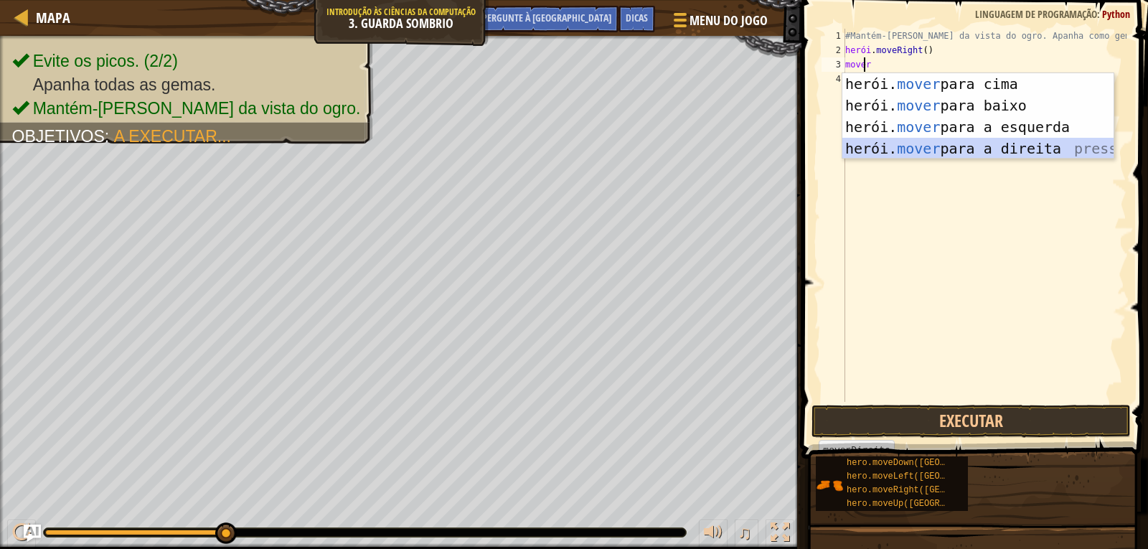
click at [1006, 155] on div "herói. mover para cima , pressionar enter herói. mover para baixo pressione ent…" at bounding box center [977, 137] width 271 height 129
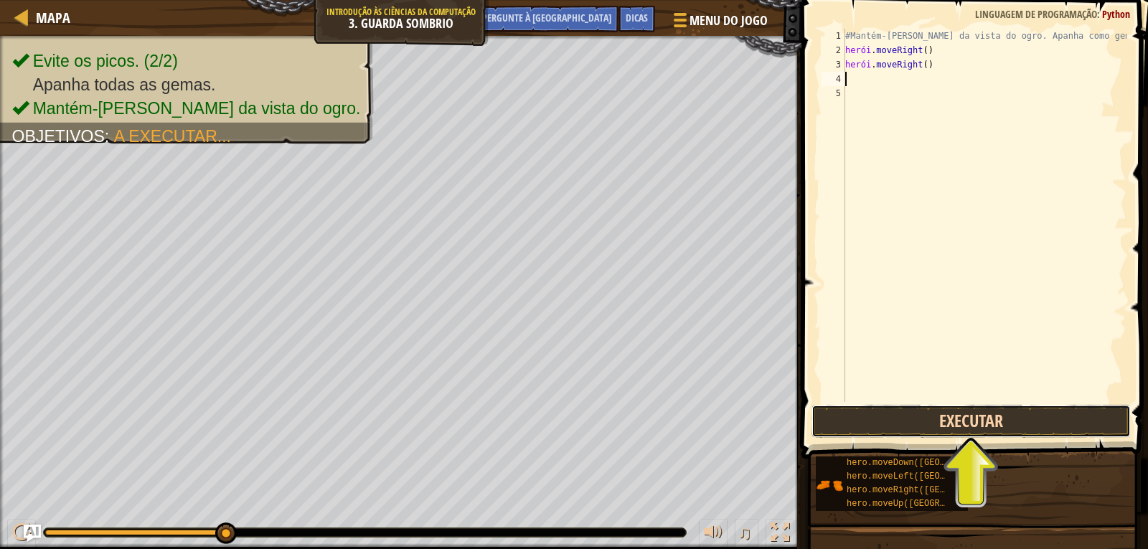
click at [991, 428] on button "Executar" at bounding box center [970, 421] width 319 height 33
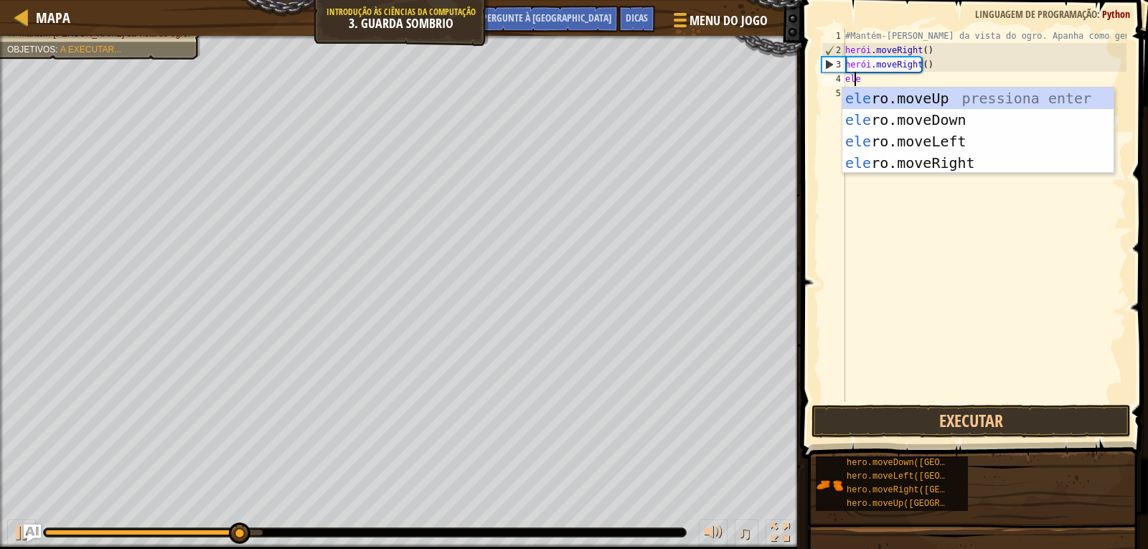
scroll to position [6, 1]
type textarea "hero"
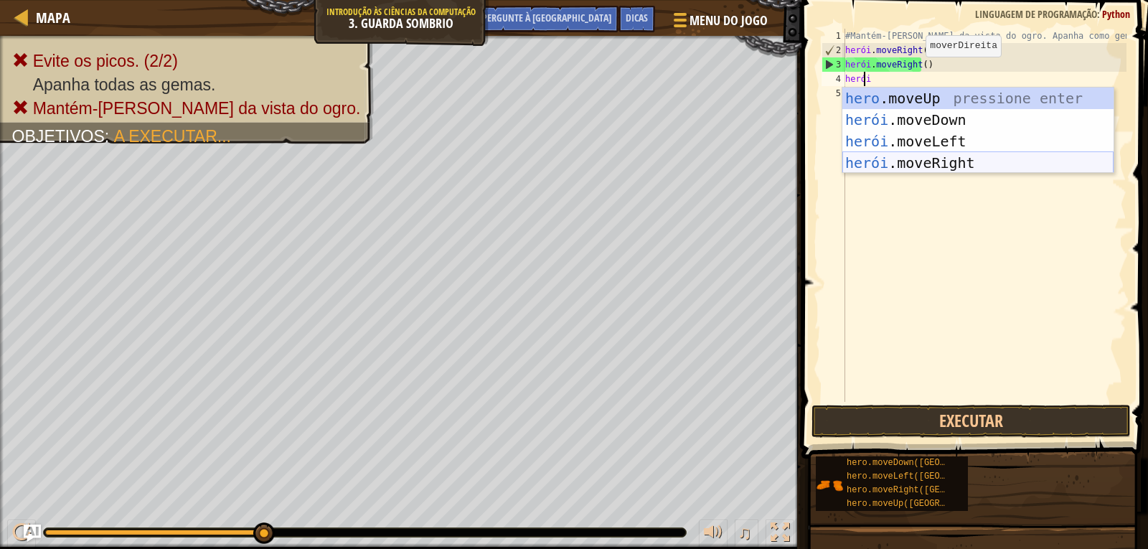
click at [990, 161] on div "hero .moveUp pressione enter herói .moveDown pressione enter herói .moveLeft pr…" at bounding box center [977, 152] width 271 height 129
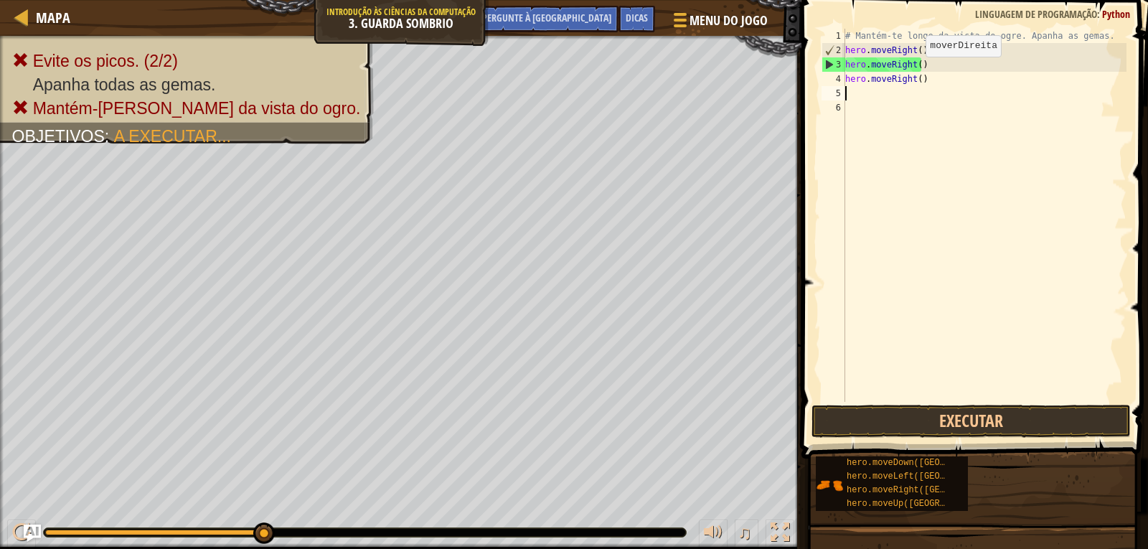
scroll to position [6, 0]
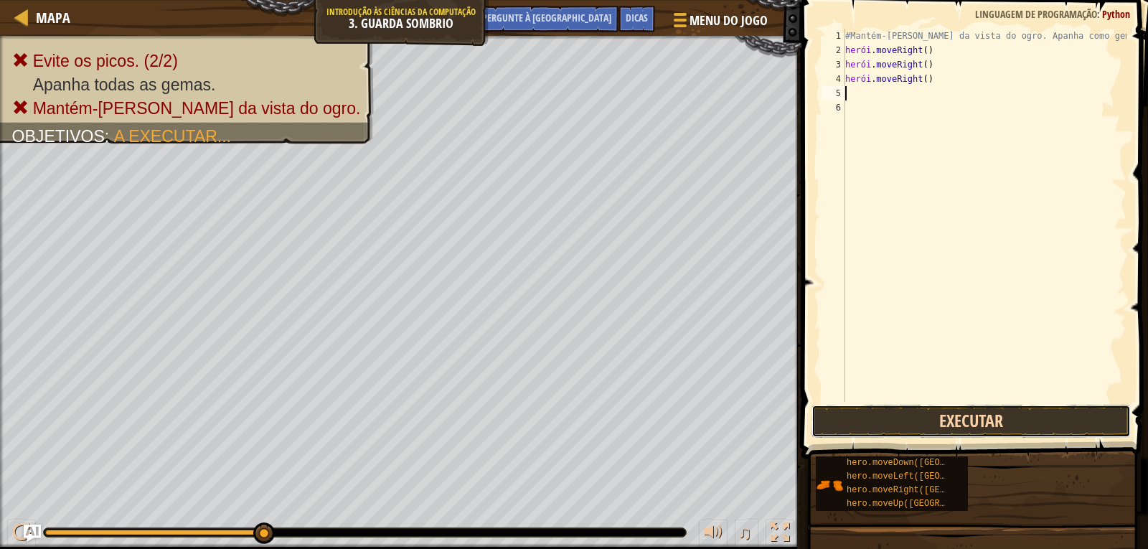
click at [909, 427] on button "Executar" at bounding box center [970, 421] width 319 height 33
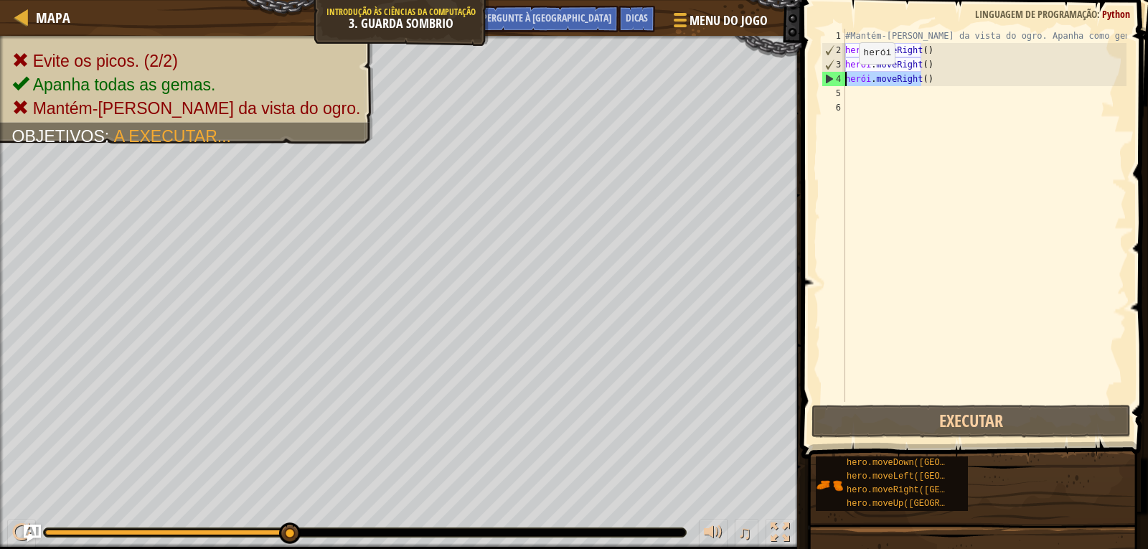
click at [785, 74] on div "Mapa Introdução às Ciências da Computação 3. Guarda Sombrio Menu do Jogo Conclu…" at bounding box center [574, 274] width 1148 height 549
type textarea "hero.moveRight()"
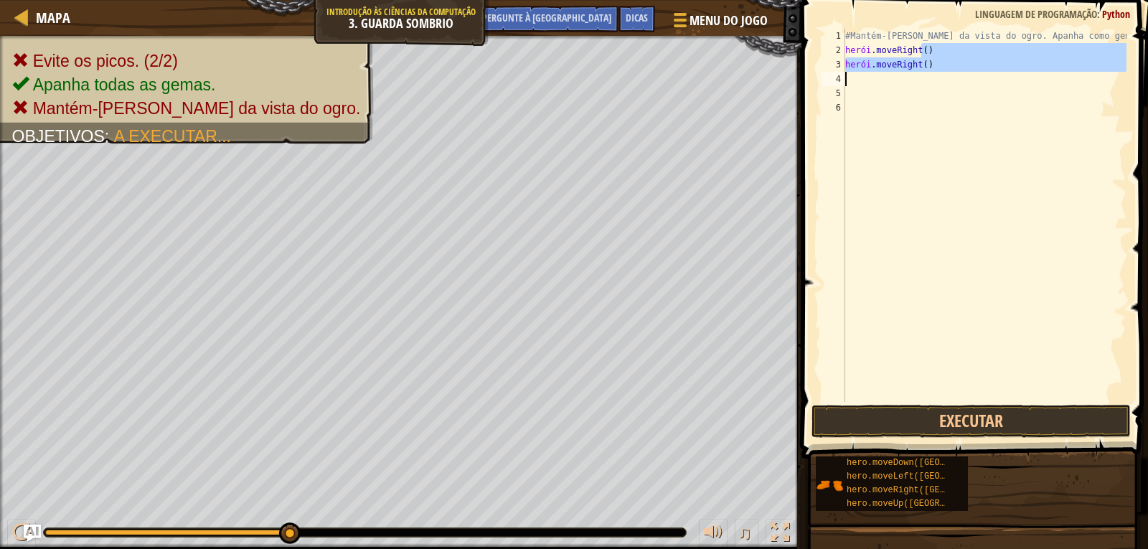
drag, startPoint x: 983, startPoint y: 55, endPoint x: 892, endPoint y: 75, distance: 93.1
click at [892, 75] on div "#Mantém-[PERSON_NAME] da vista do ogro. Apanha como gemas. herói . moveRight ( …" at bounding box center [984, 230] width 284 height 402
type textarea "hero.moveRight()"
click at [969, 77] on div "#Mantém-[PERSON_NAME] da vista do ogro. Apanha como gemas. herói . moveRight ( …" at bounding box center [984, 215] width 284 height 373
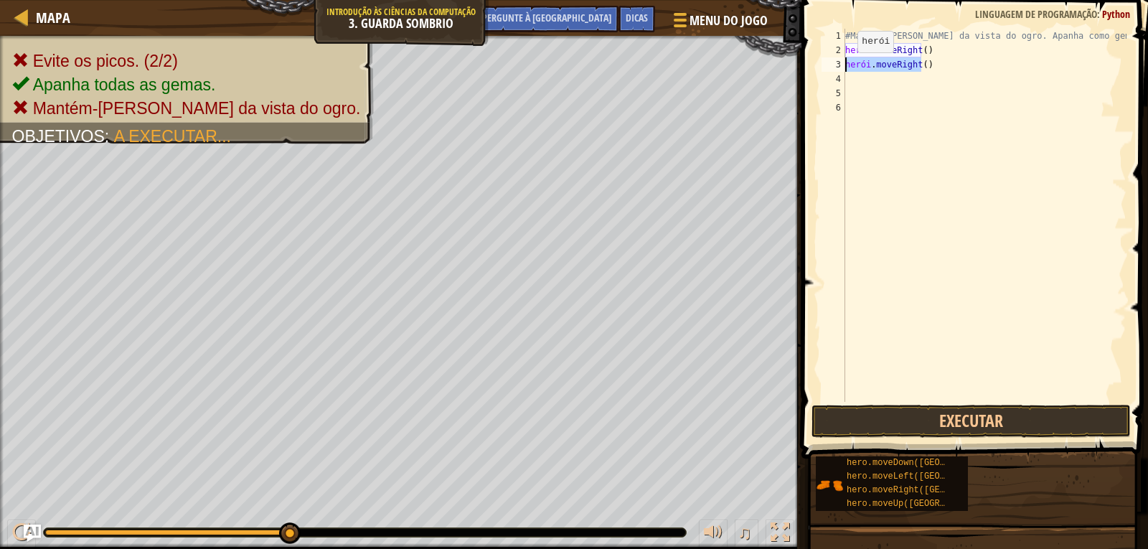
drag, startPoint x: 969, startPoint y: 67, endPoint x: 818, endPoint y: 67, distance: 150.6
click at [818, 67] on div "1 2 3 4 5 6 #Mantém-[PERSON_NAME] da vista do ogro. Apanha como gemas. herói . …" at bounding box center [972, 215] width 308 height 373
type textarea "hero.moveRight()"
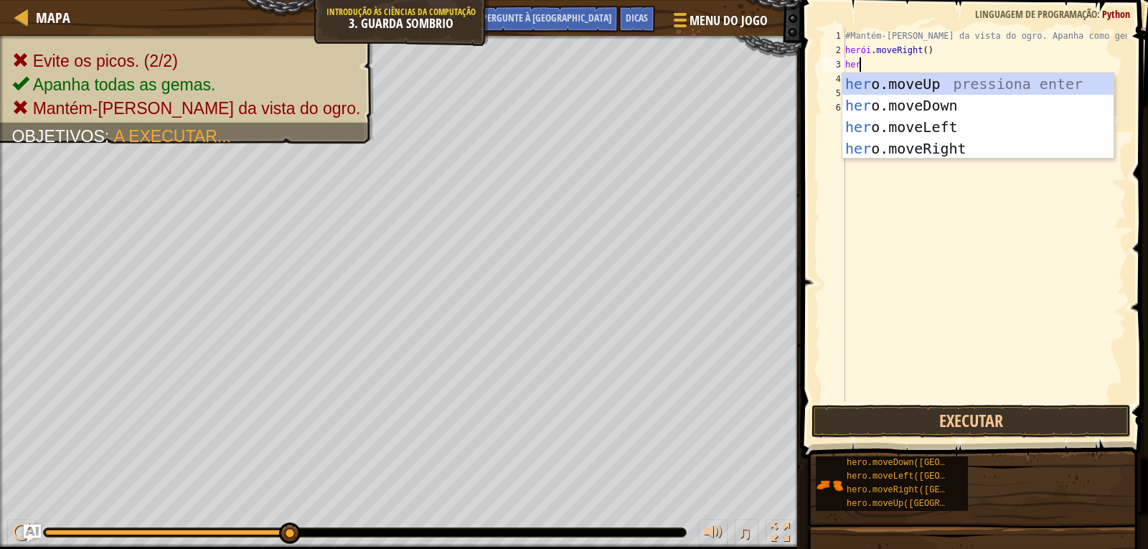
scroll to position [6, 1]
type textarea "hero"
click at [986, 91] on div "hero .moveUp pressione enter herói .moveDown pressione enter herói .moveLeft pr…" at bounding box center [977, 137] width 271 height 129
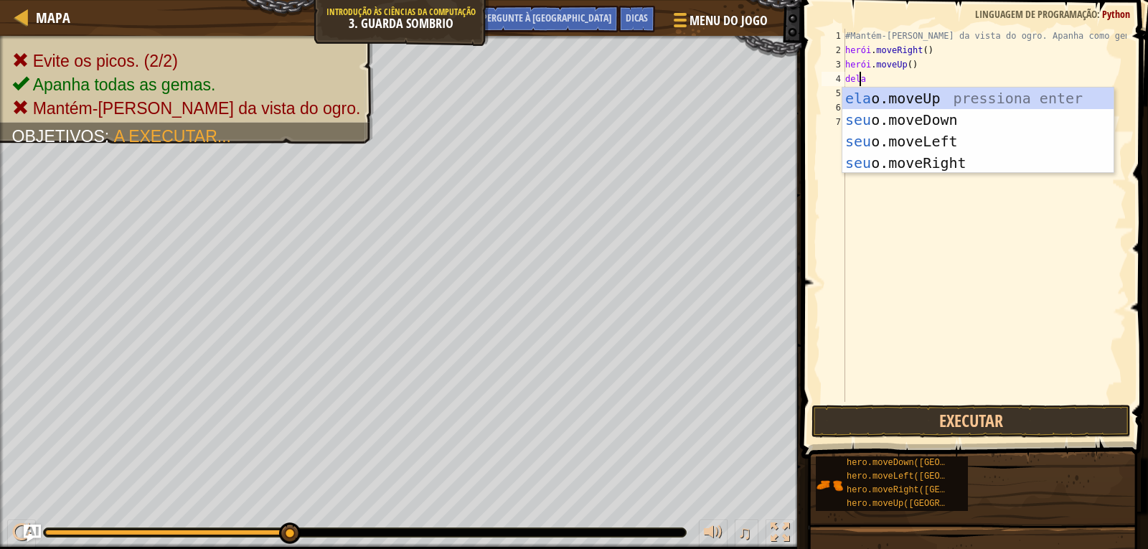
type textarea "hero"
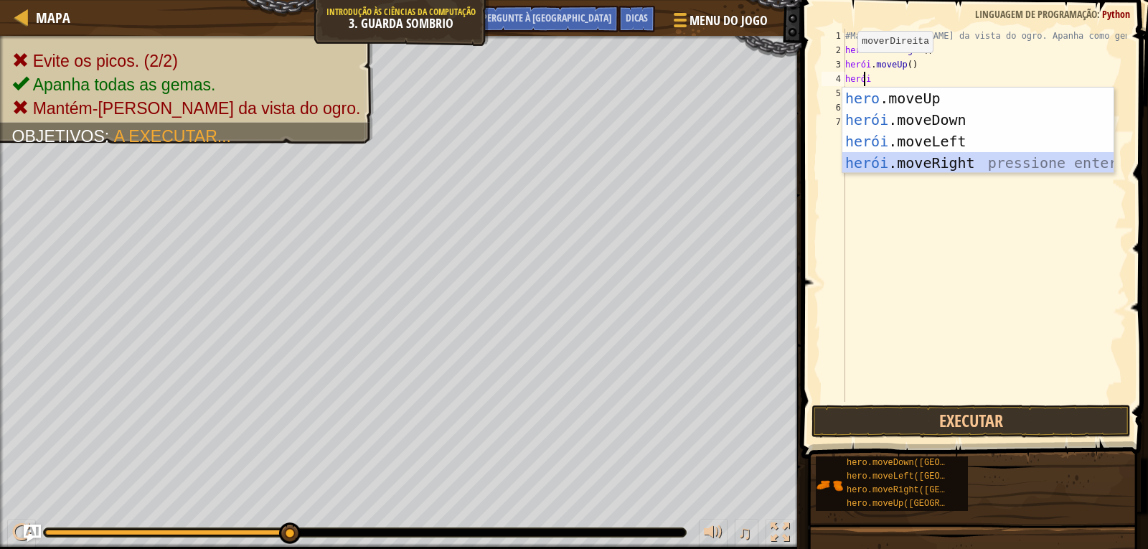
click at [955, 159] on div "hero .moveUp pressione enter herói .moveDown pressione enter herói .moveLeft pr…" at bounding box center [977, 152] width 271 height 129
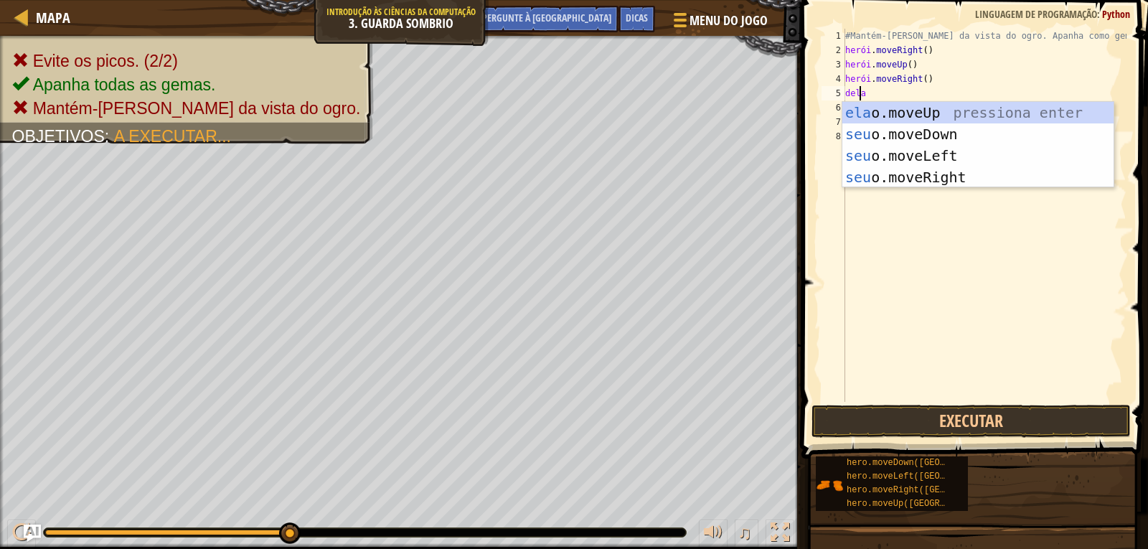
type textarea "hero"
click at [971, 133] on div "hero .moveUp pressione enter herói .moveDown pressione enter herói .moveLeft pr…" at bounding box center [977, 166] width 271 height 129
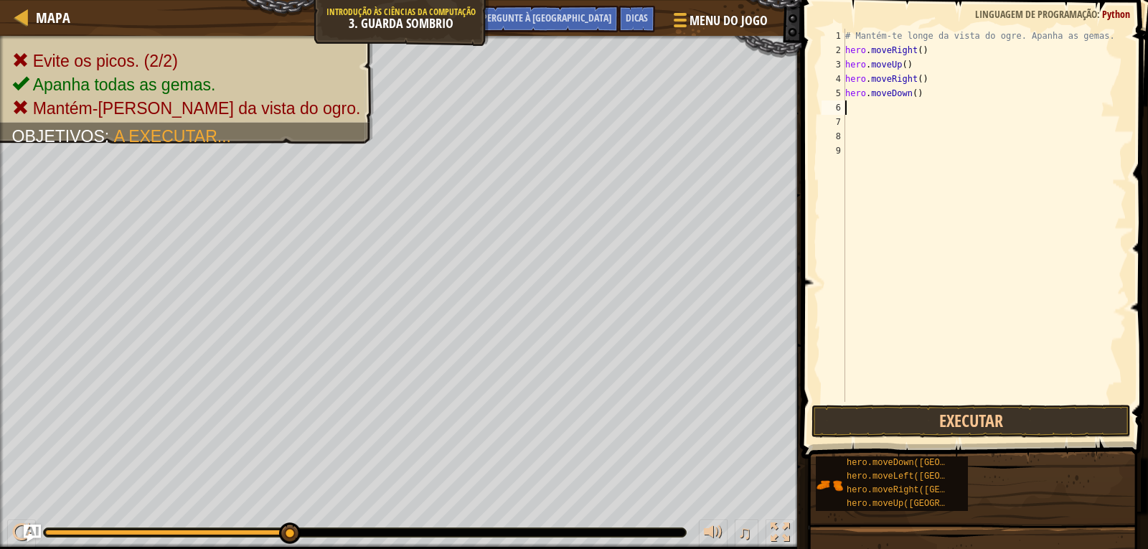
scroll to position [6, 0]
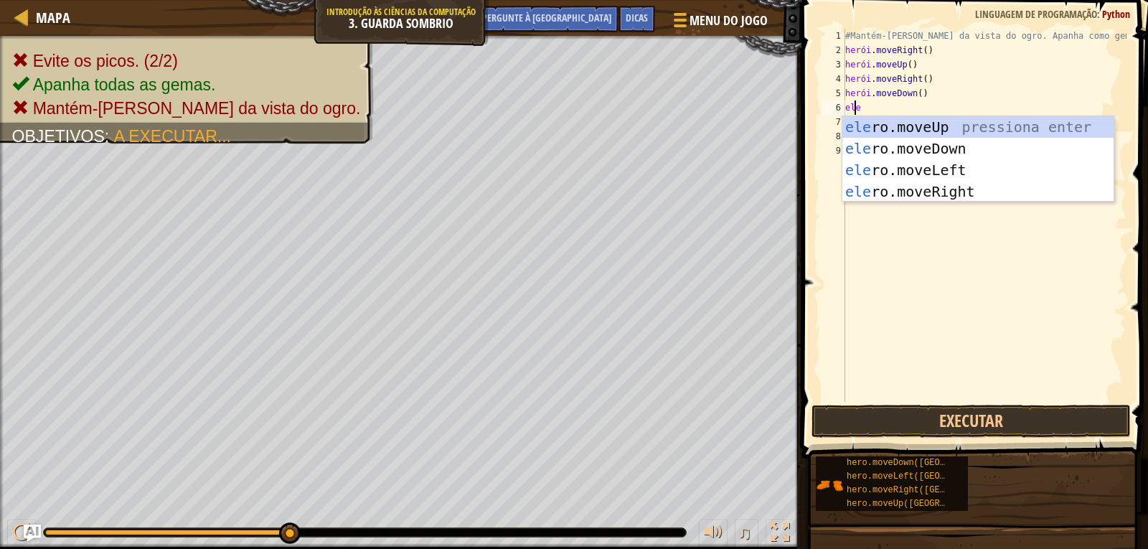
type textarea "her"
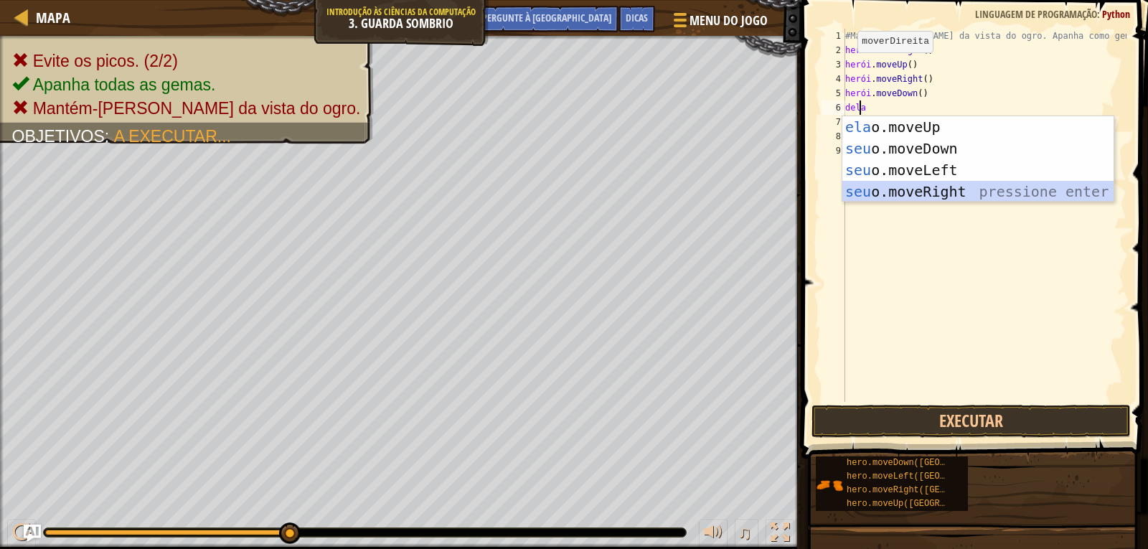
click at [977, 195] on div "ela o.moveUp pressiona enter seu o.moveDown pressione enter seu o.moveLeft pres…" at bounding box center [977, 180] width 271 height 129
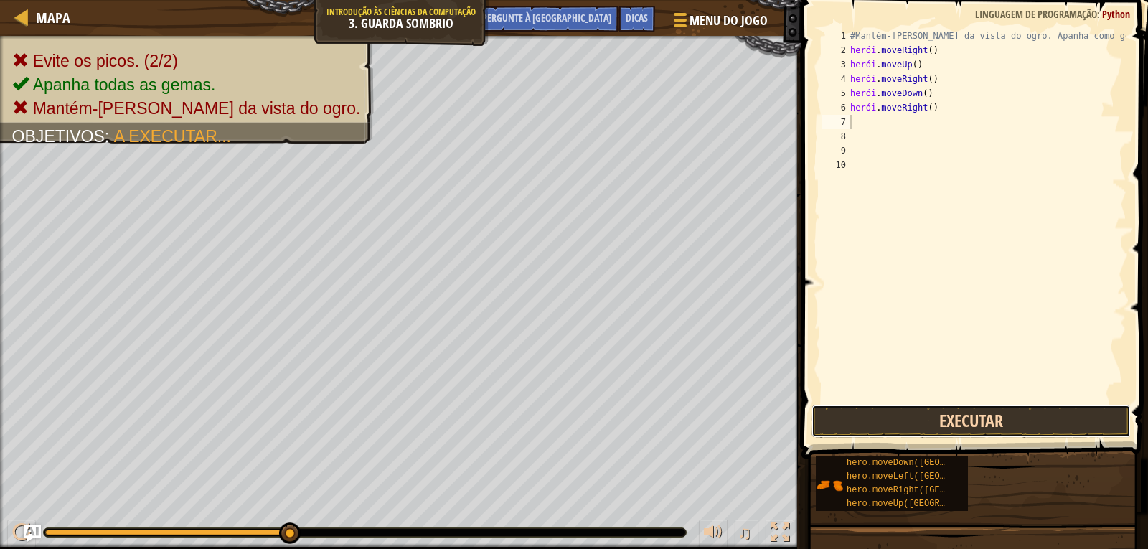
click at [948, 420] on button "Executar" at bounding box center [970, 421] width 319 height 33
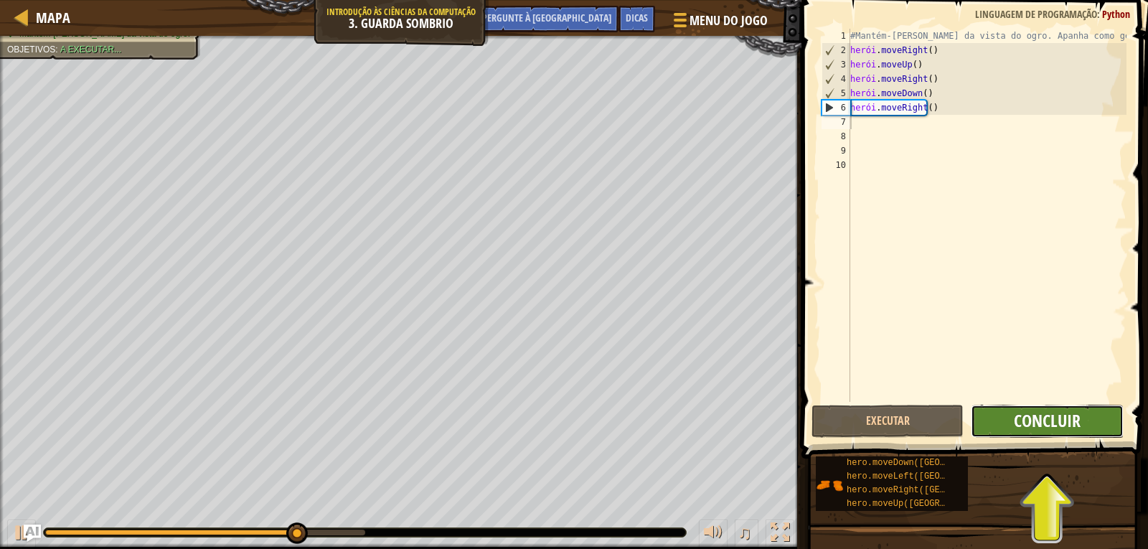
click at [1070, 428] on font "Concluir" at bounding box center [1047, 420] width 67 height 23
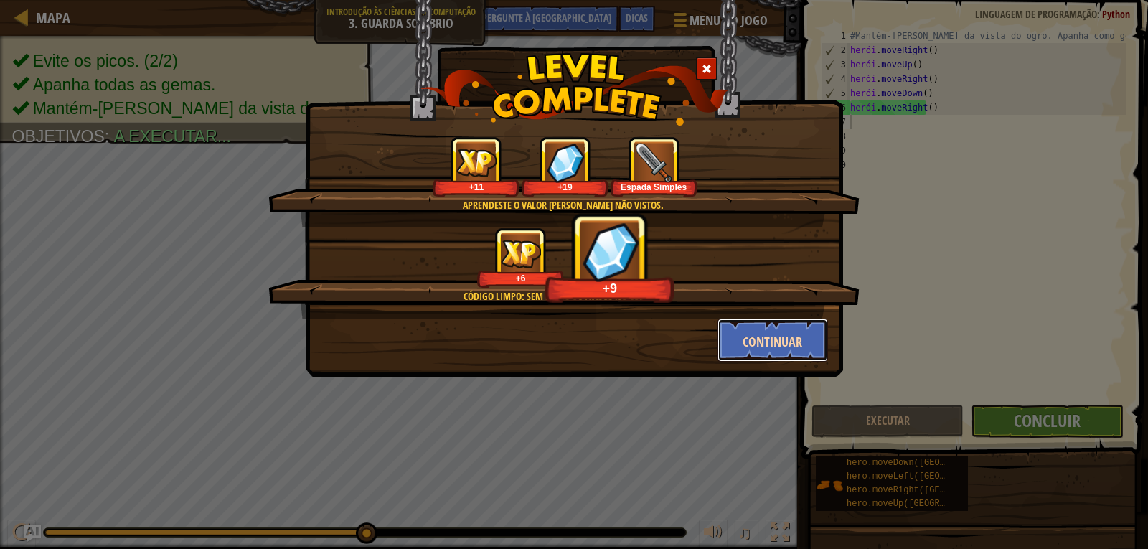
click at [788, 331] on button "Continuar" at bounding box center [772, 339] width 111 height 43
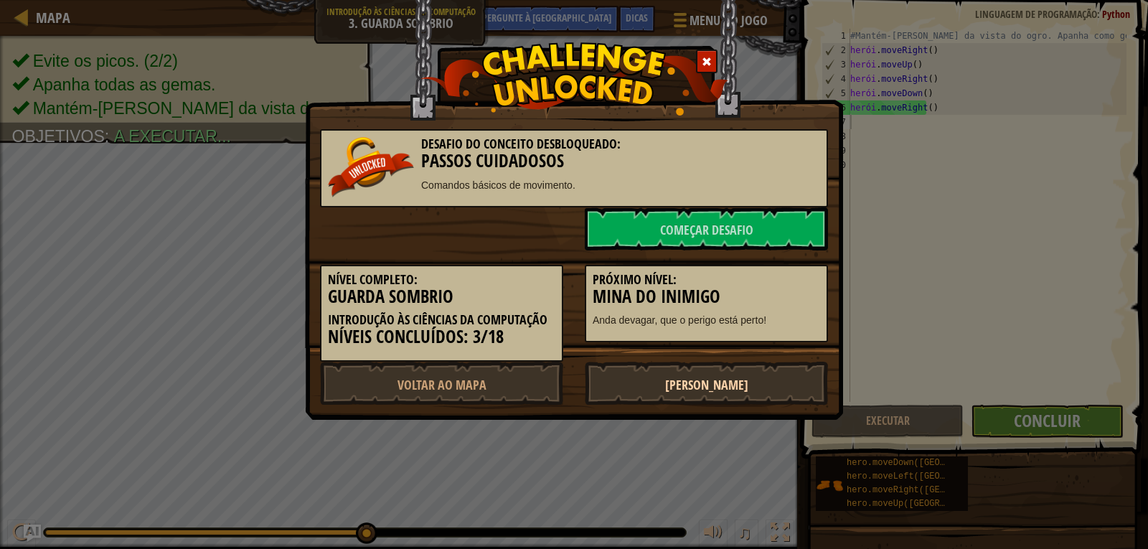
click at [601, 379] on link "[PERSON_NAME]" at bounding box center [706, 383] width 243 height 43
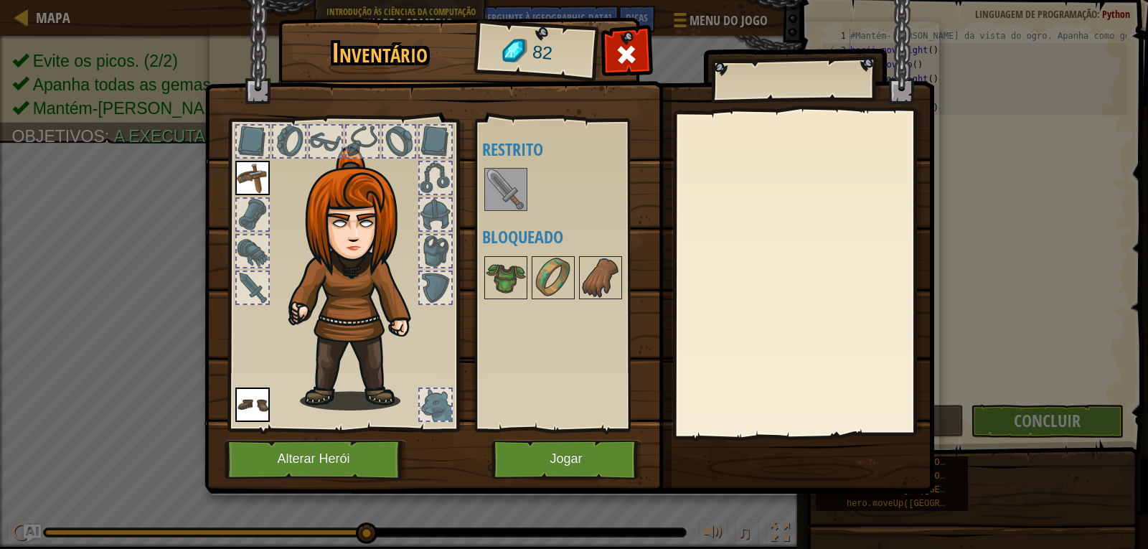
click at [496, 183] on img at bounding box center [506, 189] width 40 height 40
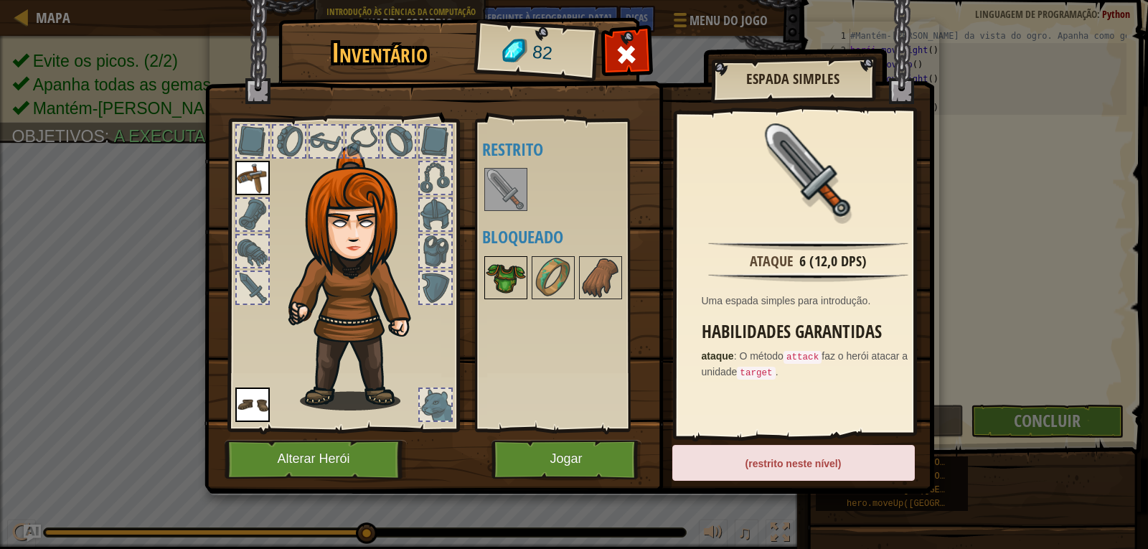
click at [506, 283] on img at bounding box center [506, 278] width 40 height 40
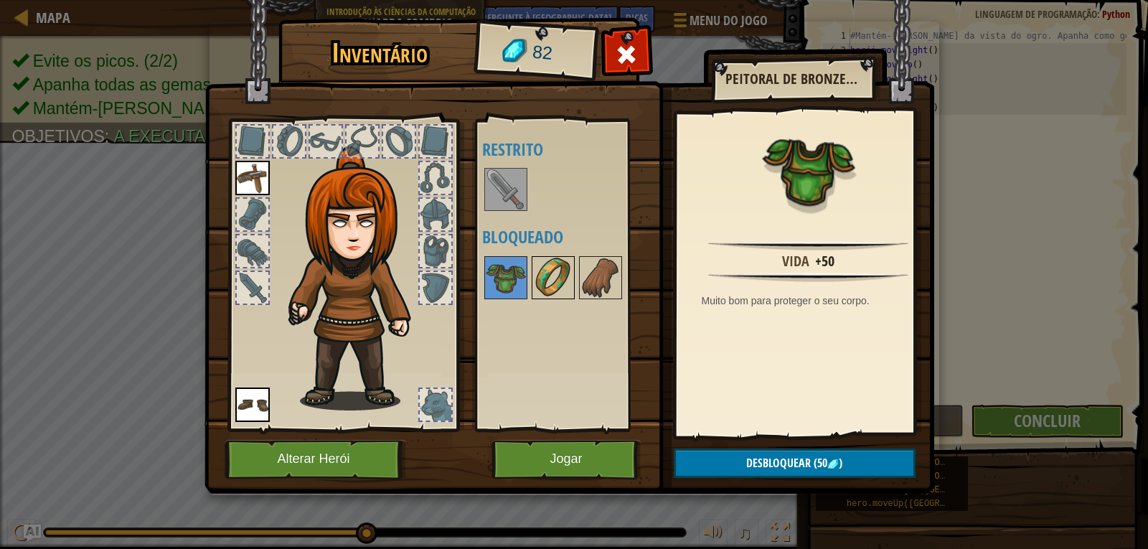
click at [551, 270] on img at bounding box center [553, 278] width 40 height 40
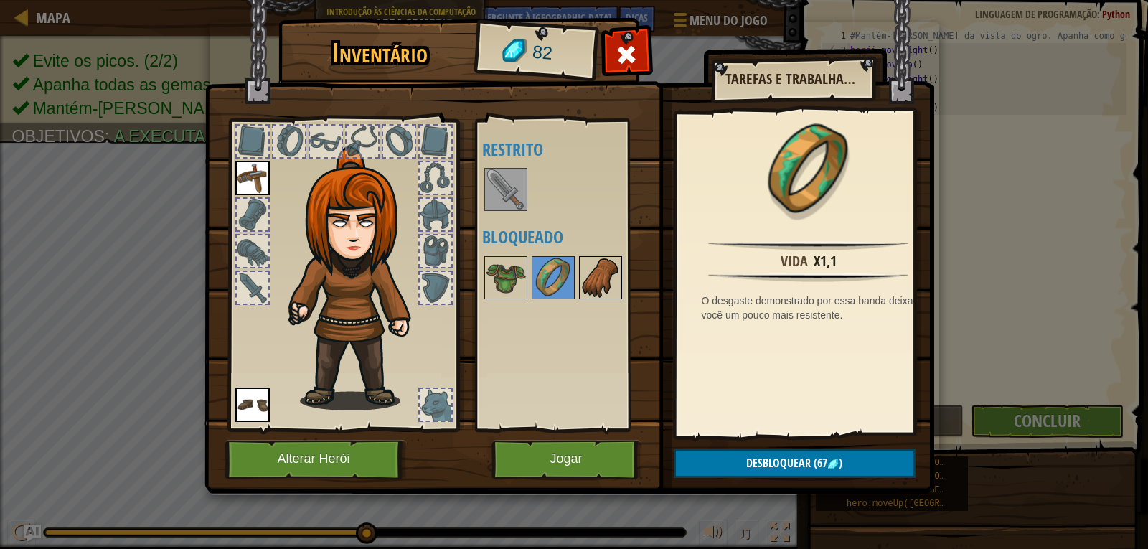
click at [590, 272] on img at bounding box center [600, 278] width 40 height 40
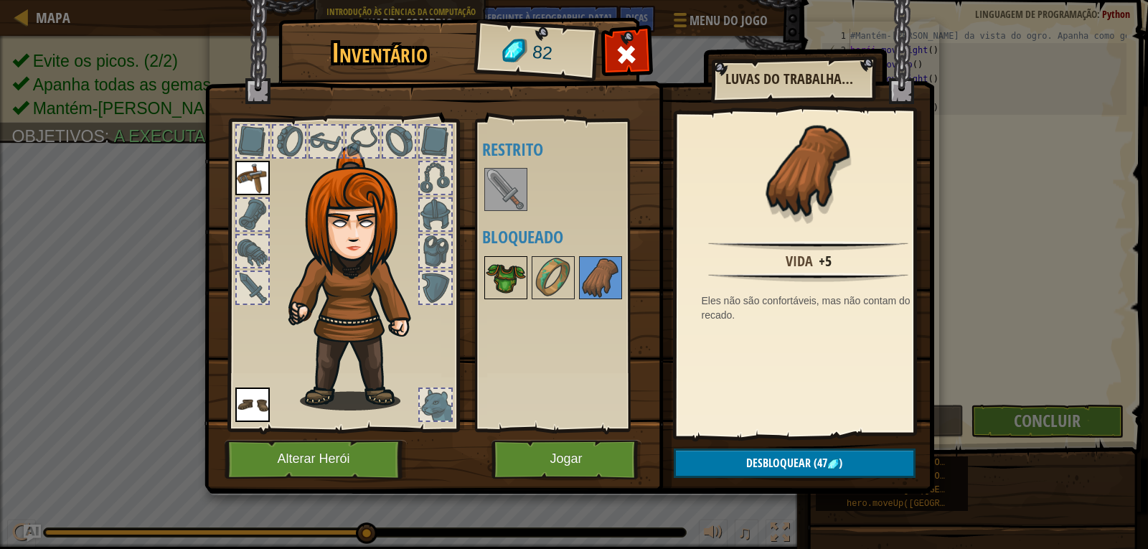
click at [487, 272] on img at bounding box center [506, 278] width 40 height 40
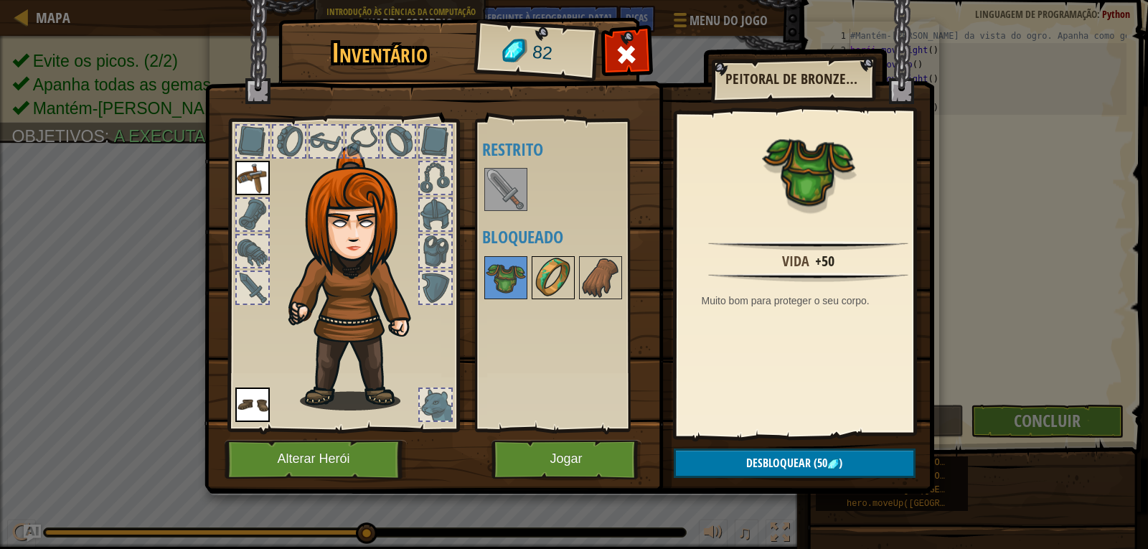
click at [565, 273] on img at bounding box center [553, 278] width 40 height 40
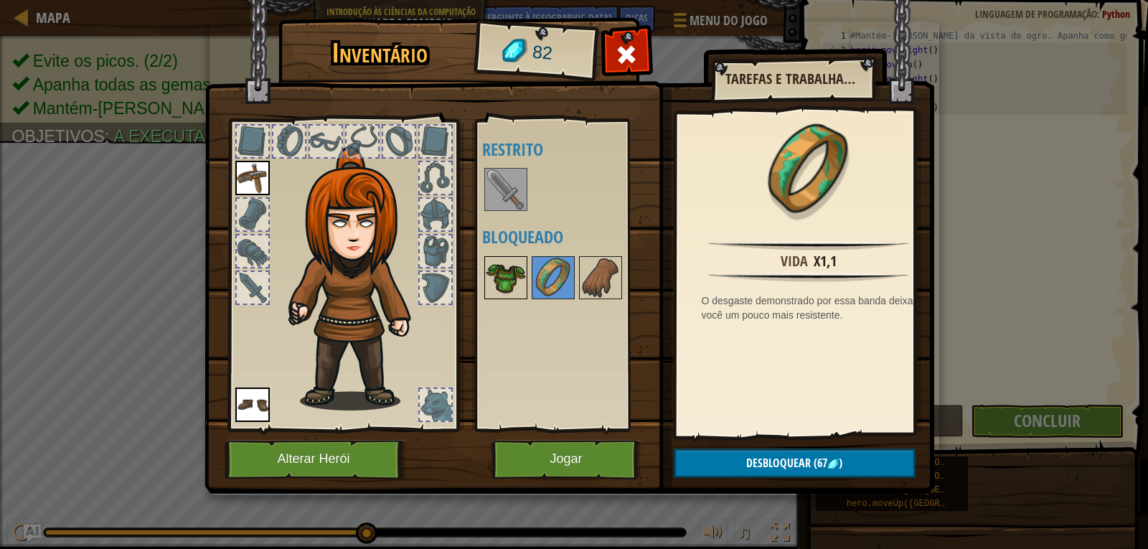
click at [496, 276] on img at bounding box center [506, 278] width 40 height 40
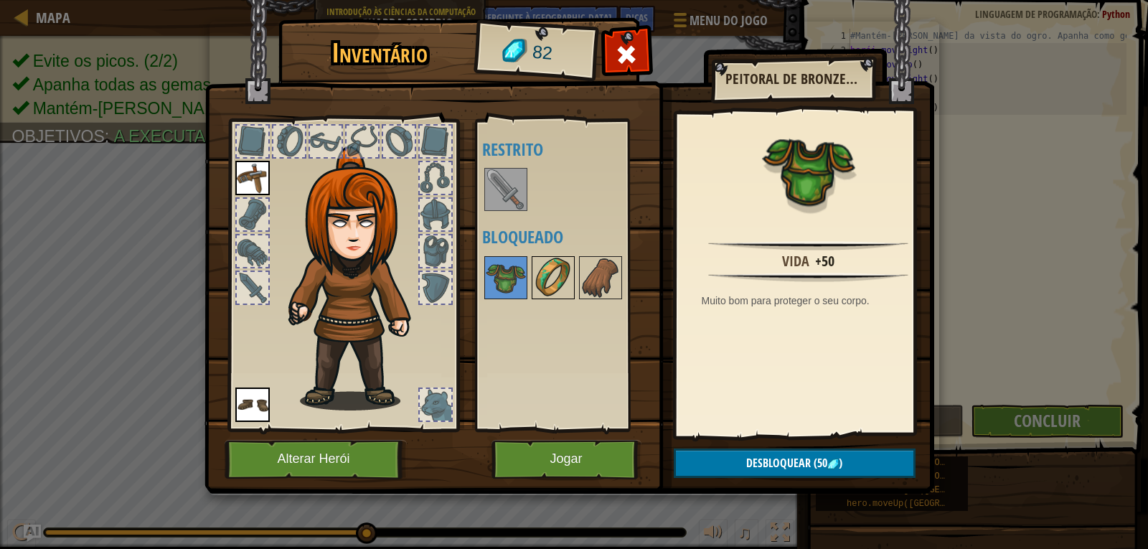
click at [543, 273] on img at bounding box center [553, 278] width 40 height 40
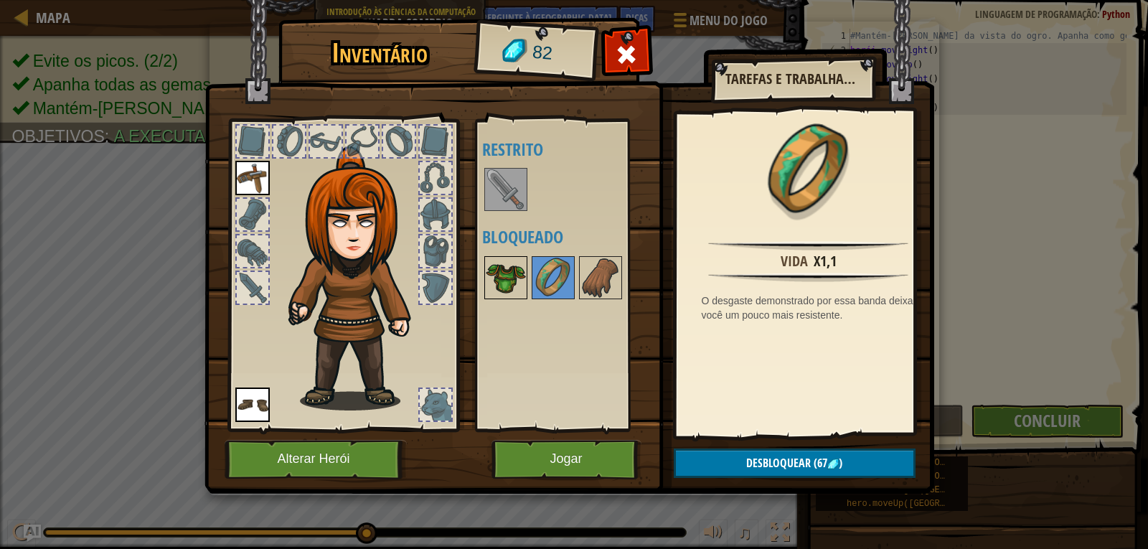
click at [516, 265] on img at bounding box center [506, 278] width 40 height 40
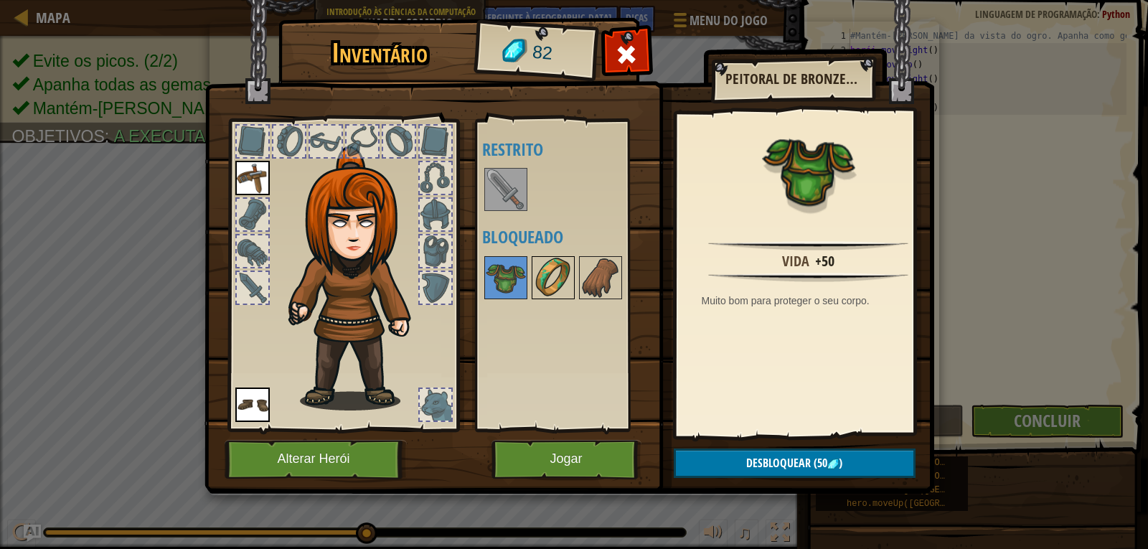
click at [554, 273] on img at bounding box center [553, 278] width 40 height 40
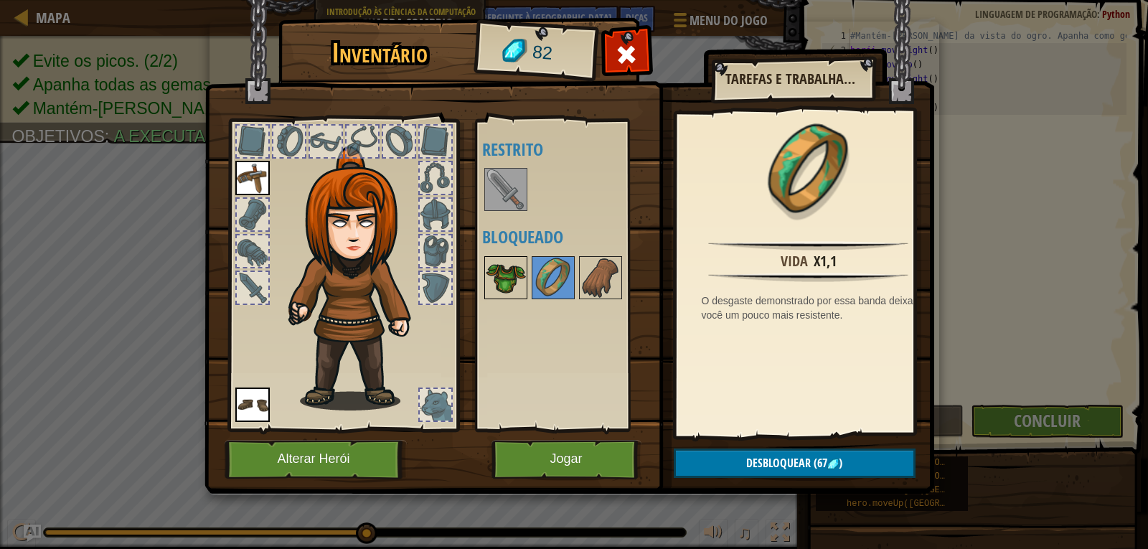
click at [488, 270] on img at bounding box center [506, 278] width 40 height 40
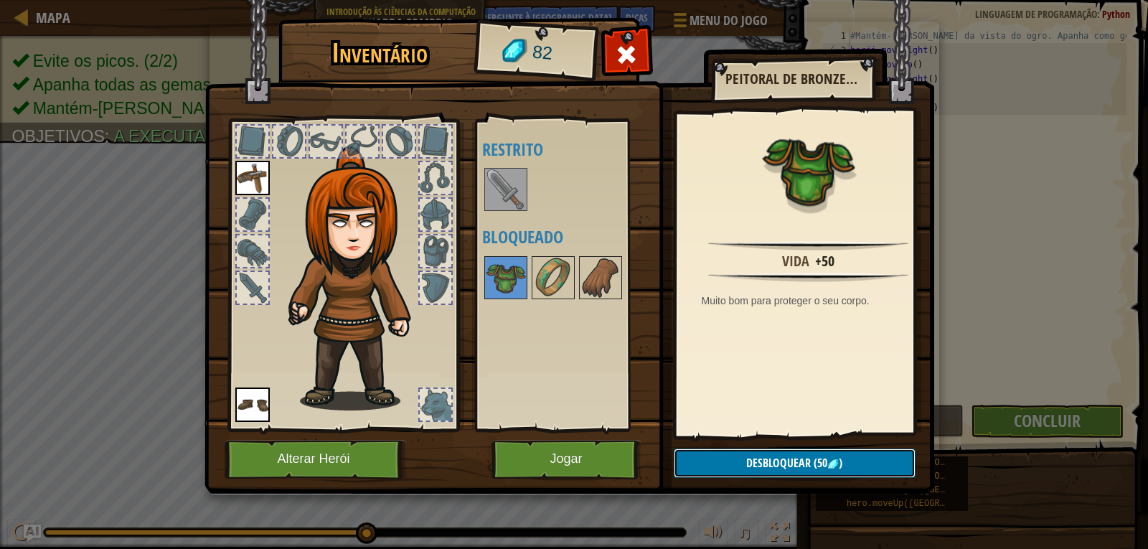
click at [793, 460] on font "Desbloquear" at bounding box center [778, 463] width 65 height 16
click at [544, 291] on img at bounding box center [553, 278] width 40 height 40
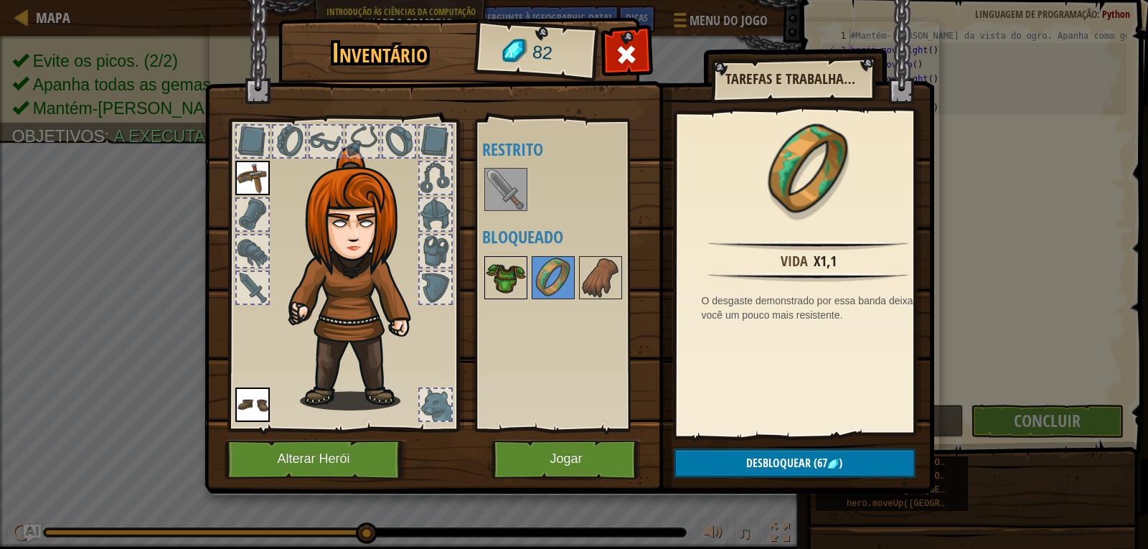
click at [509, 288] on img at bounding box center [506, 278] width 40 height 40
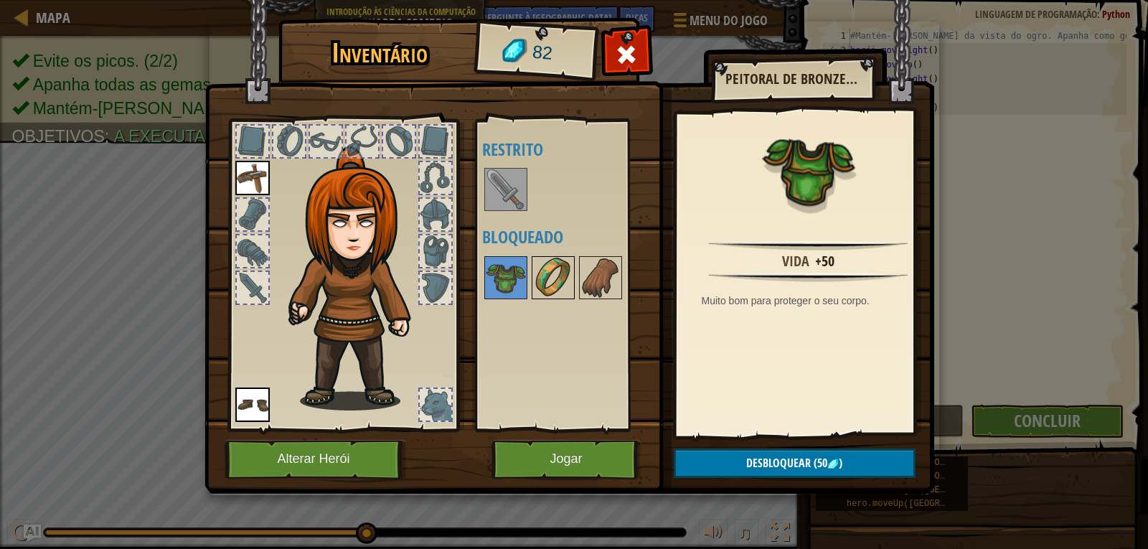
click at [550, 286] on img at bounding box center [553, 278] width 40 height 40
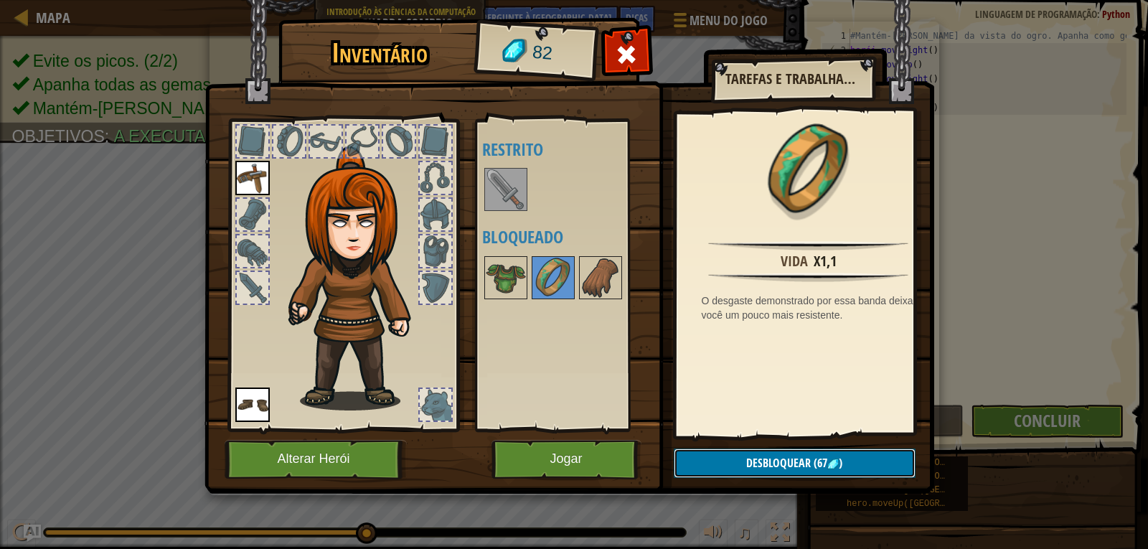
click at [717, 467] on button "Desbloquear (67 )" at bounding box center [795, 462] width 242 height 29
click at [717, 467] on button "Confirmar" at bounding box center [795, 462] width 242 height 29
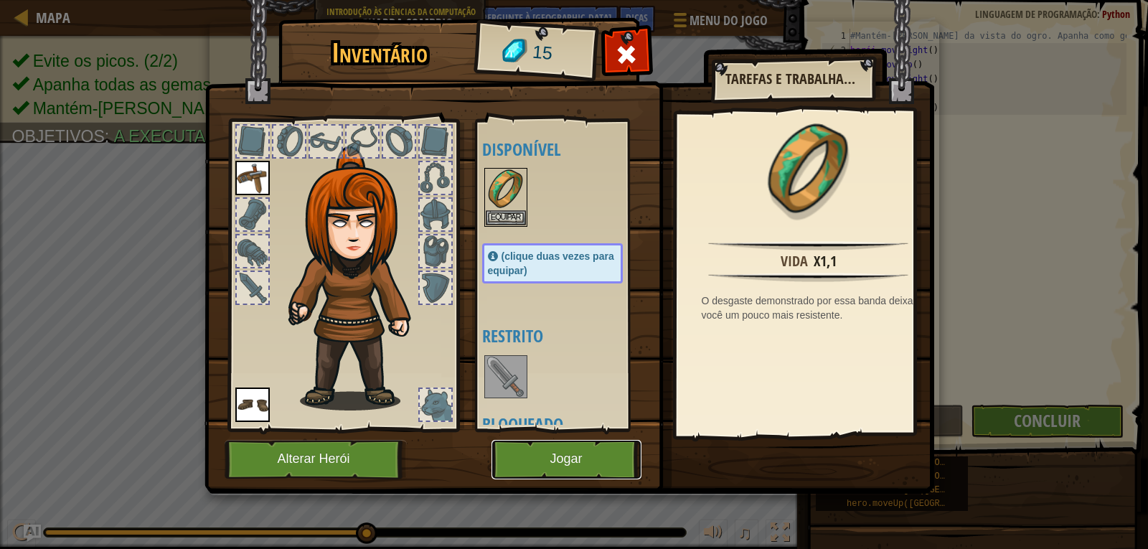
click at [506, 453] on button "Jogar" at bounding box center [566, 459] width 150 height 39
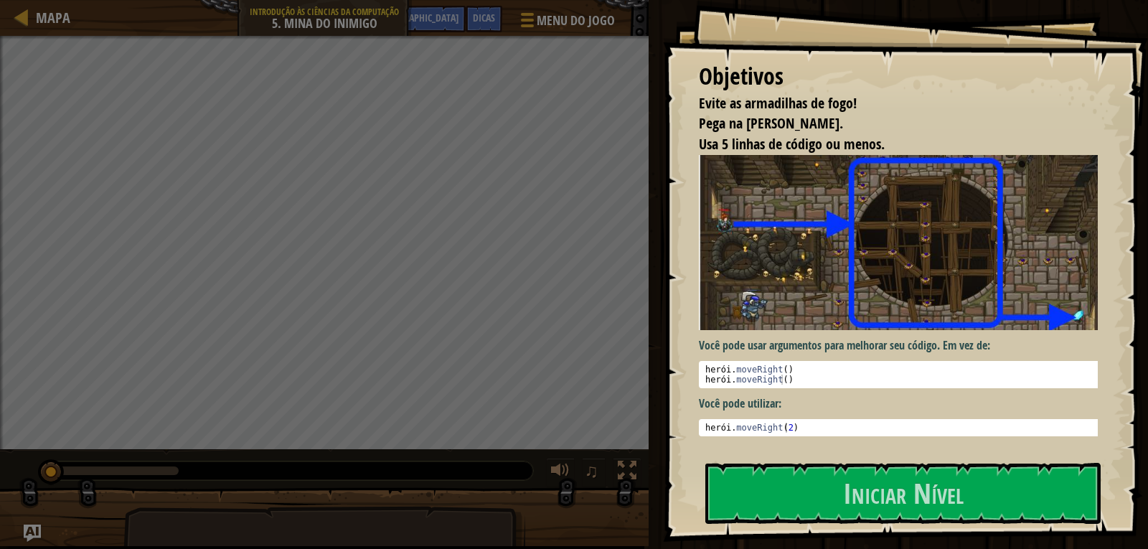
click at [1027, 297] on img at bounding box center [904, 243] width 410 height 176
click at [881, 121] on li "Pega na [PERSON_NAME]." at bounding box center [887, 123] width 413 height 21
